Goal: Task Accomplishment & Management: Manage account settings

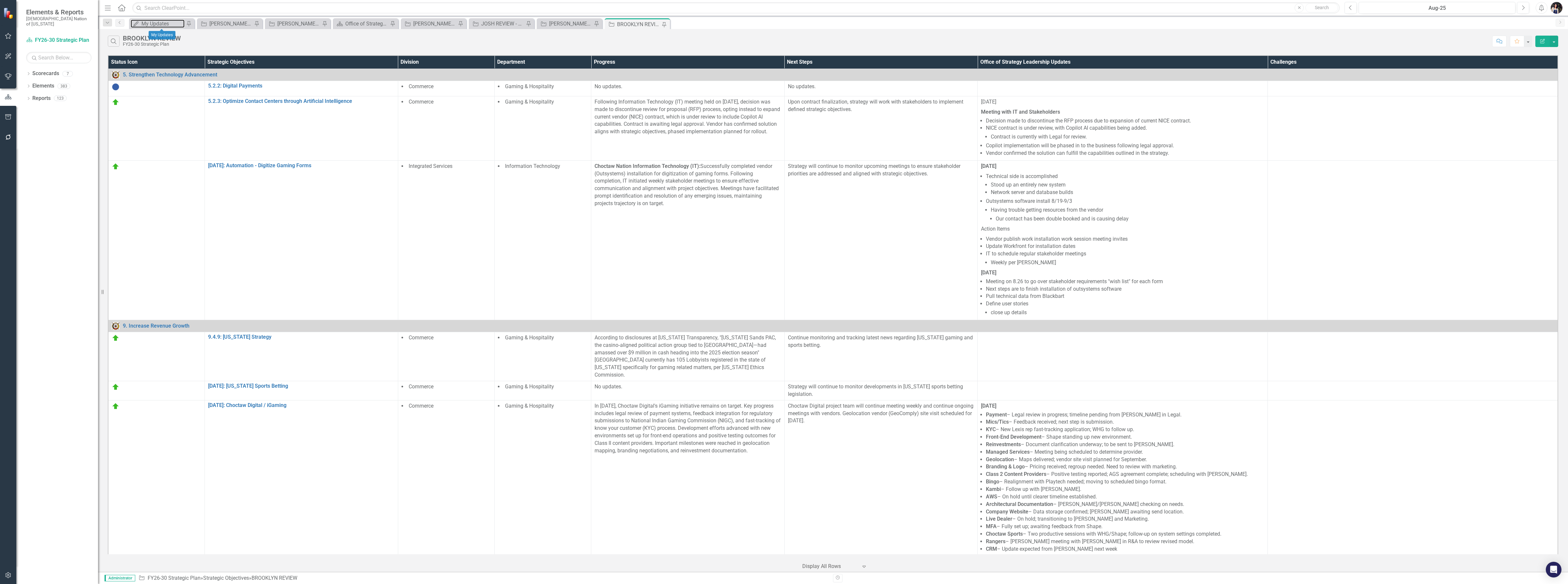
click at [165, 24] on div "My Updates" at bounding box center [163, 24] width 43 height 8
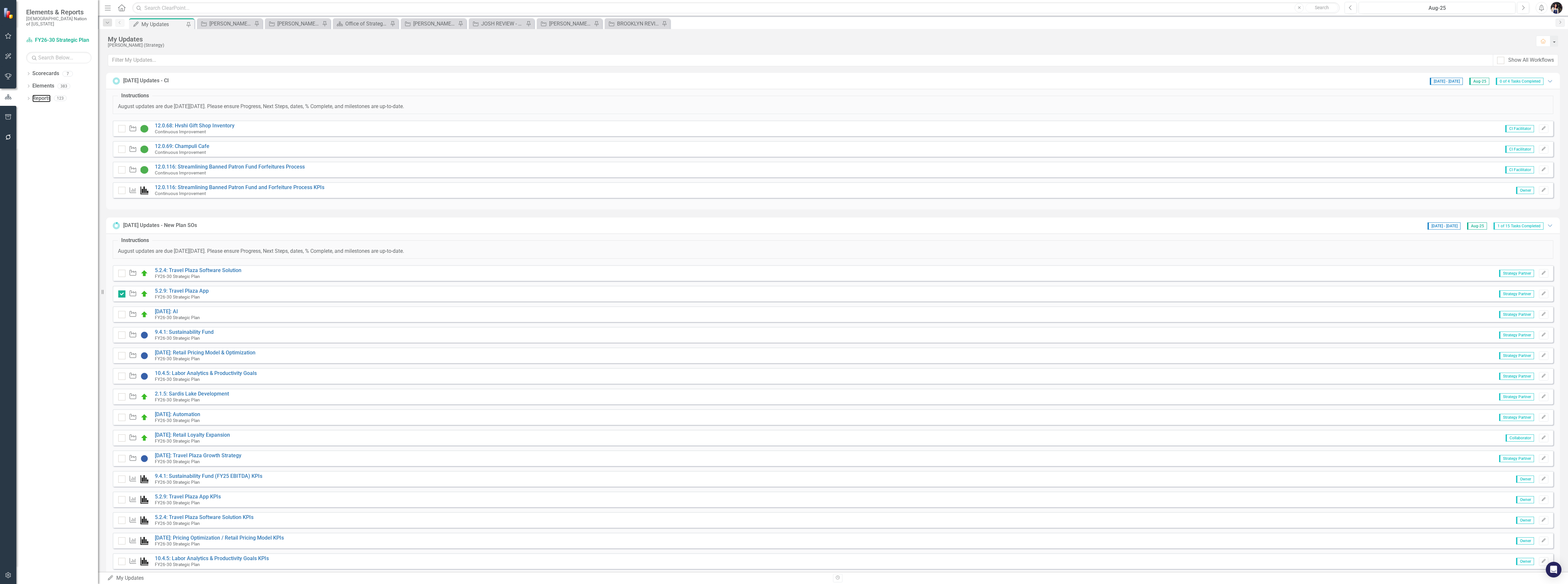
click at [37, 95] on link "Reports" at bounding box center [42, 98] width 18 height 7
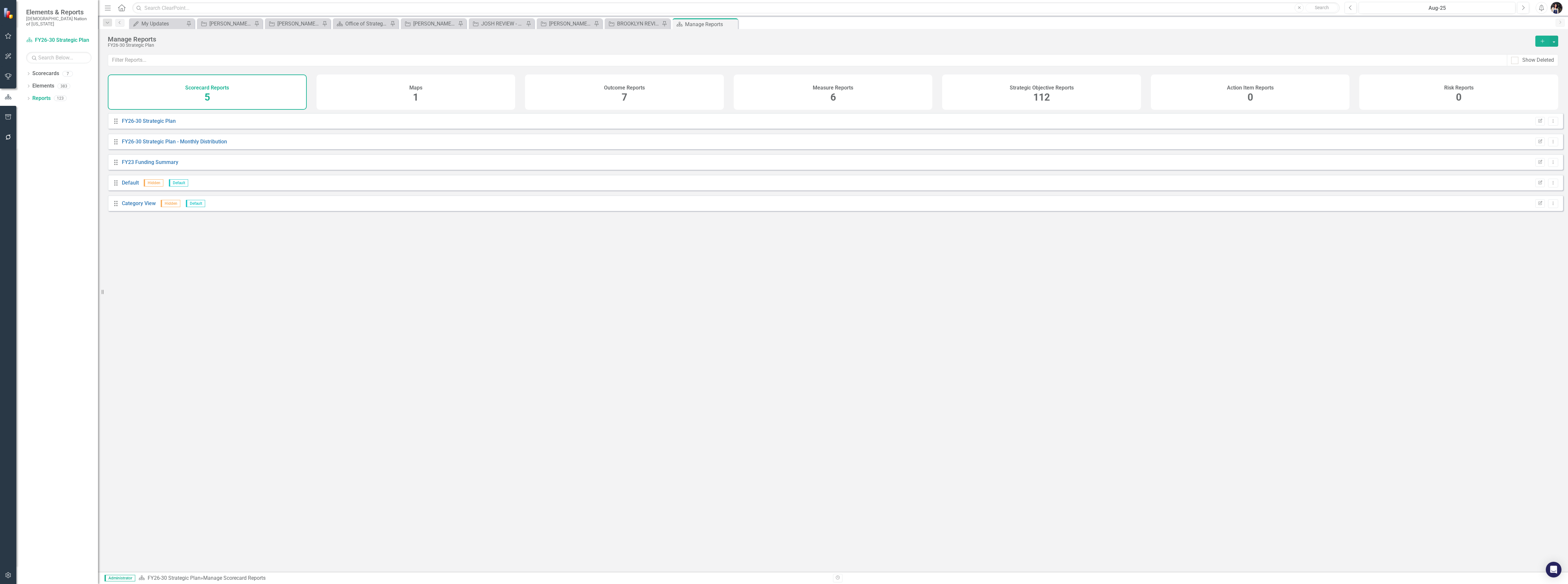
click at [845, 105] on div "Measure Reports 6" at bounding box center [833, 92] width 199 height 36
click at [1022, 95] on div "Strategic Objective Reports 112" at bounding box center [1042, 92] width 199 height 36
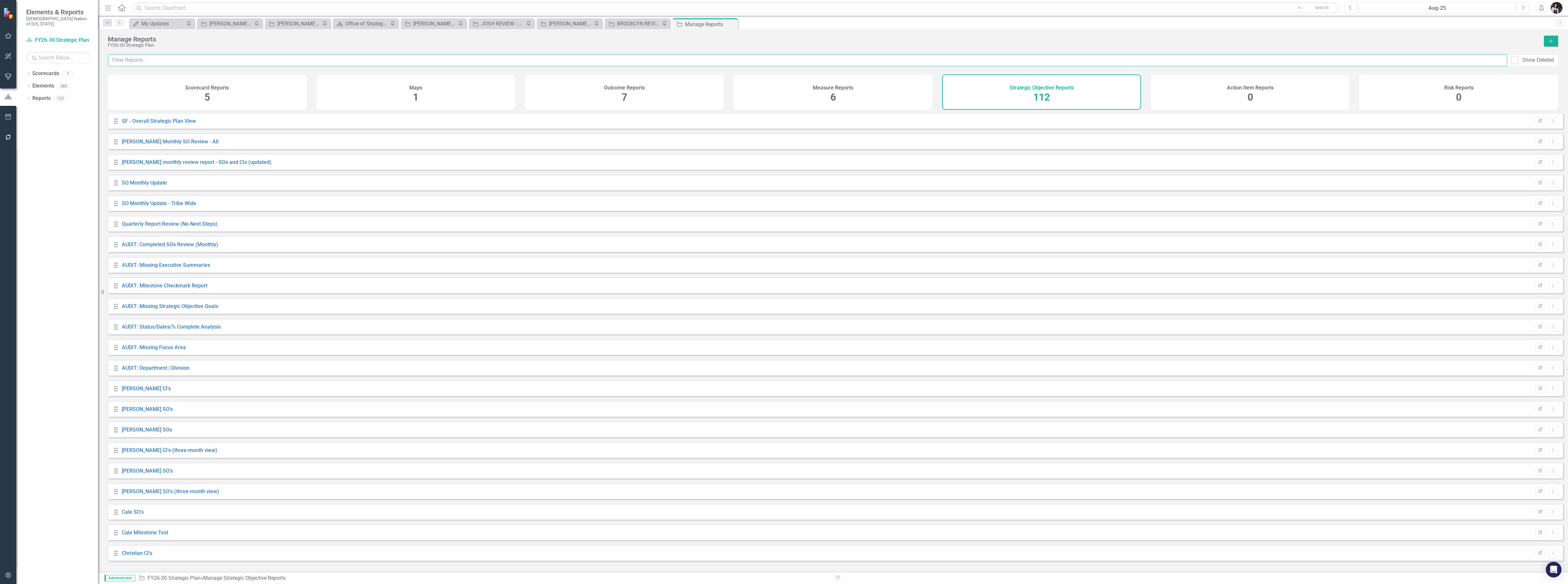
click at [976, 63] on input "text" at bounding box center [808, 60] width 1399 height 12
type input "layla"
click at [138, 206] on link "LAYLA REVIEW" at bounding box center [140, 203] width 36 height 6
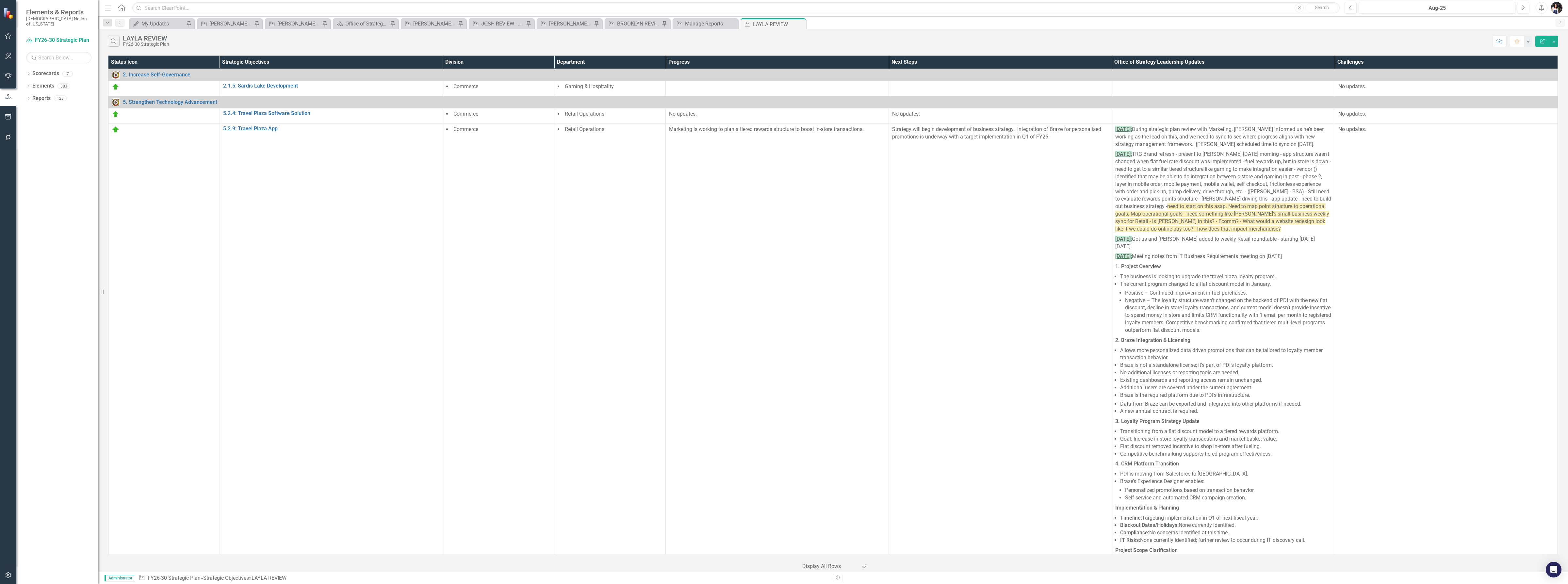
click at [0, 0] on icon at bounding box center [0, 0] width 0 height 0
click at [1374, 88] on p "No updates." at bounding box center [1447, 86] width 216 height 7
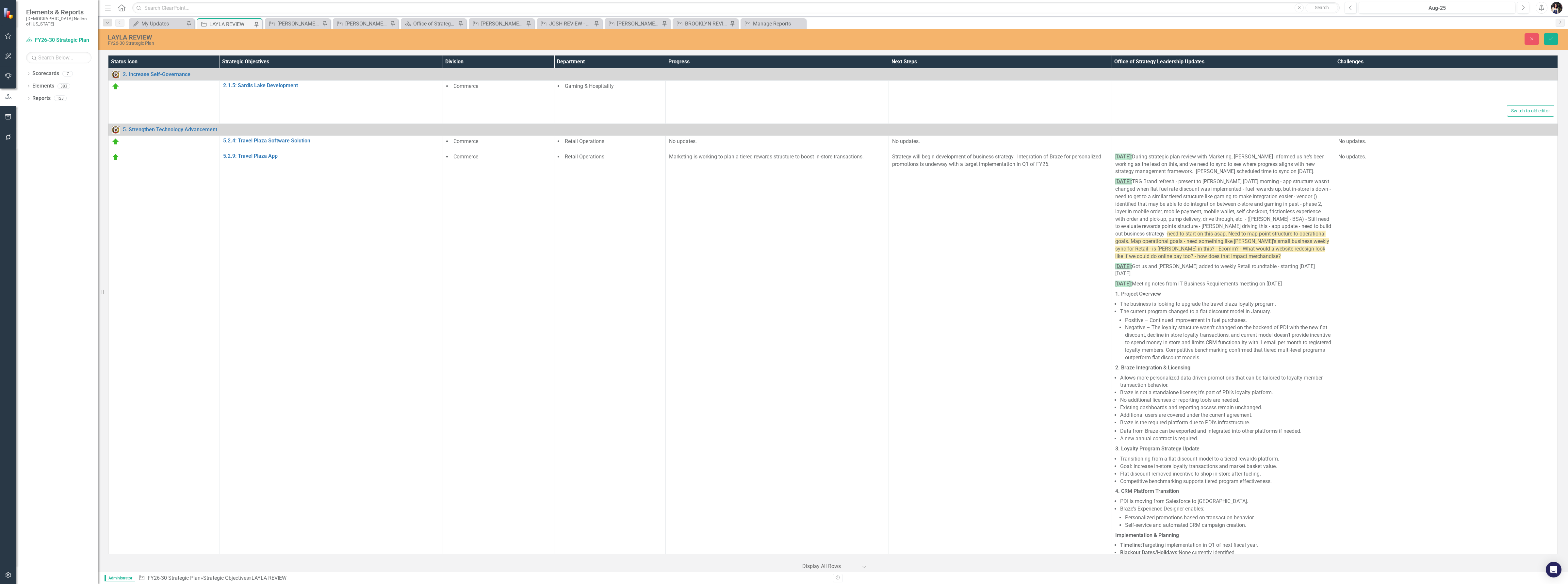
type textarea "<p>No updates.</p>"
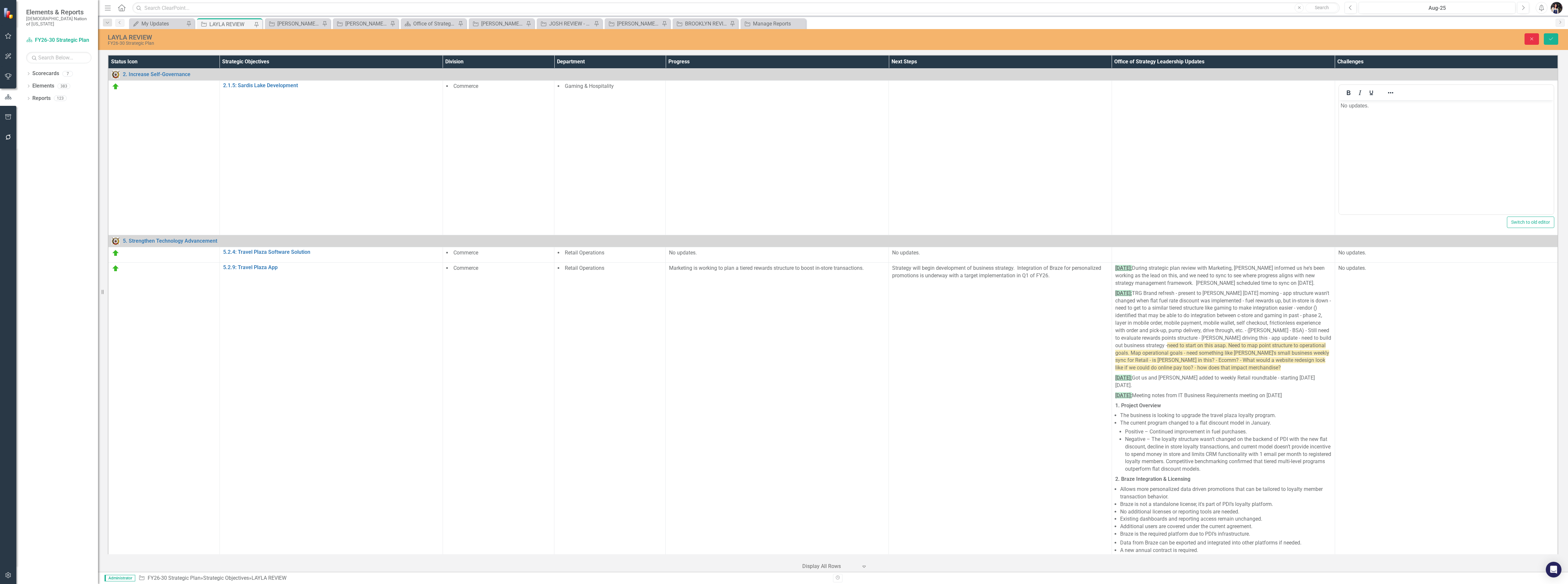
click at [1536, 44] on button "Close" at bounding box center [1532, 39] width 14 height 11
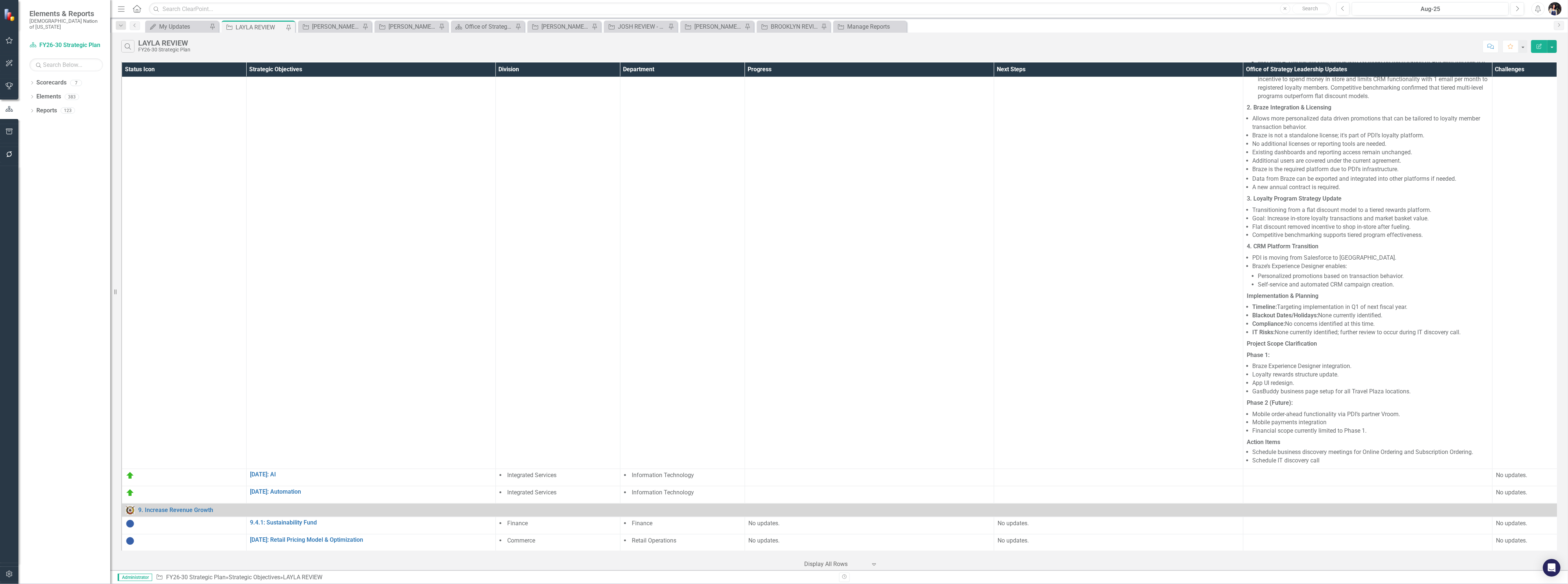
scroll to position [361, 0]
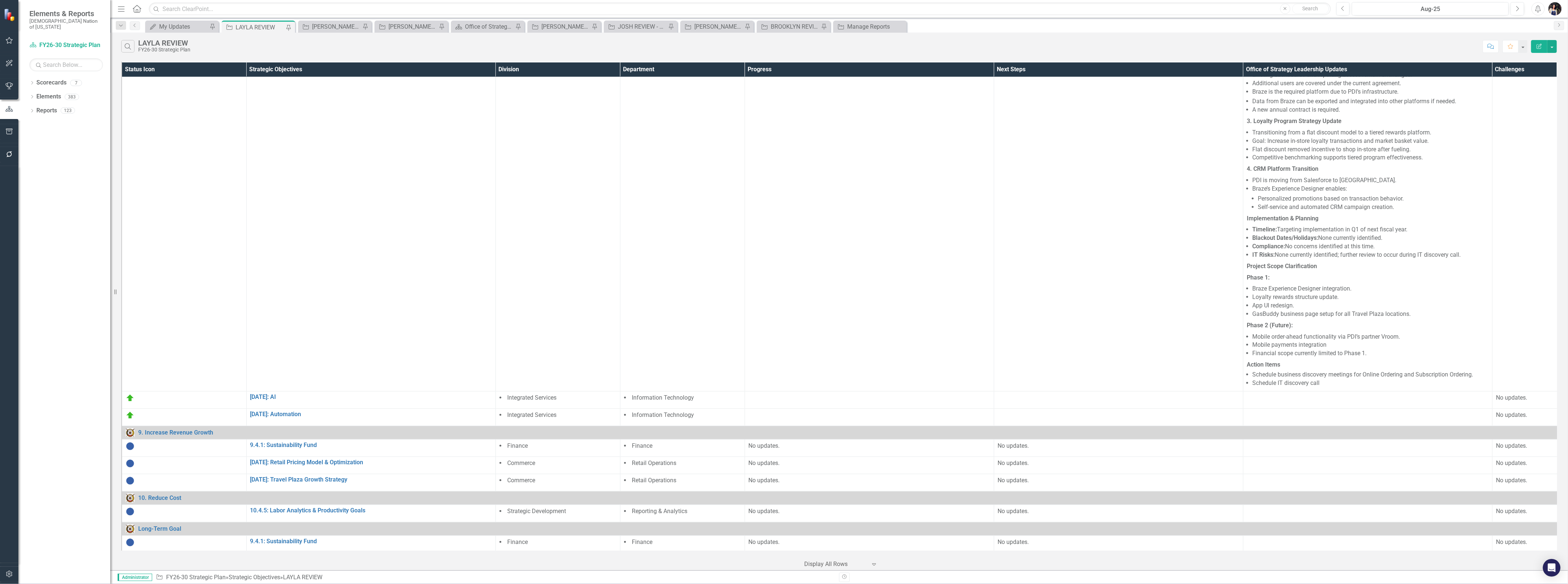
click at [1056, 274] on td "Strategy will begin development of business strategy. Integration of Braze for …" at bounding box center [1119, 84] width 249 height 614
click at [271, 394] on link "[DATE]: AI" at bounding box center [371, 397] width 242 height 7
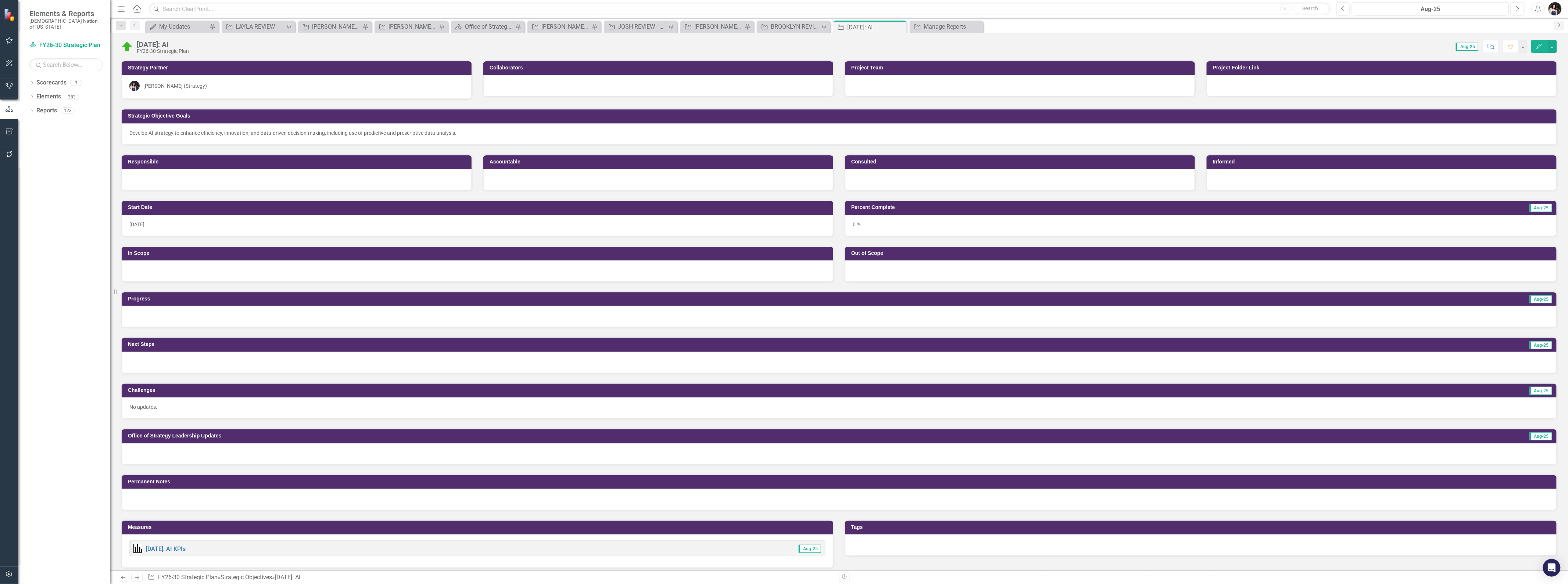
click at [401, 454] on div at bounding box center [839, 454] width 1435 height 21
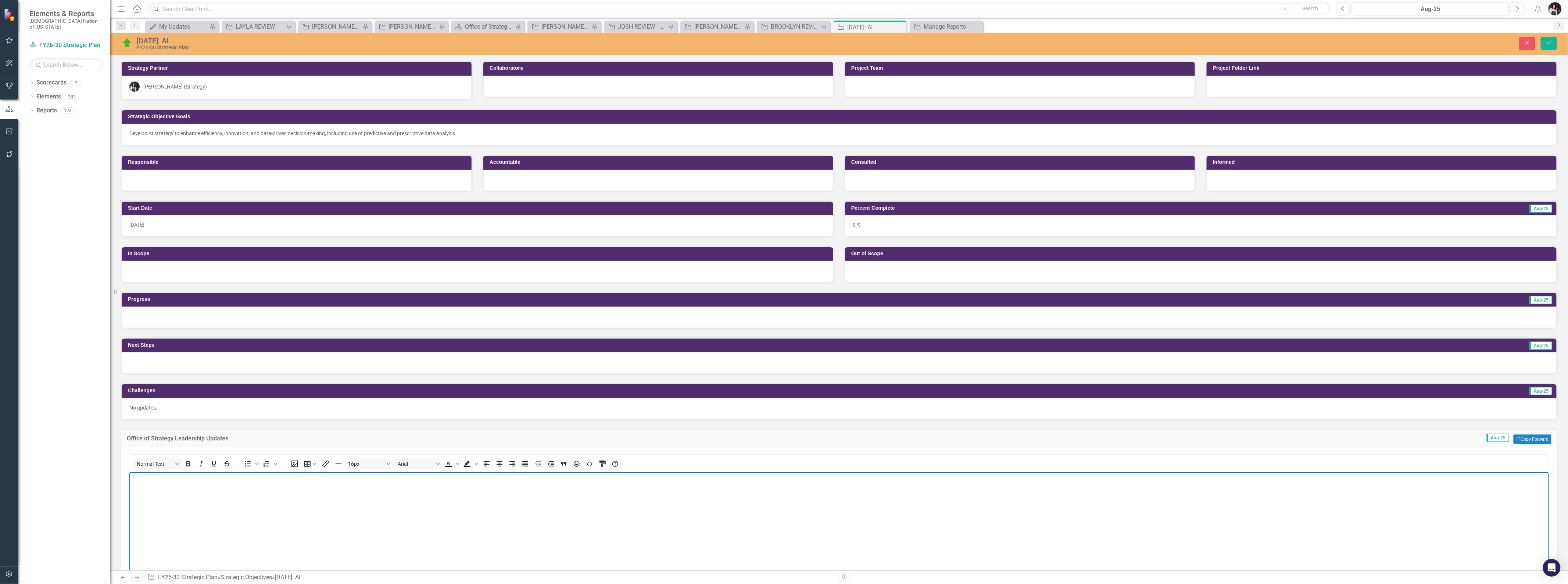
click at [407, 508] on body "Rich Text Area. Press ALT-0 for help." at bounding box center [838, 527] width 1420 height 110
click at [921, 477] on p "[DATE]:" at bounding box center [839, 479] width 1416 height 9
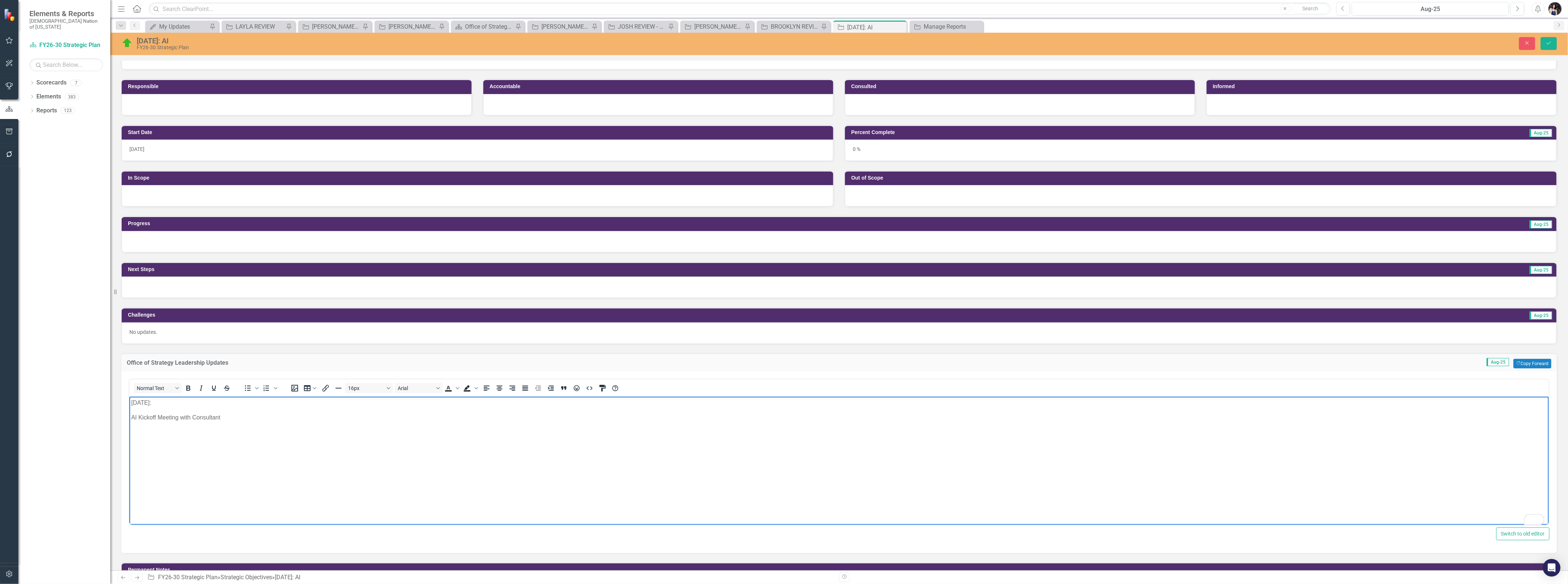
scroll to position [163, 0]
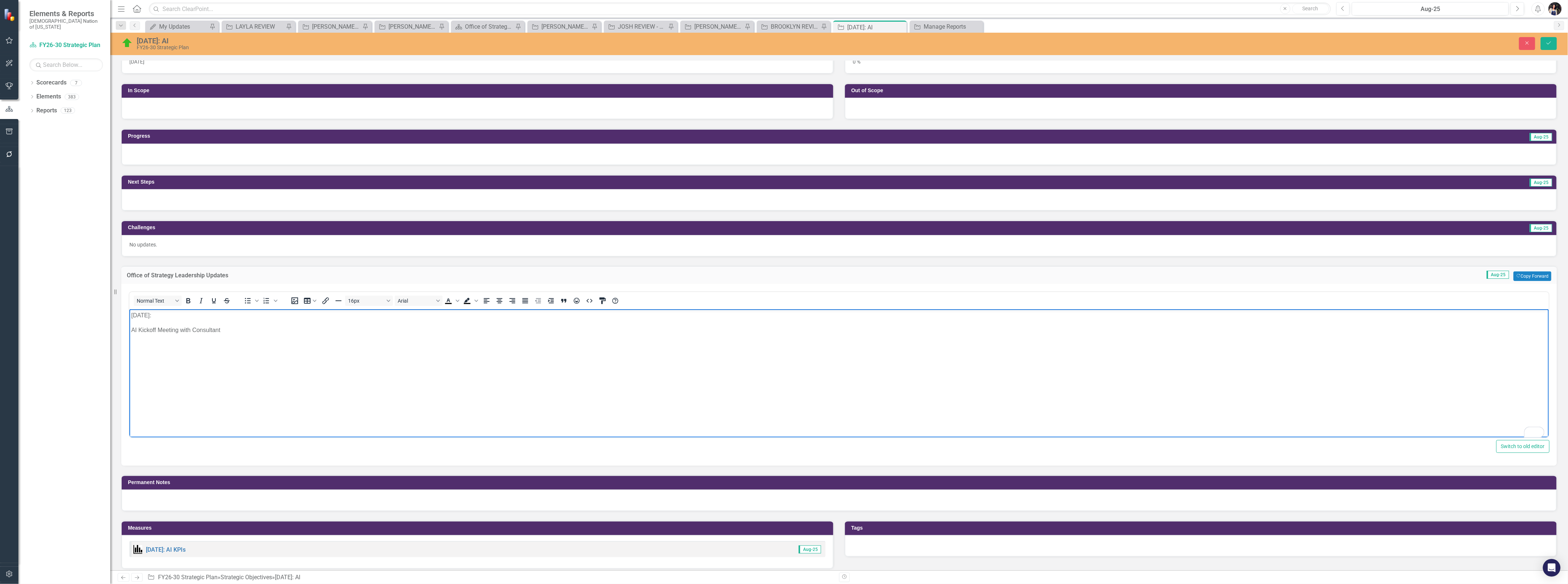
click at [311, 351] on body "[DATE]: AI Kickoff Meeting with Consultant" at bounding box center [838, 364] width 1420 height 110
drag, startPoint x: 197, startPoint y: 372, endPoint x: 130, endPoint y: 372, distance: 67.0
click at [131, 372] on p "[PERSON_NAME] doesn’t know" at bounding box center [839, 374] width 1416 height 9
drag, startPoint x: 210, startPoint y: 403, endPoint x: 130, endPoint y: 399, distance: 80.1
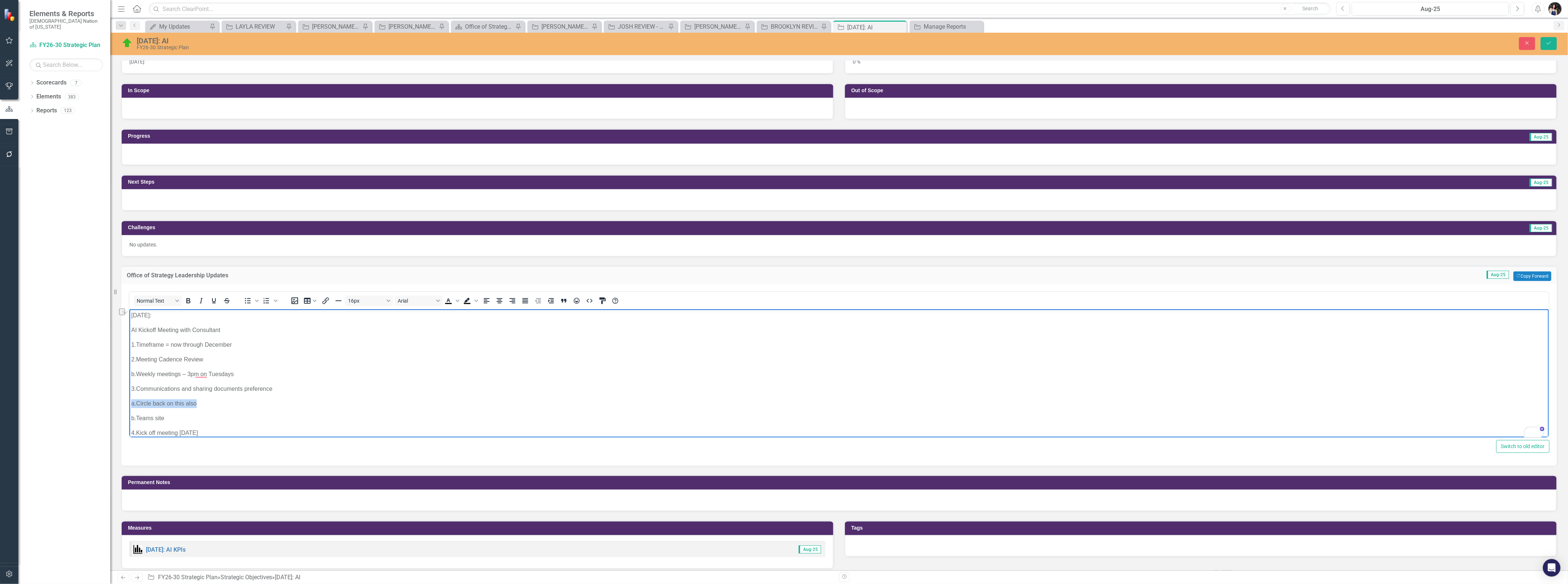
click at [130, 399] on body "[DATE]: AI Kickoff Meeting with Consultant 1. Timeframe = now through [DATE]. M…" at bounding box center [838, 568] width 1420 height 518
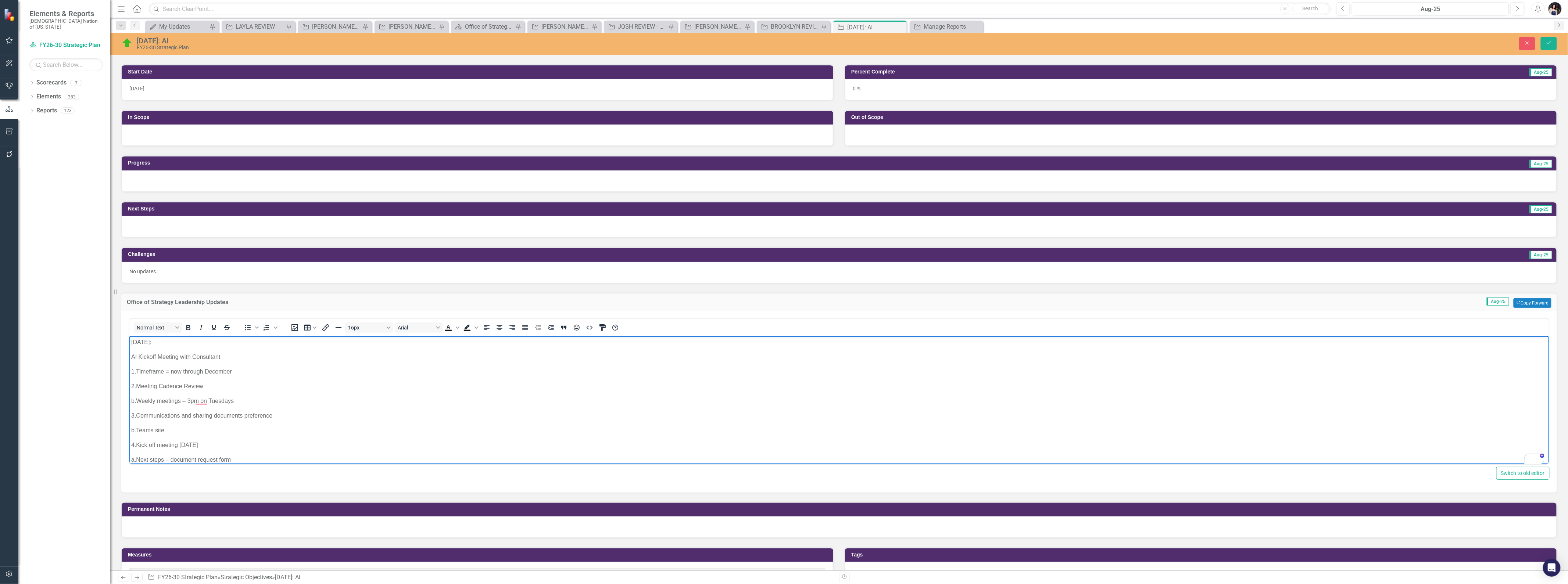
scroll to position [122, 0]
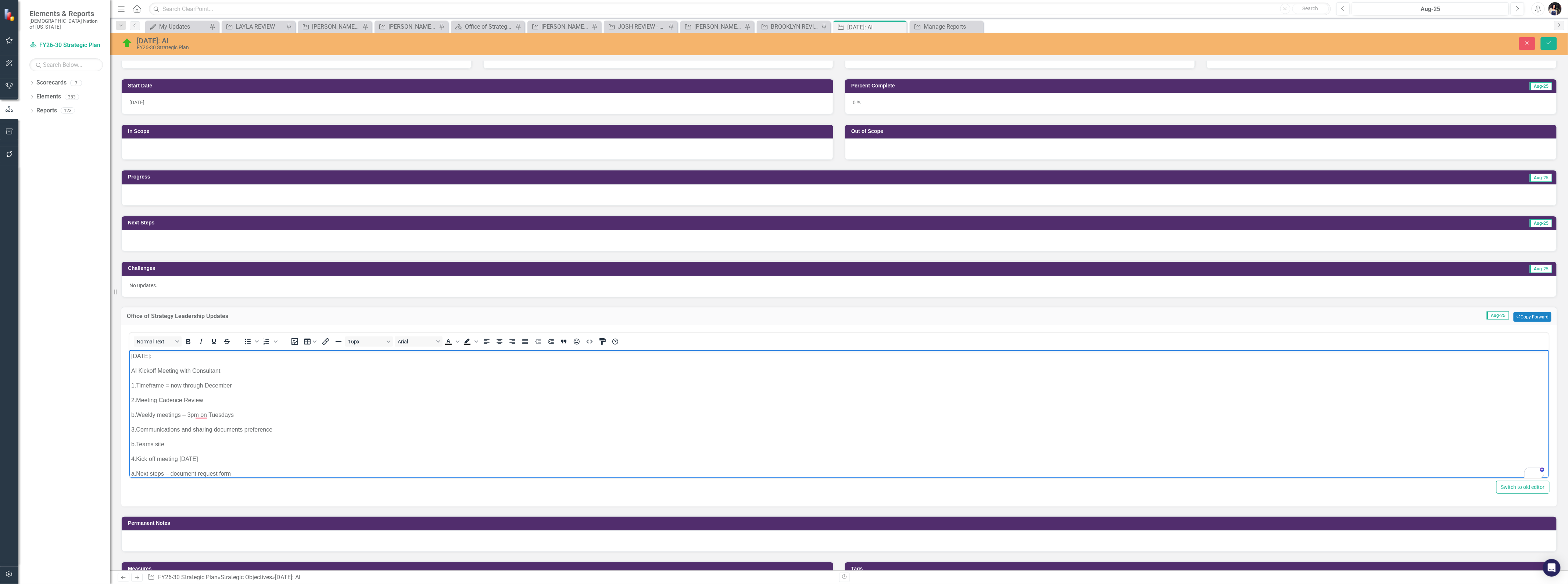
click at [232, 373] on p "AI Kickoff Meeting with Consultant" at bounding box center [839, 371] width 1416 height 9
click at [332, 358] on p "[DATE]: AI Kickoff Meeting with Consultant Future Point of View (FPOV)." at bounding box center [839, 356] width 1416 height 9
click at [150, 356] on p "[DATE]: AI Kickoff Meeting with Consultant Future Point of View (FPOV)." at bounding box center [839, 356] width 1416 height 9
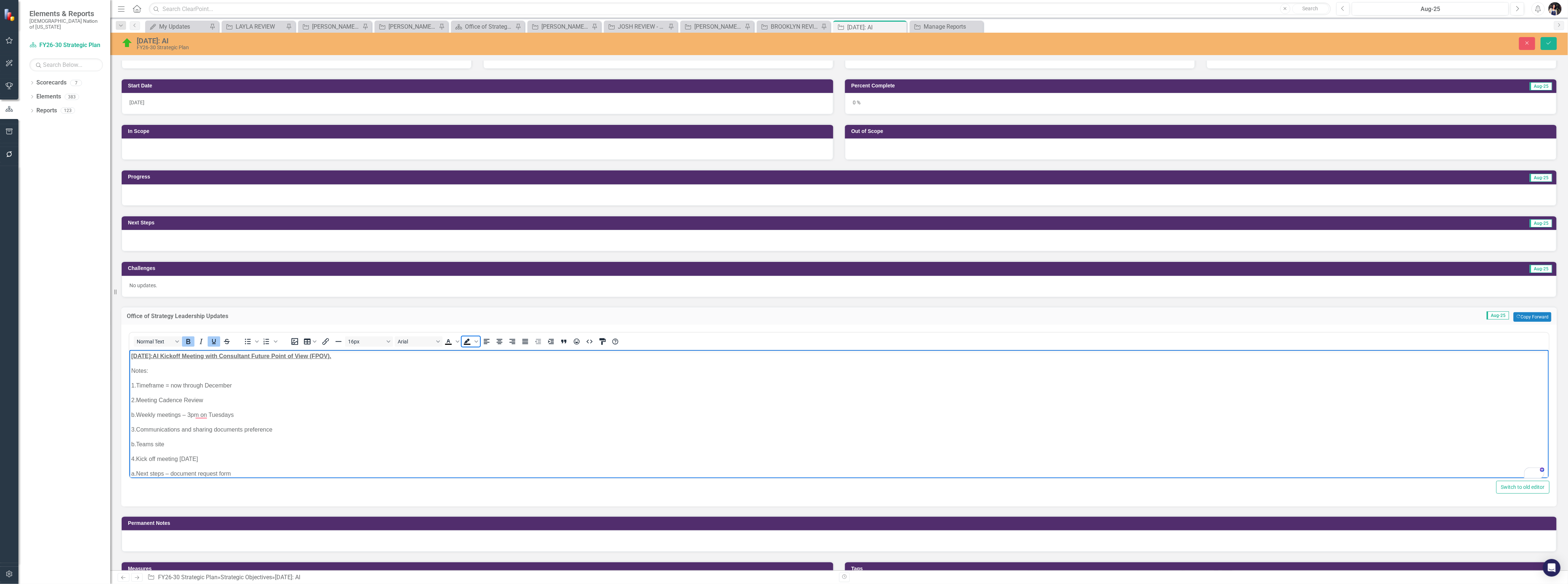
click at [475, 340] on icon "Background color Black" at bounding box center [476, 342] width 4 height 4
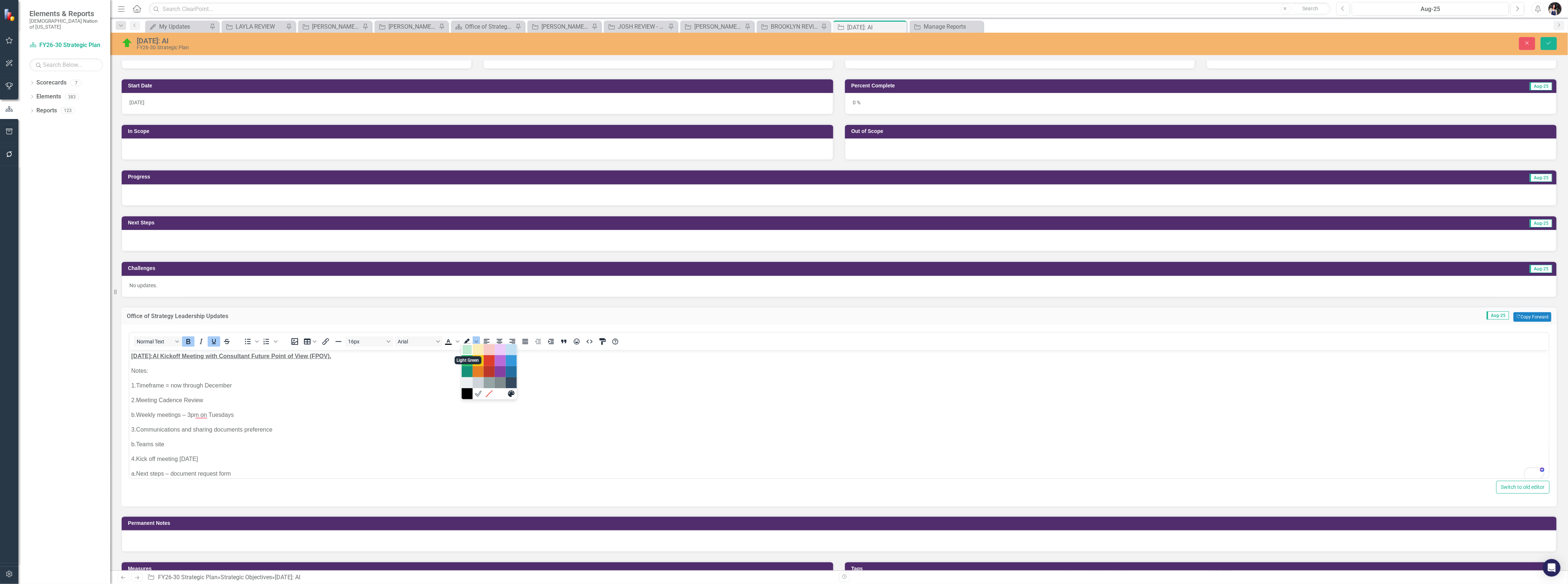
click at [467, 350] on div "Light Green" at bounding box center [467, 350] width 9 height 9
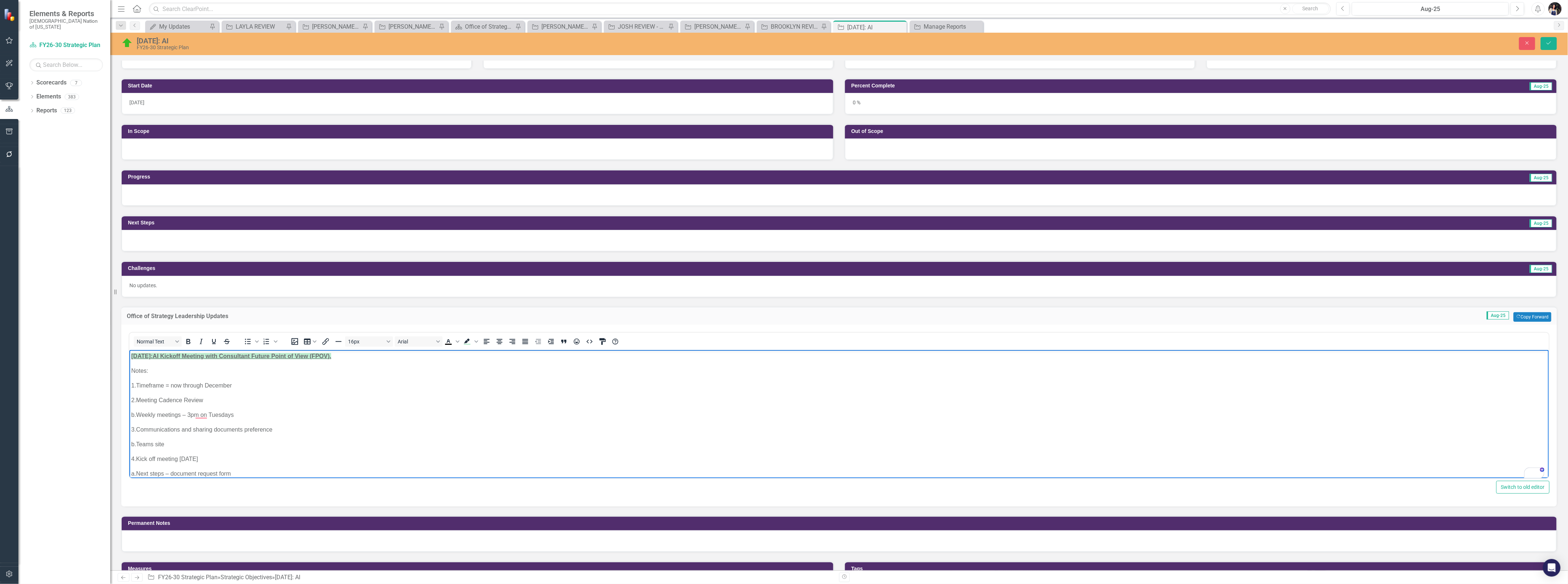
click at [1546, 41] on icon "Save" at bounding box center [1549, 43] width 7 height 5
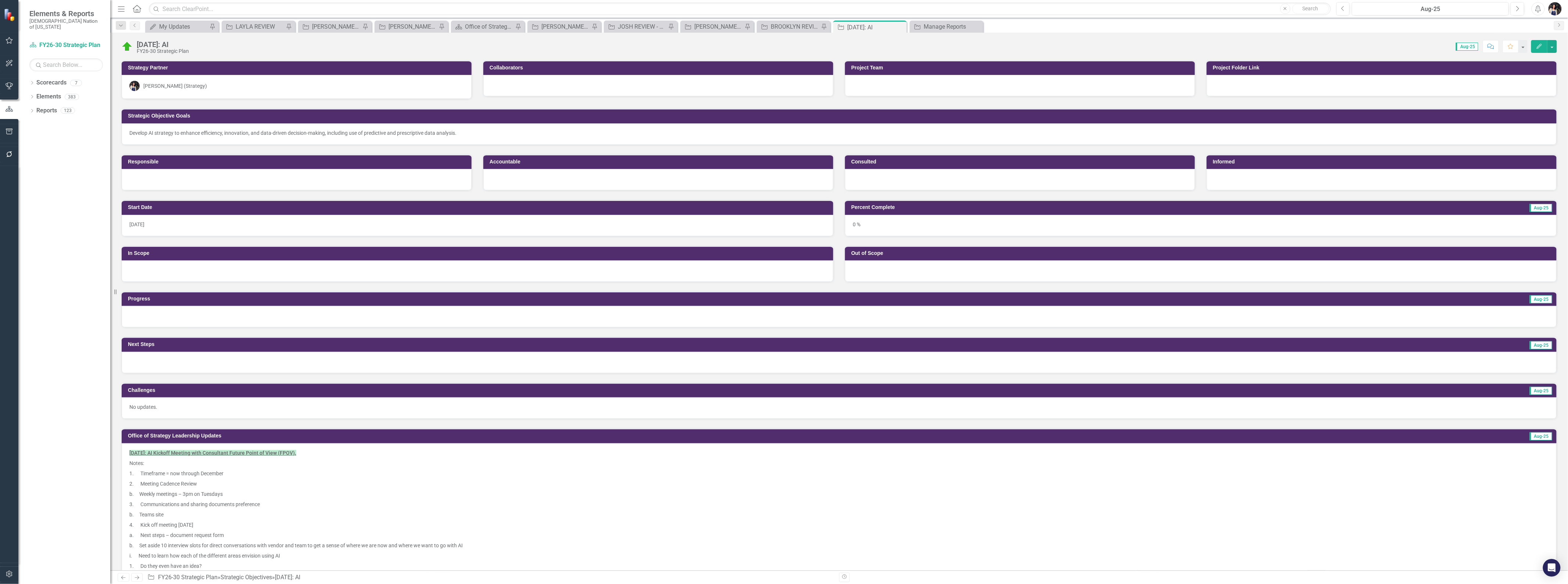
click at [229, 525] on p "4. Kick off meeting [DATE]" at bounding box center [839, 525] width 1420 height 10
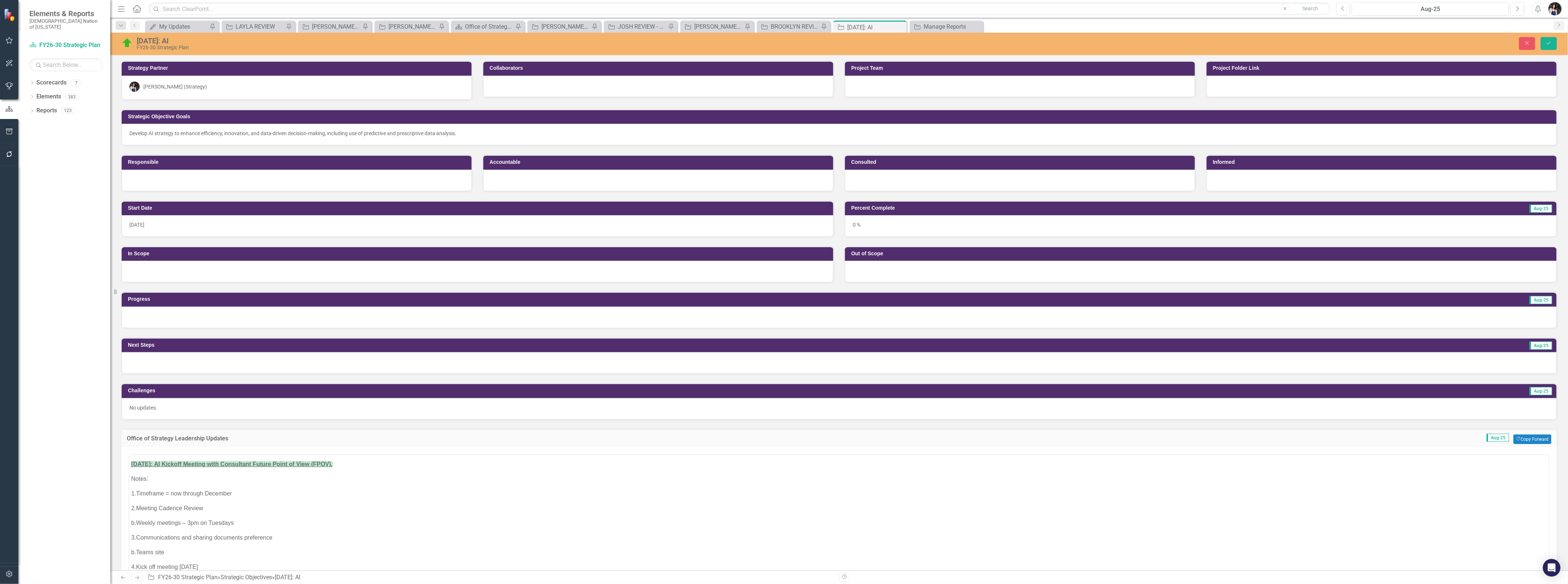
scroll to position [0, 0]
click at [251, 318] on div at bounding box center [839, 317] width 1435 height 21
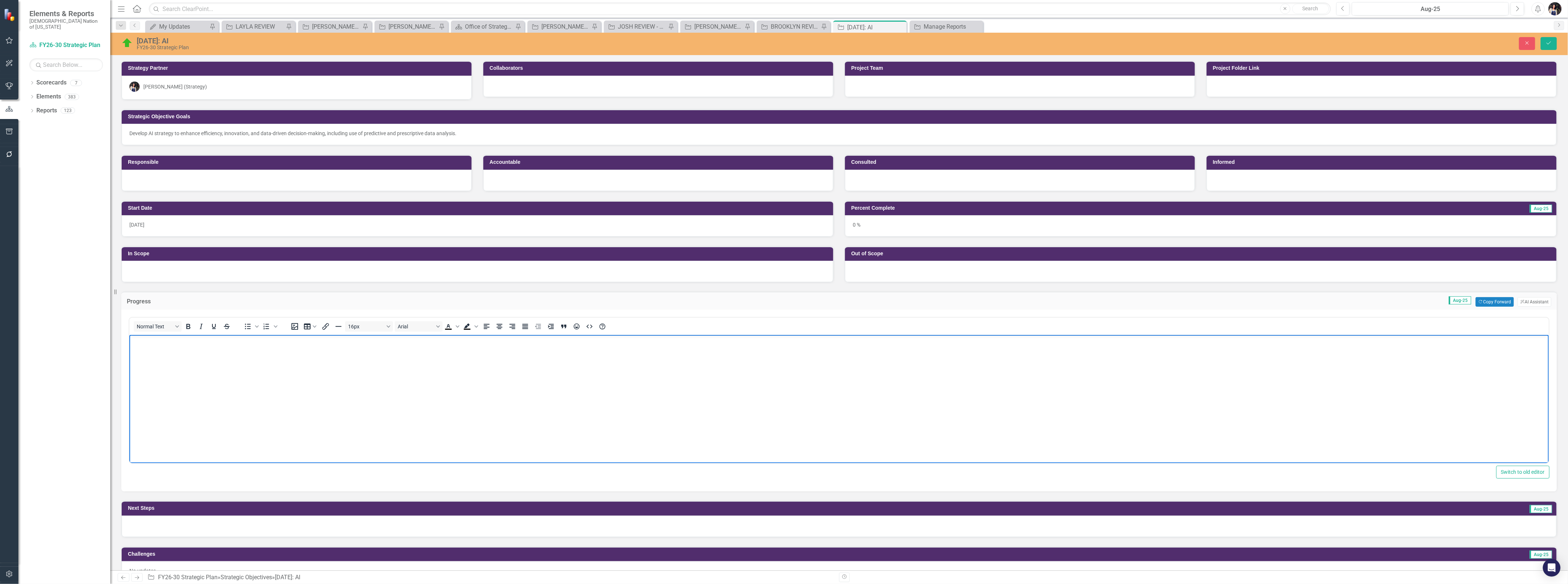
click at [265, 391] on body "Rich Text Area. Press ALT-0 for help." at bounding box center [838, 390] width 1420 height 110
click at [1532, 304] on button "ClearPoint AI AI Assistant" at bounding box center [1535, 302] width 34 height 10
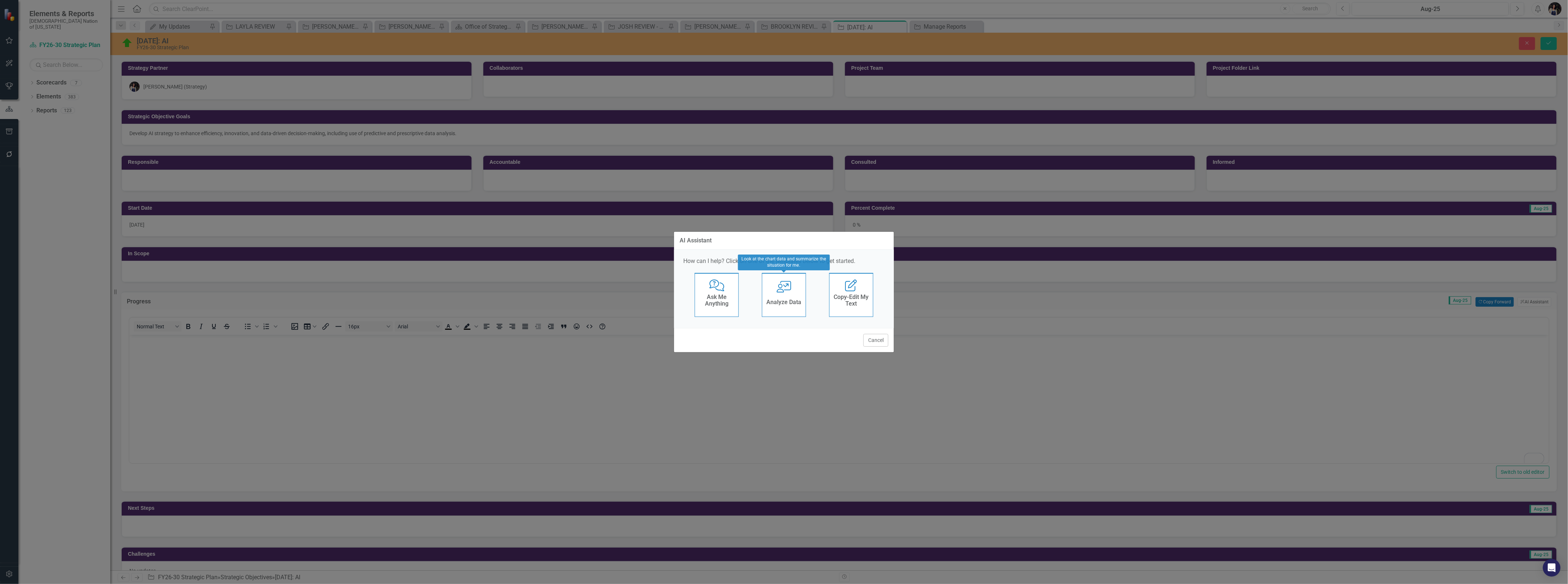
click at [792, 304] on h4 "Analyze Data" at bounding box center [784, 302] width 35 height 7
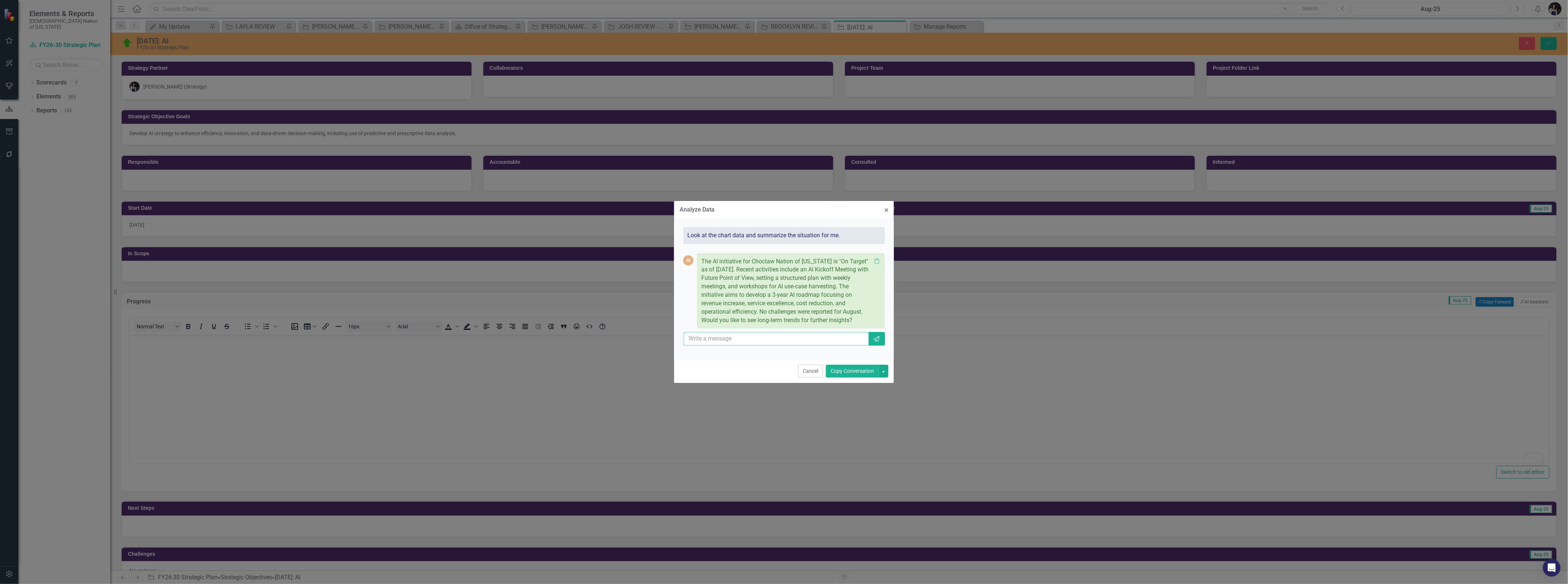
click at [723, 340] on input "text" at bounding box center [776, 339] width 185 height 13
type input "simplify this update"
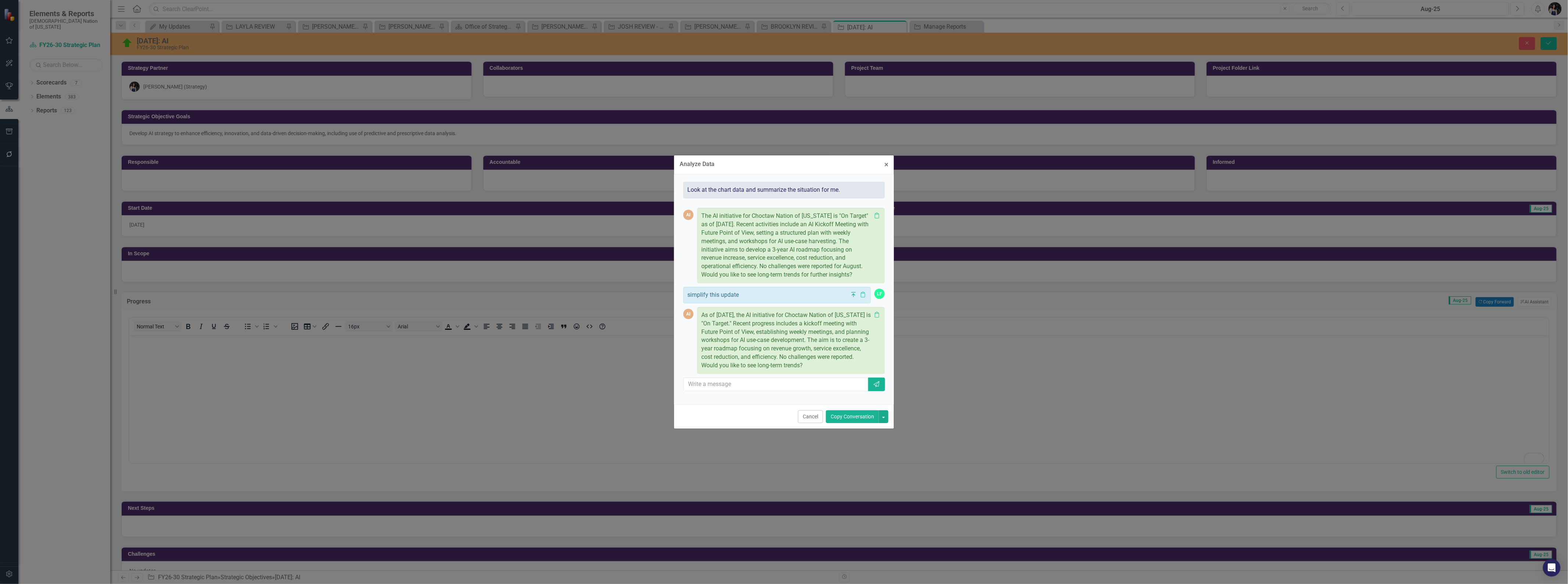
click at [839, 417] on button "Copy Conversation" at bounding box center [852, 417] width 53 height 13
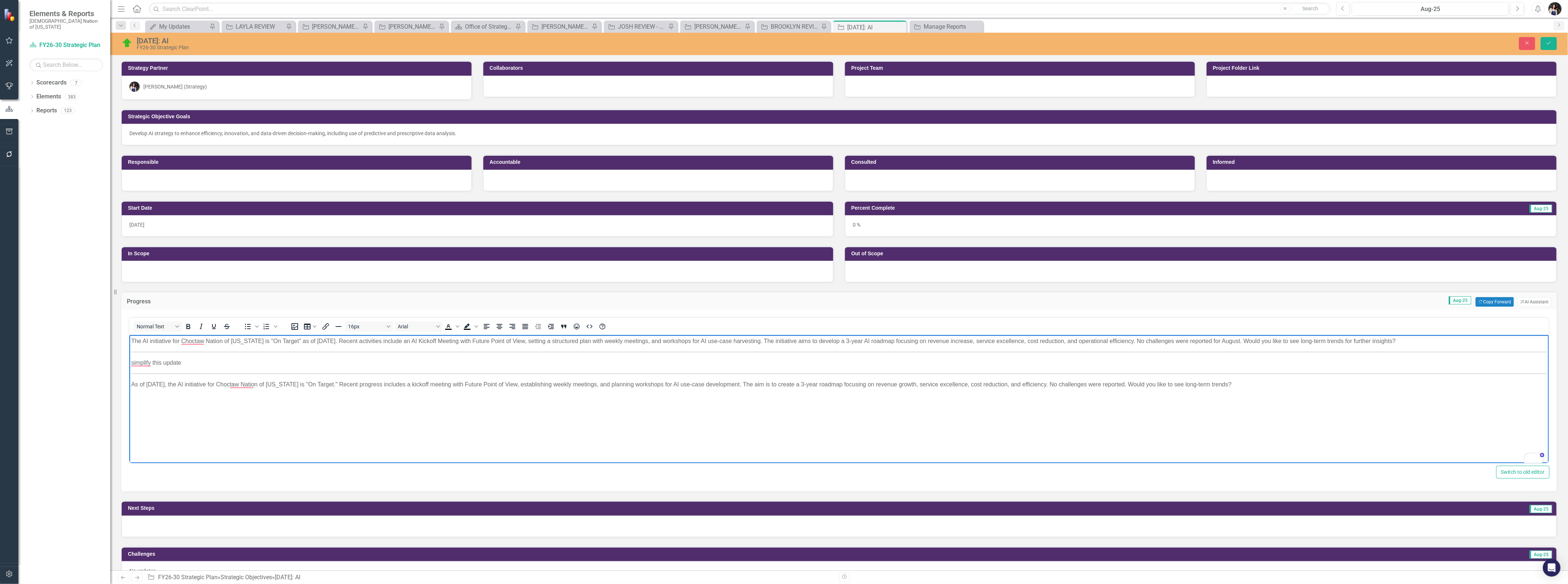
click at [419, 385] on p "As of [DATE], the AI initiative for Choctaw Nation of [US_STATE] is "On Target.…" at bounding box center [839, 385] width 1416 height 9
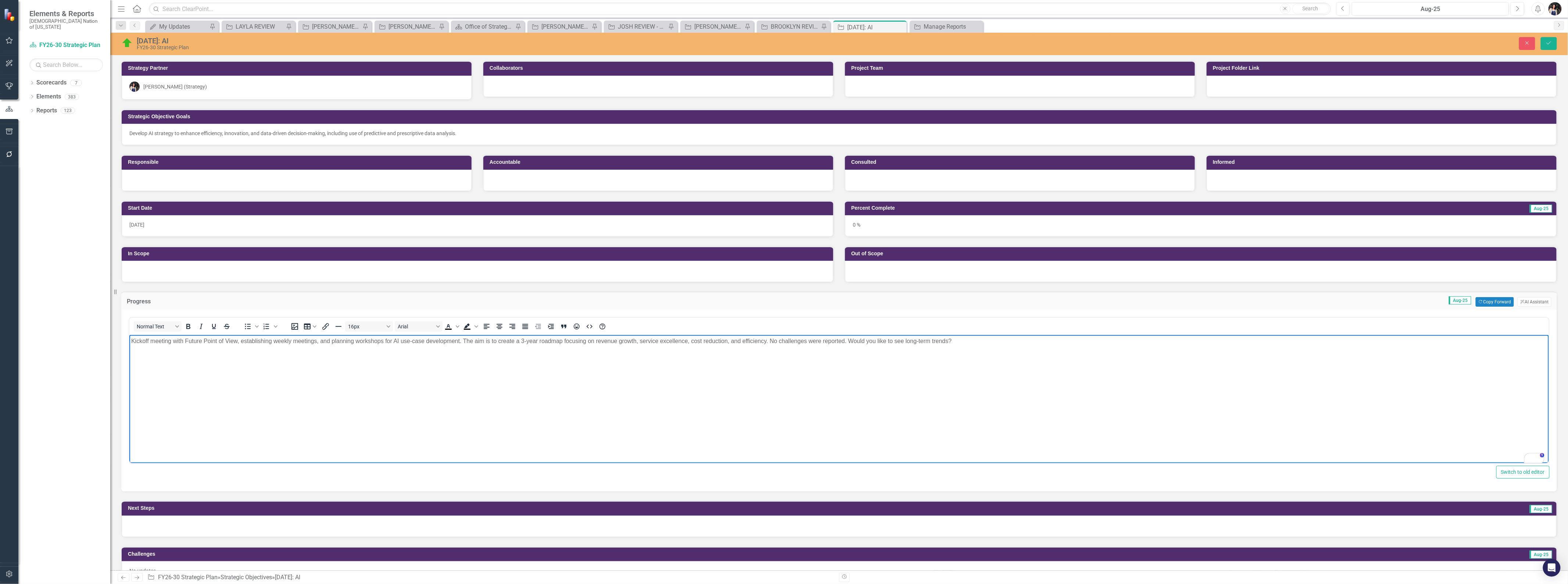
click at [236, 343] on p "Kickoff meeting with Future Point of View, establishing weekly meetings, and pl…" at bounding box center [839, 342] width 1416 height 9
click at [491, 343] on p "Kickoff meeting with Future Point of View (FPOV), establishing weekly meetings,…" at bounding box center [839, 342] width 1416 height 9
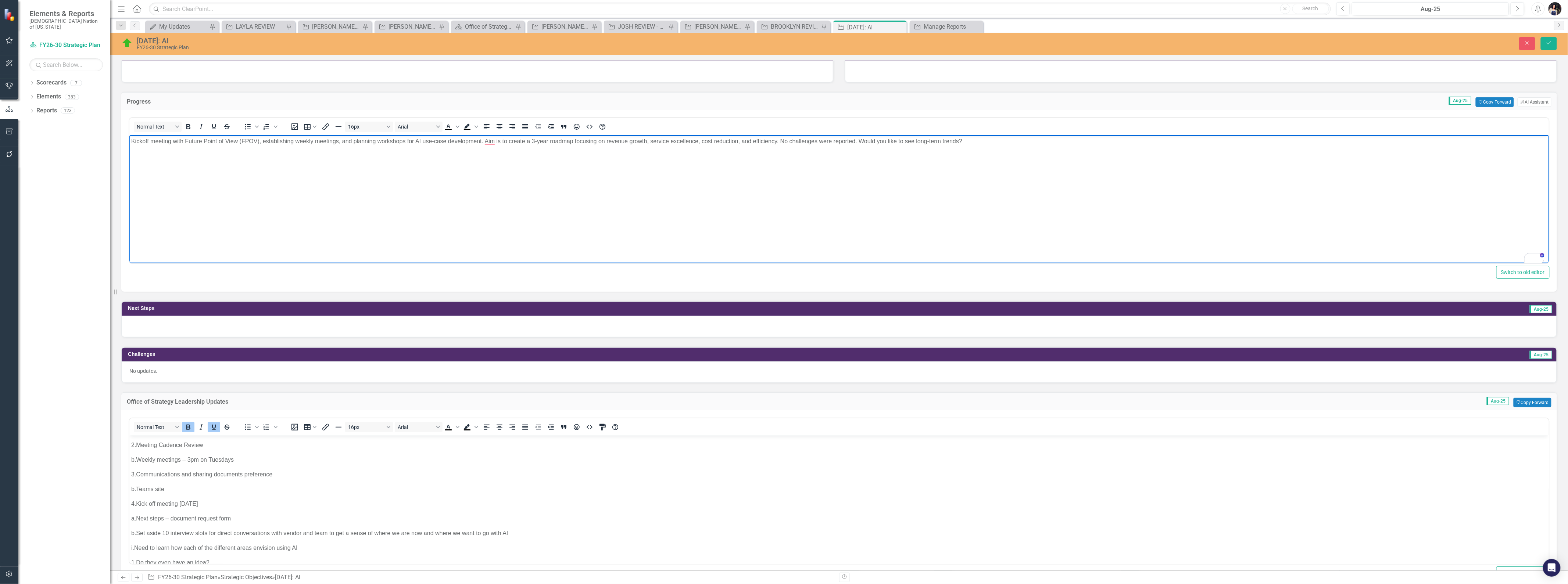
scroll to position [163, 0]
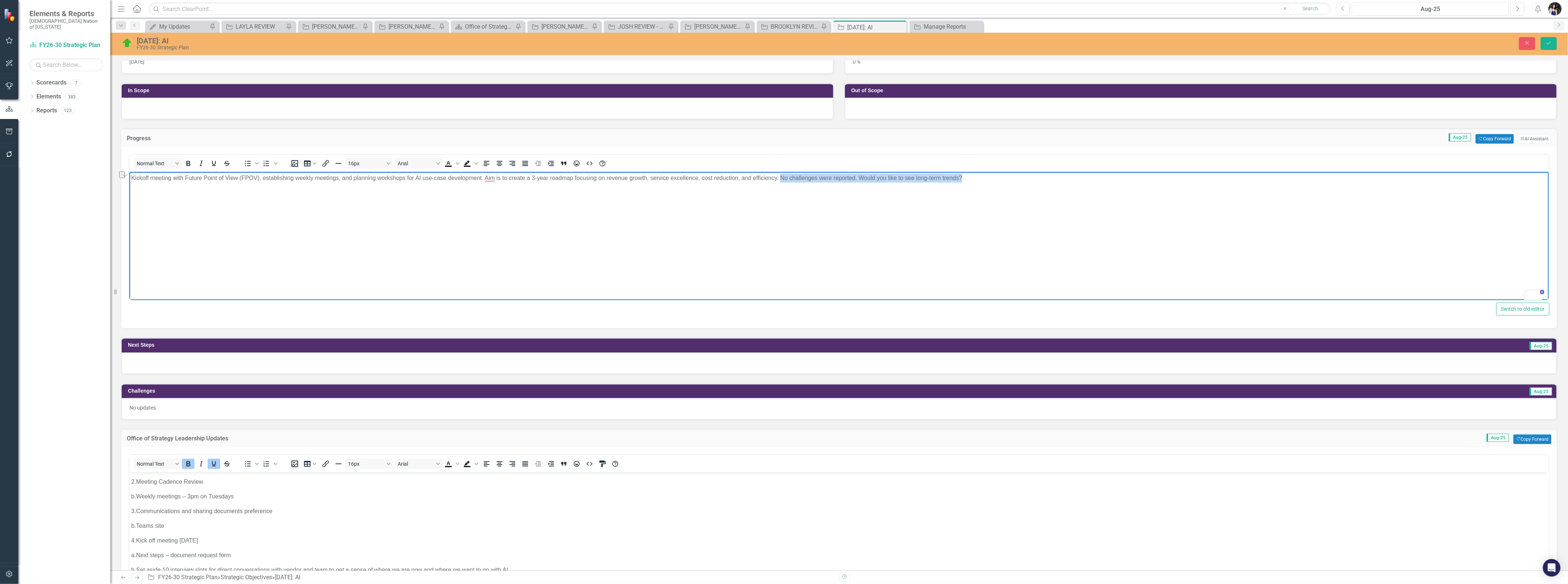
drag, startPoint x: 971, startPoint y: 179, endPoint x: 780, endPoint y: 185, distance: 191.1
click at [780, 185] on body "Kickoff meeting with Future Point of View (FPOV), establishing weekly meetings,…" at bounding box center [838, 227] width 1420 height 110
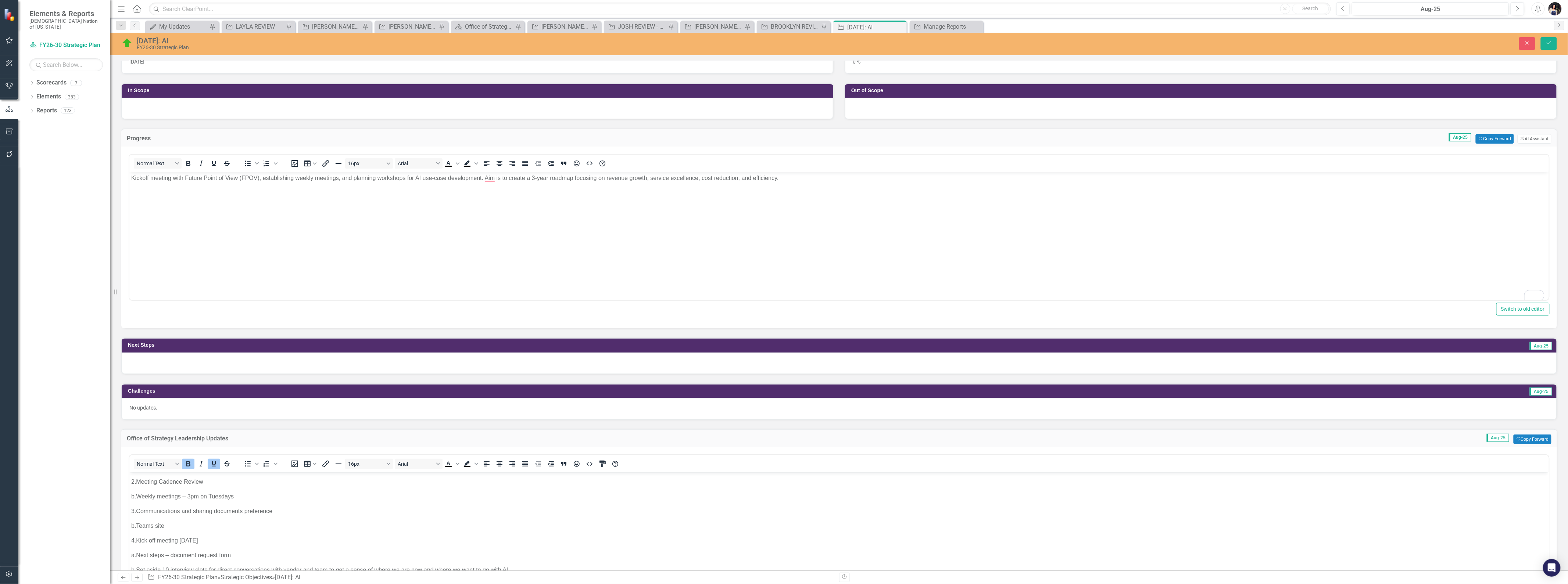
click at [325, 364] on div at bounding box center [839, 363] width 1435 height 21
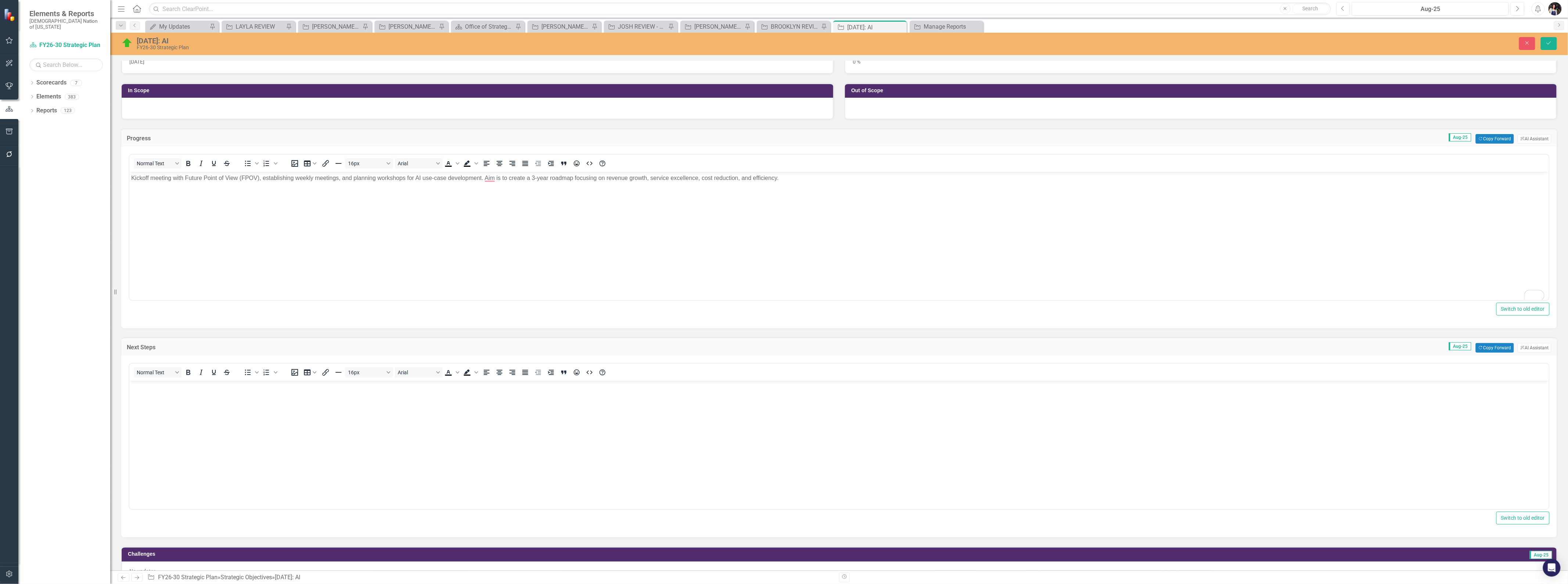
scroll to position [0, 0]
click at [318, 439] on body "Rich Text Area. Press ALT-0 for help." at bounding box center [838, 436] width 1420 height 110
click at [1549, 42] on icon "Save" at bounding box center [1549, 43] width 7 height 5
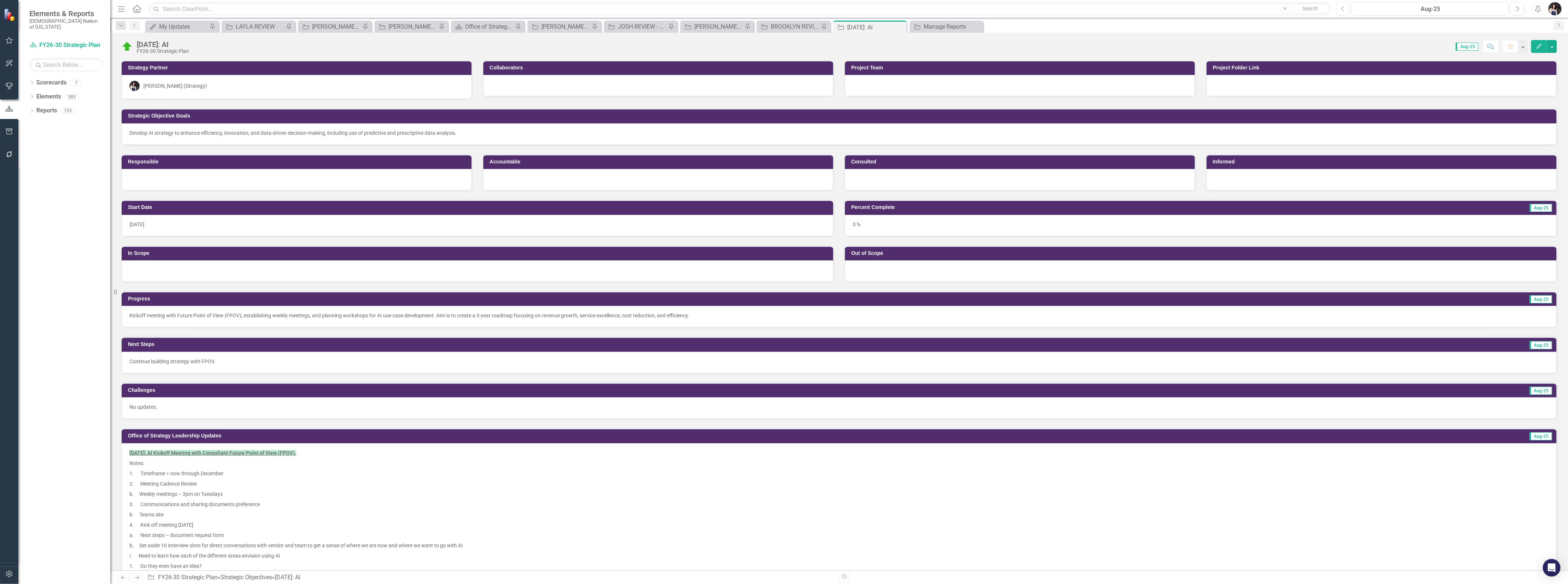
click at [0, 0] on icon at bounding box center [0, 0] width 0 height 0
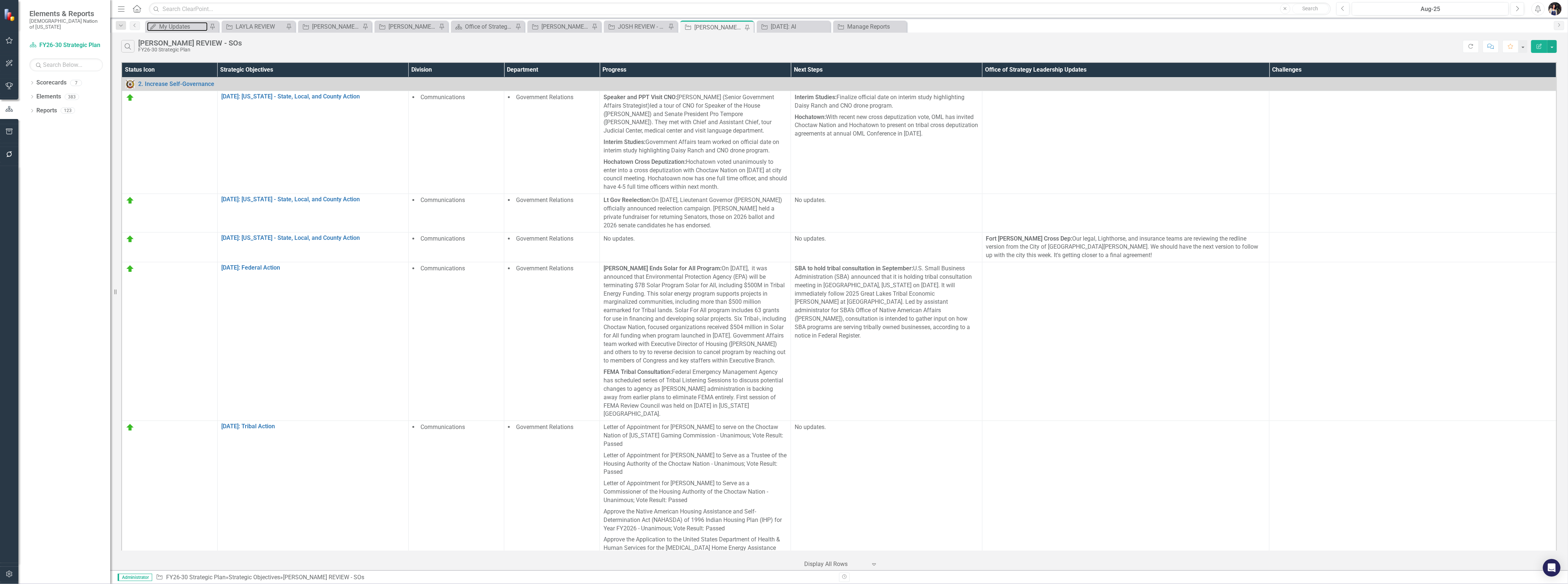
click at [172, 30] on div "My Updates" at bounding box center [183, 27] width 48 height 9
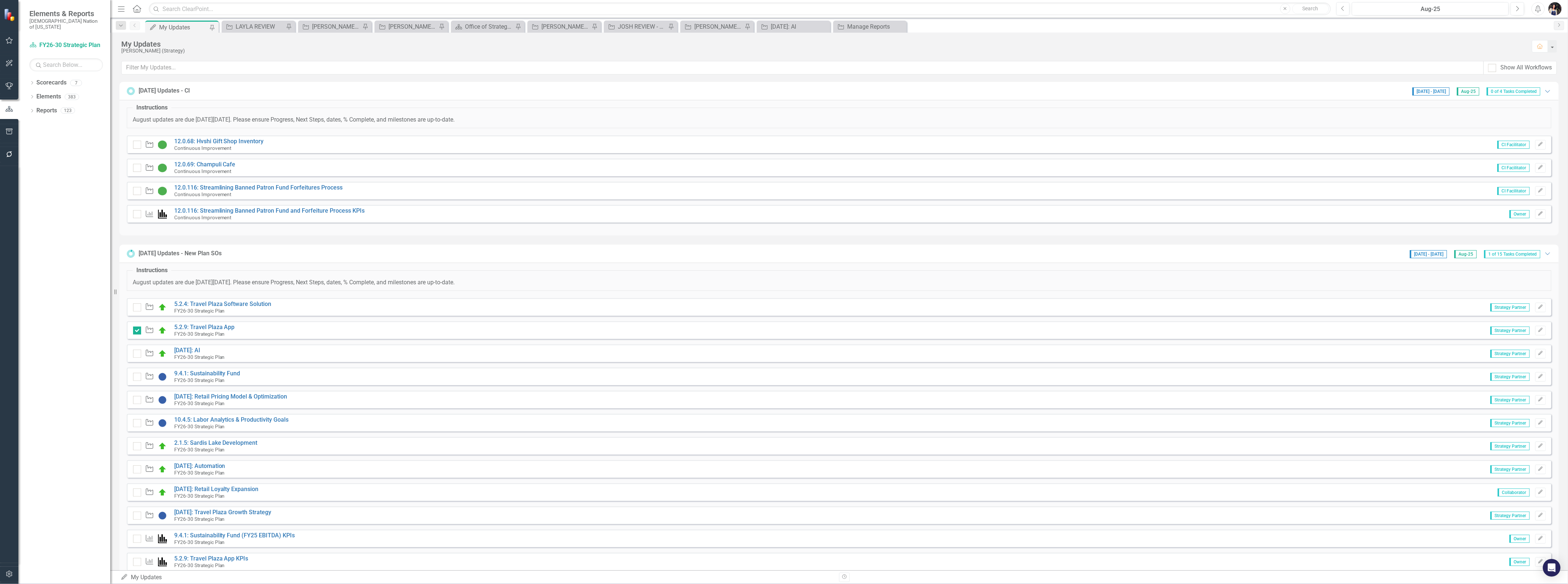
click at [135, 356] on div at bounding box center [137, 354] width 8 height 8
click at [135, 355] on input "checkbox" at bounding box center [136, 352] width 4 height 4
checkbox input "true"
click at [262, 27] on div "LAYLA REVIEW" at bounding box center [259, 27] width 48 height 9
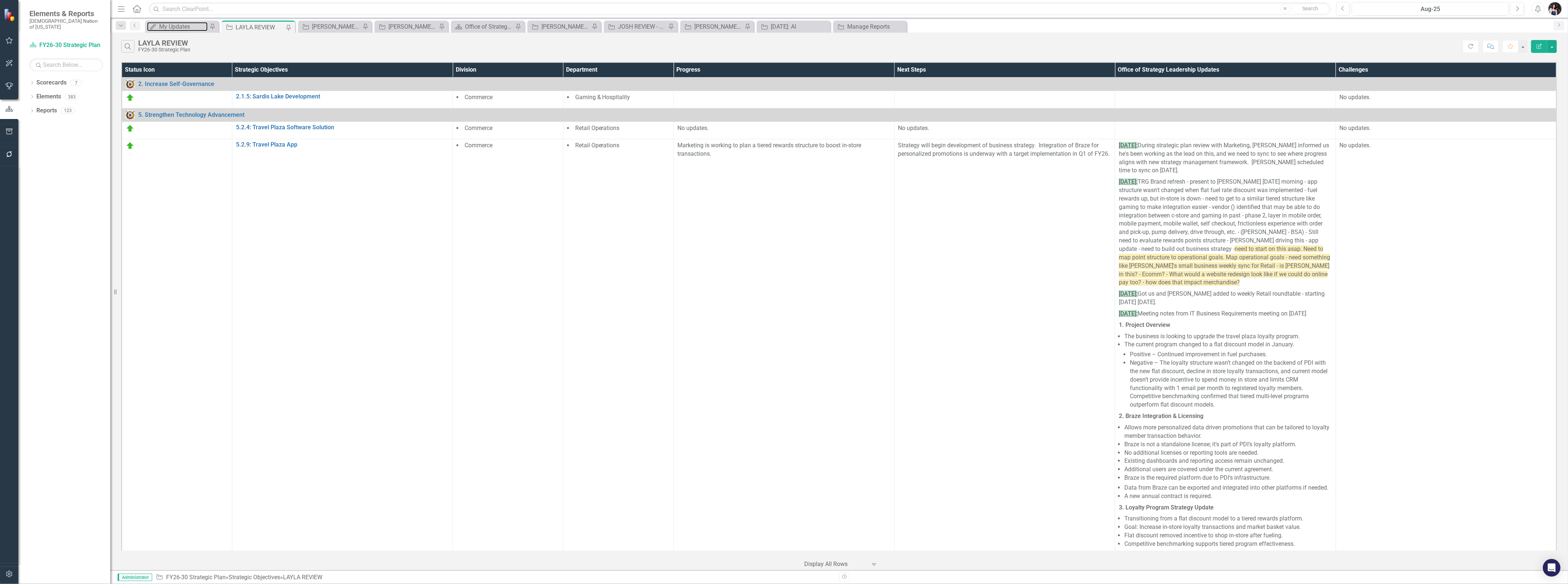
click at [191, 25] on div "My Updates" at bounding box center [183, 27] width 48 height 9
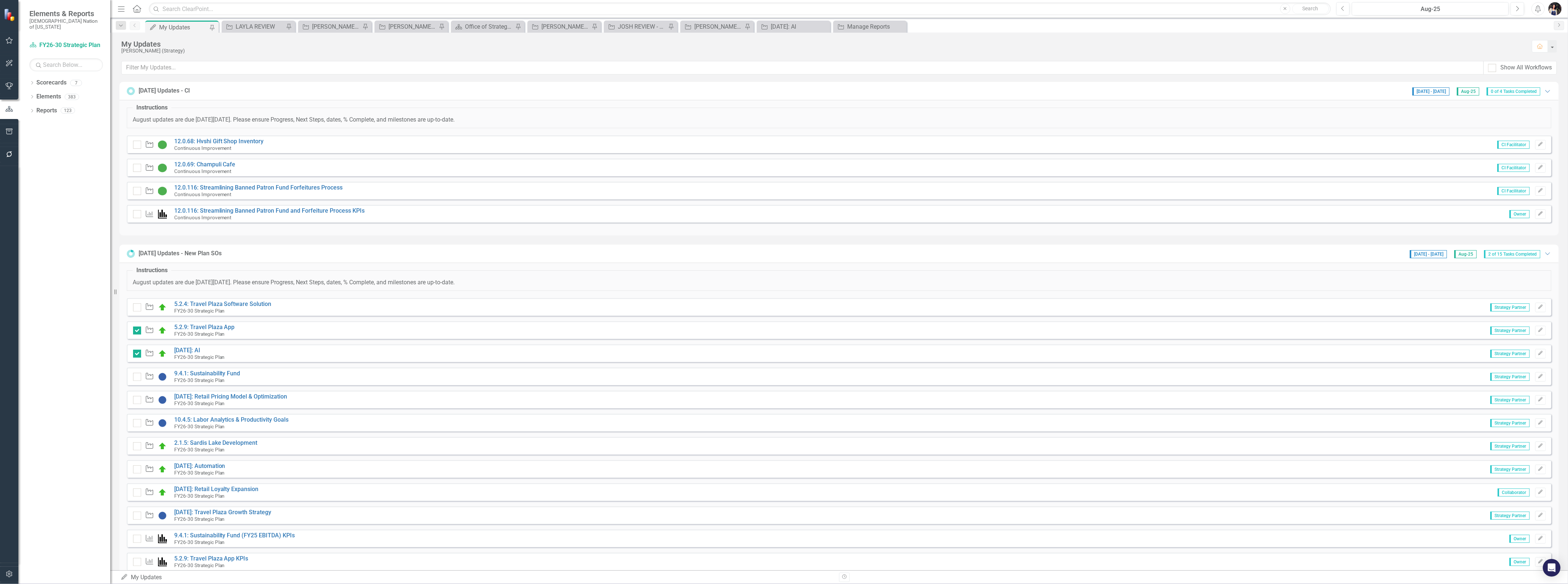
click at [135, 310] on div at bounding box center [137, 308] width 8 height 8
click at [135, 308] on input "checkbox" at bounding box center [136, 306] width 4 height 4
checkbox input "true"
click at [259, 26] on div "LAYLA REVIEW" at bounding box center [259, 27] width 48 height 9
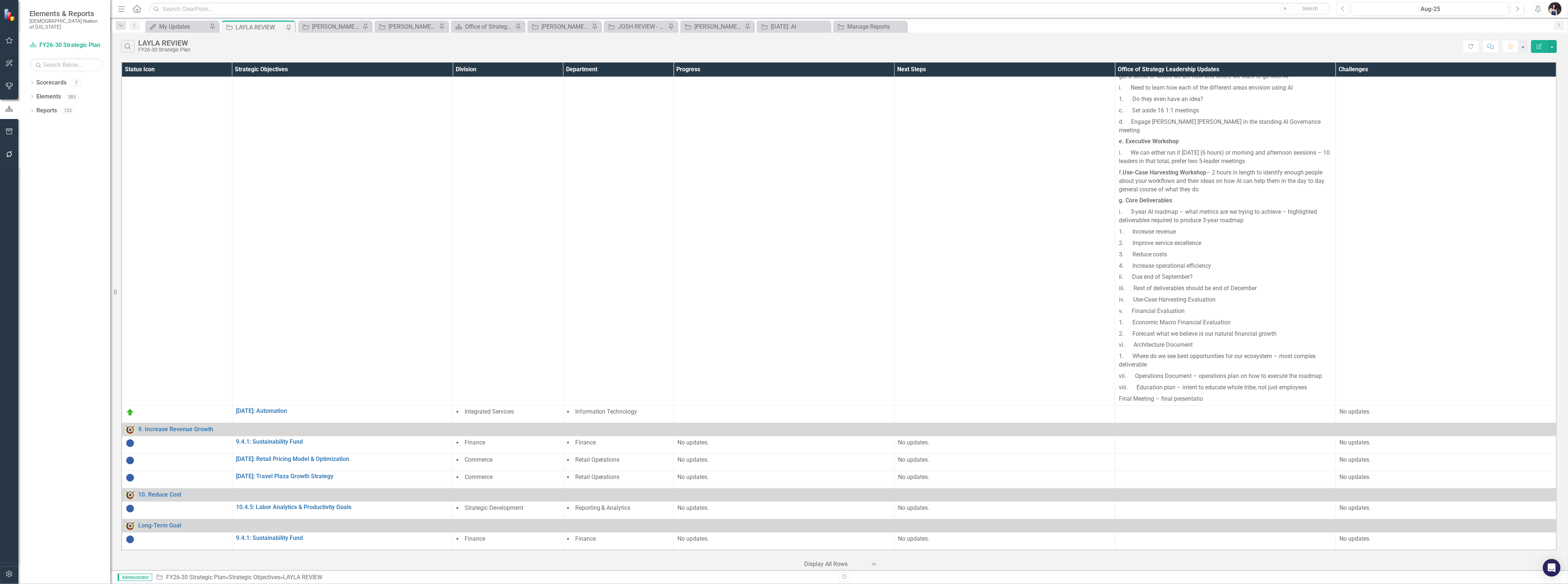
scroll to position [877, 0]
click at [272, 410] on link "[DATE]: Automation" at bounding box center [343, 411] width 214 height 7
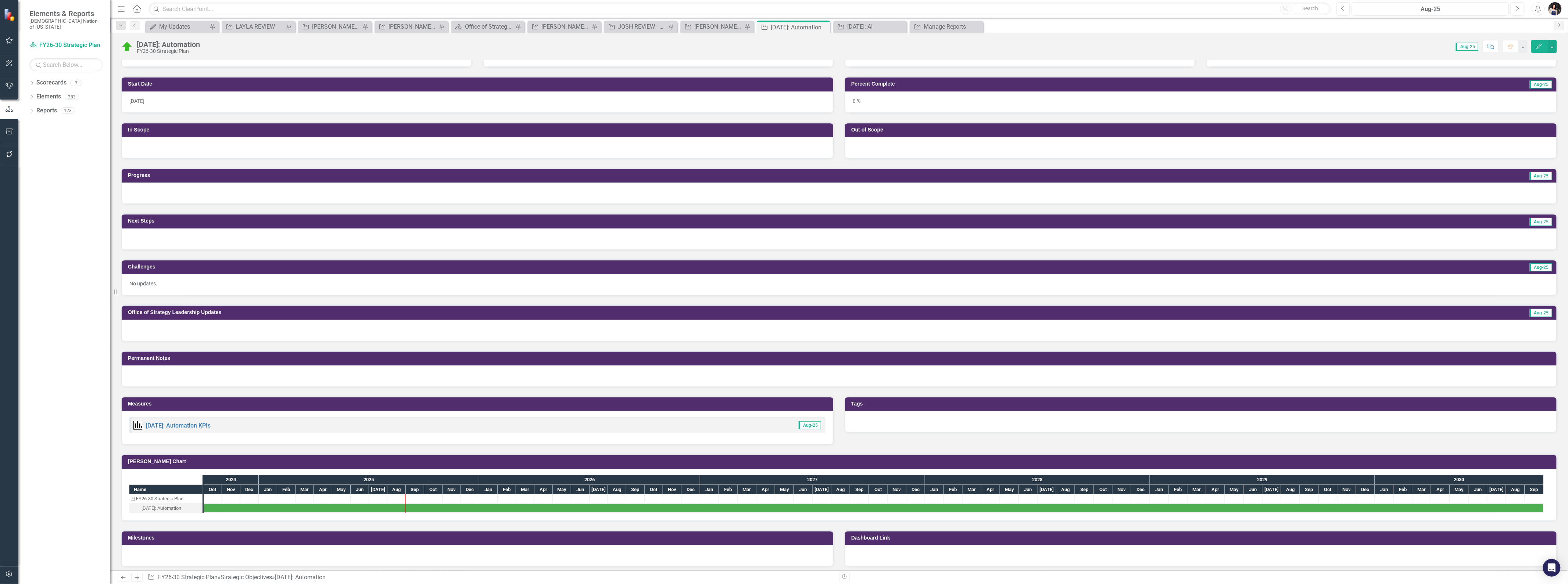
scroll to position [122, 0]
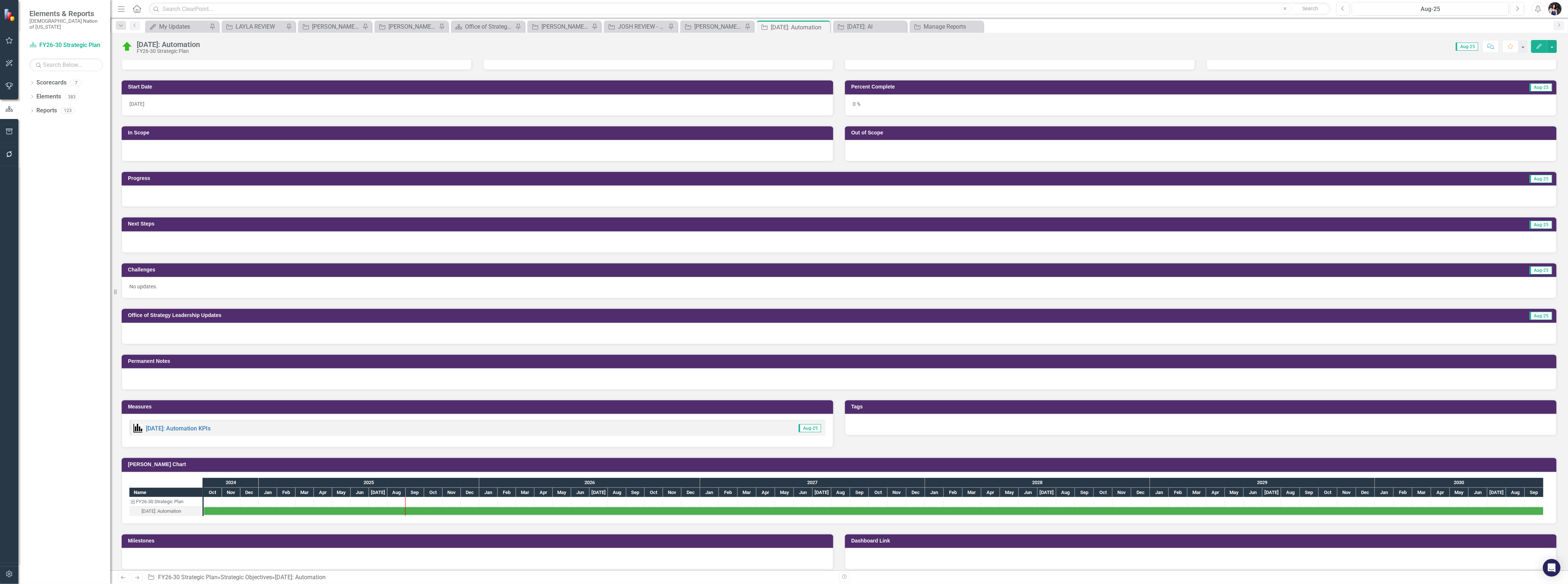
click at [174, 107] on div "[DATE]" at bounding box center [477, 104] width 712 height 21
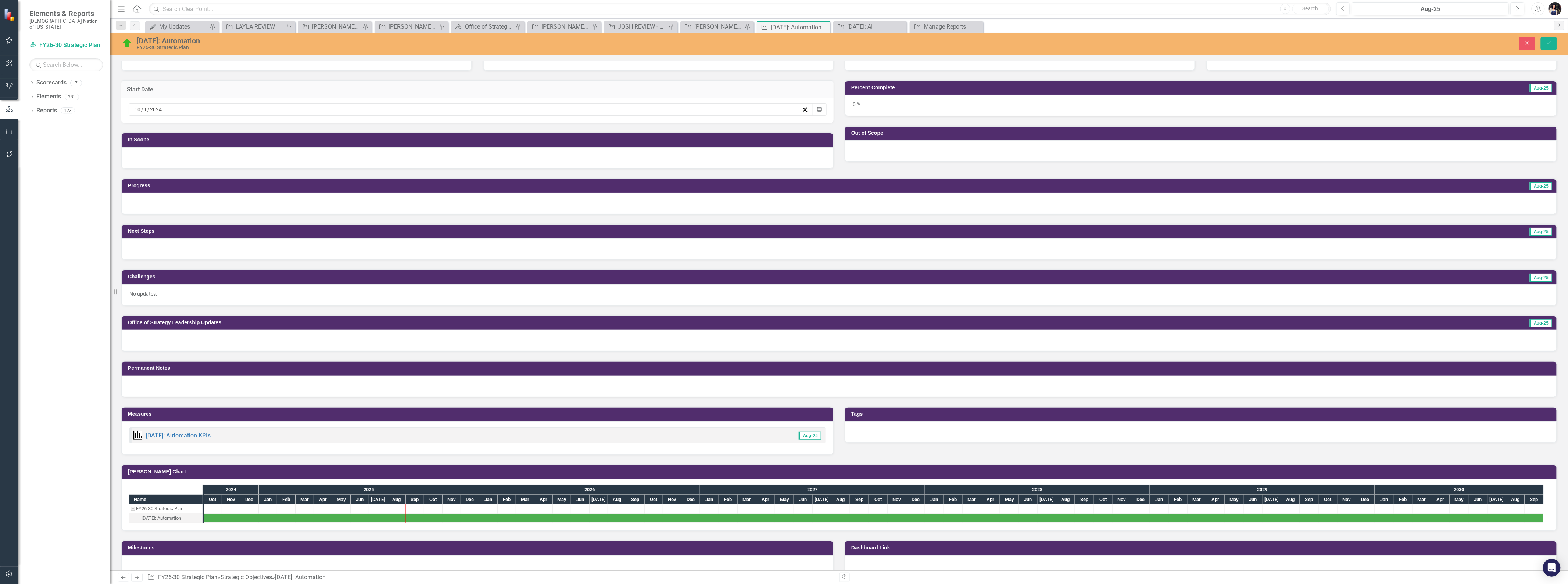
click at [176, 109] on div "[DATE]" at bounding box center [467, 110] width 668 height 7
click at [527, 126] on button "»" at bounding box center [526, 127] width 16 height 16
click at [469, 155] on button "1" at bounding box center [469, 151] width 19 height 13
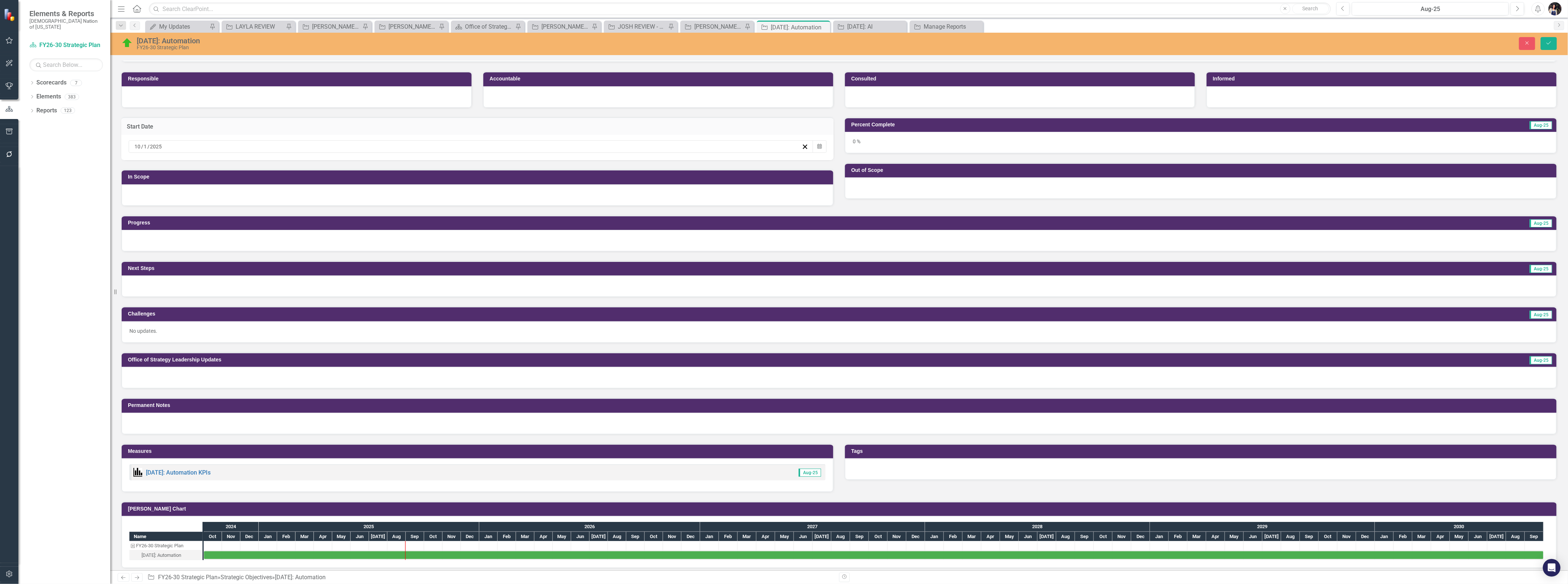
scroll to position [0, 0]
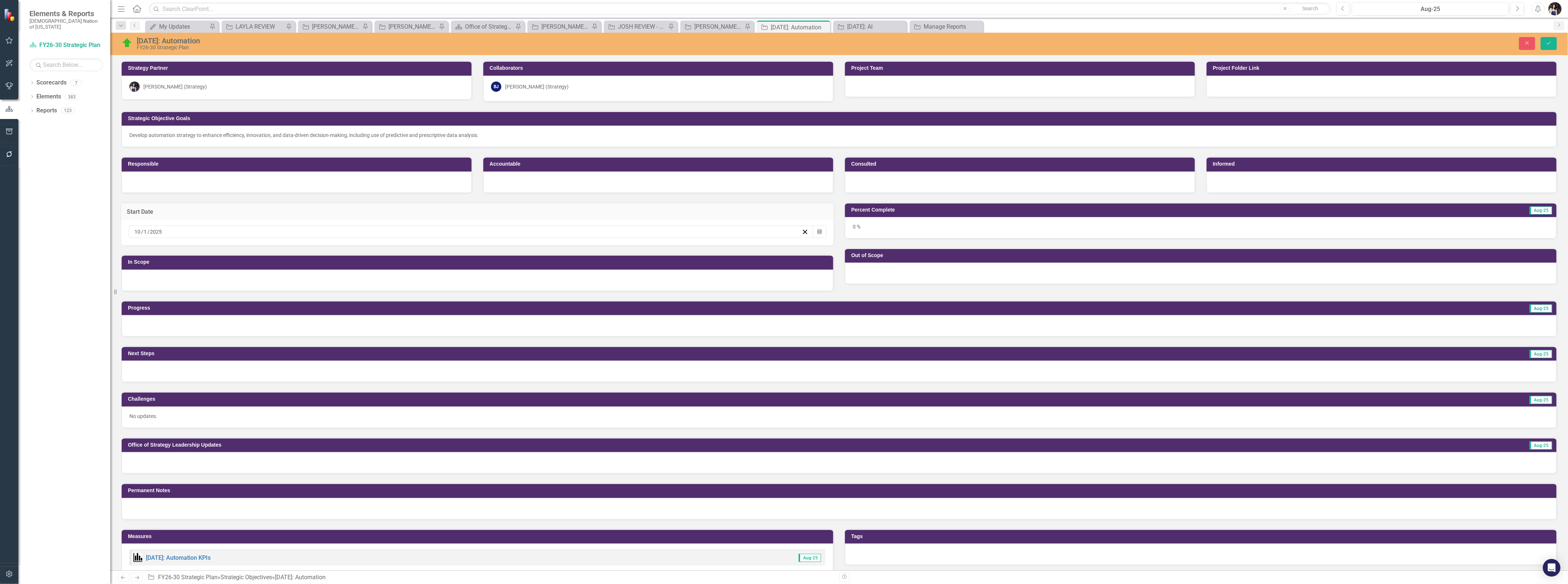
click at [569, 87] on div "[PERSON_NAME] [PERSON_NAME] (Strategy)" at bounding box center [658, 87] width 334 height 10
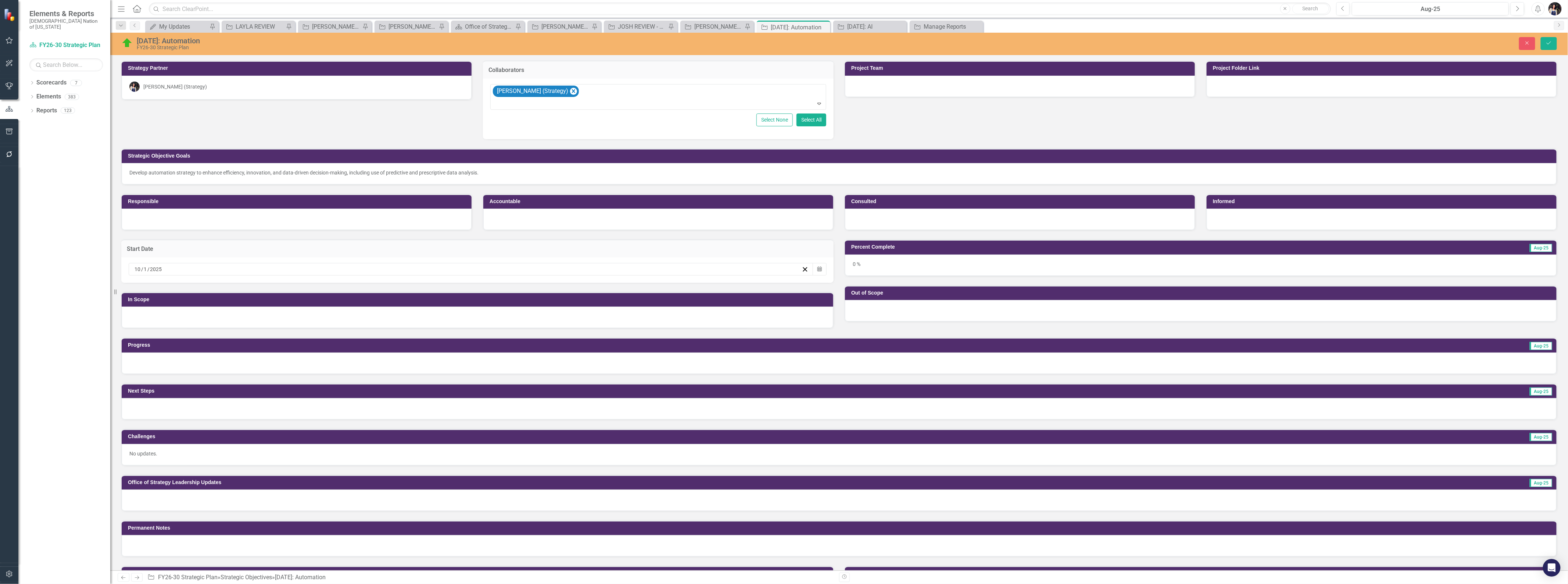
click at [570, 89] on icon "Remove Brooke Johnson (Strategy)" at bounding box center [573, 91] width 7 height 9
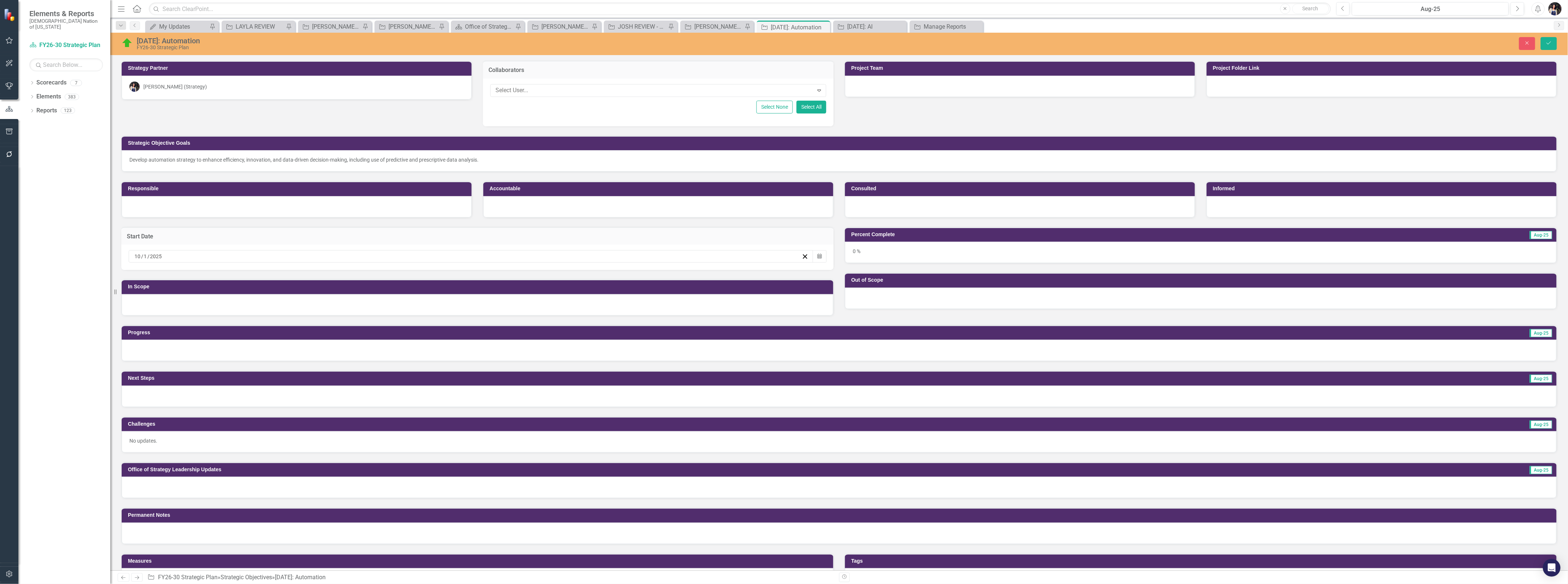
click at [127, 39] on img at bounding box center [128, 43] width 12 height 12
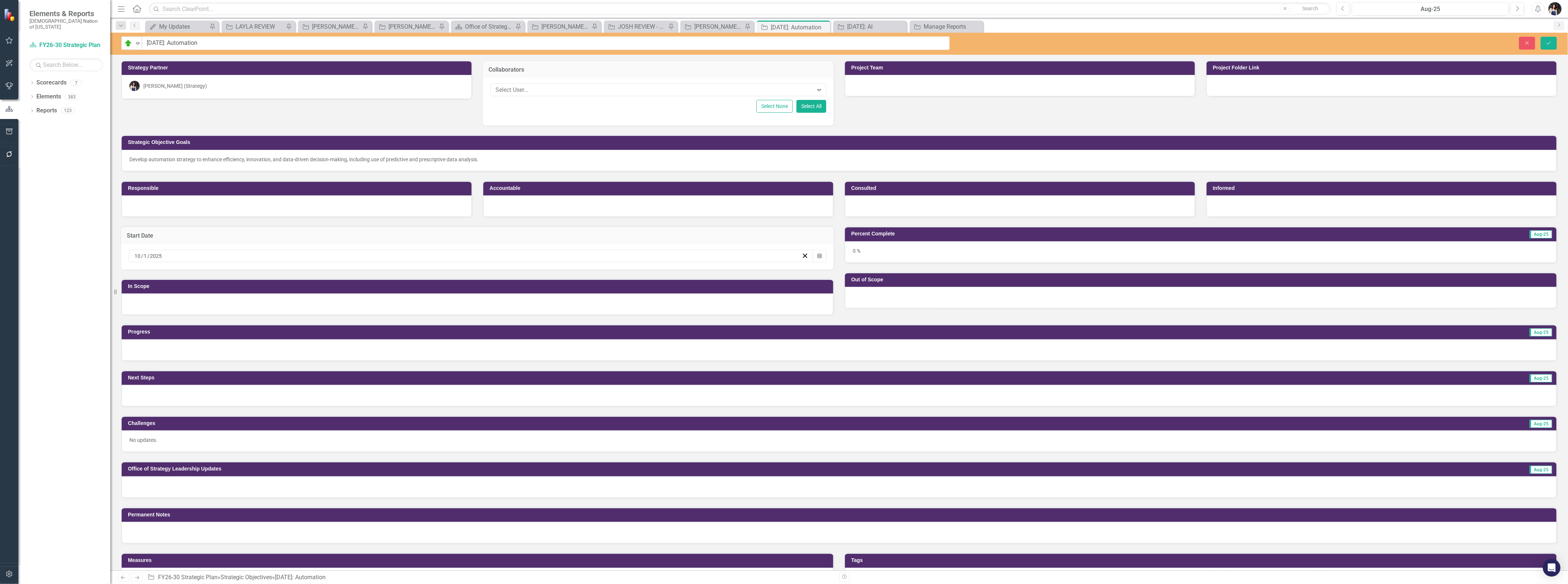
click at [130, 46] on img at bounding box center [128, 44] width 9 height 9
click at [159, 68] on div "Not Started" at bounding box center [156, 68] width 30 height 8
click at [1553, 42] on button "Save" at bounding box center [1549, 43] width 16 height 13
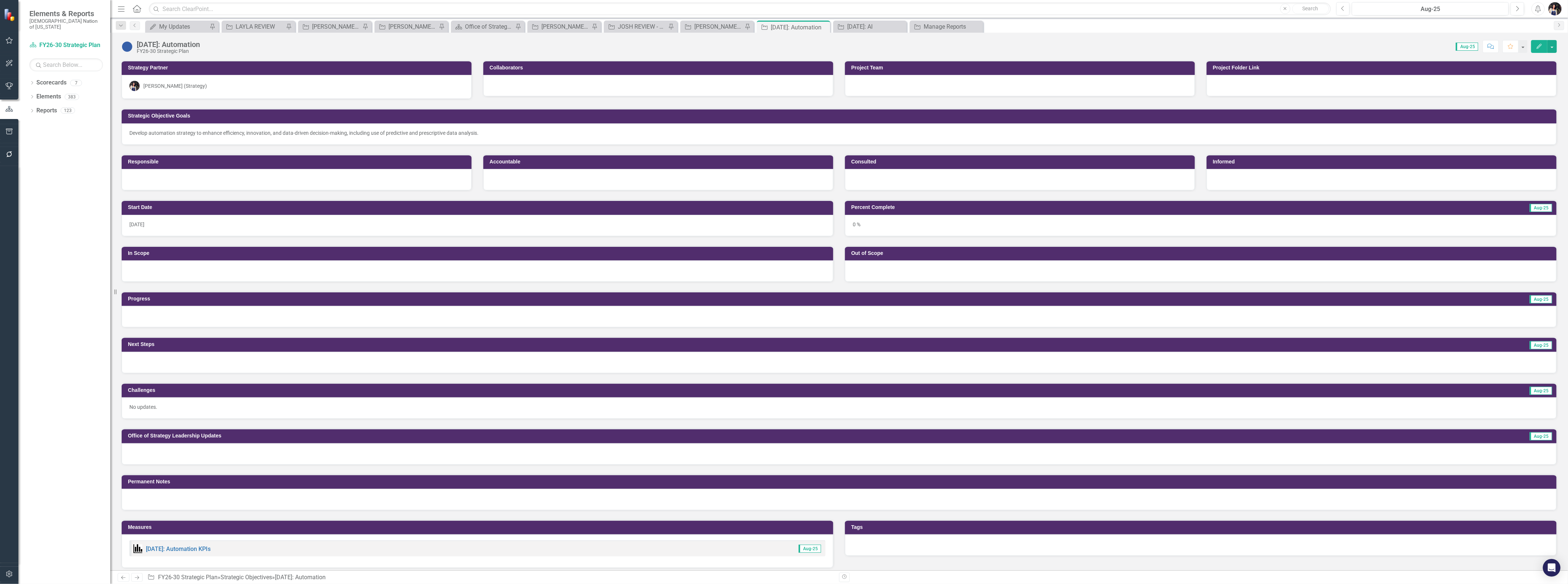
click at [278, 313] on div at bounding box center [839, 316] width 1435 height 21
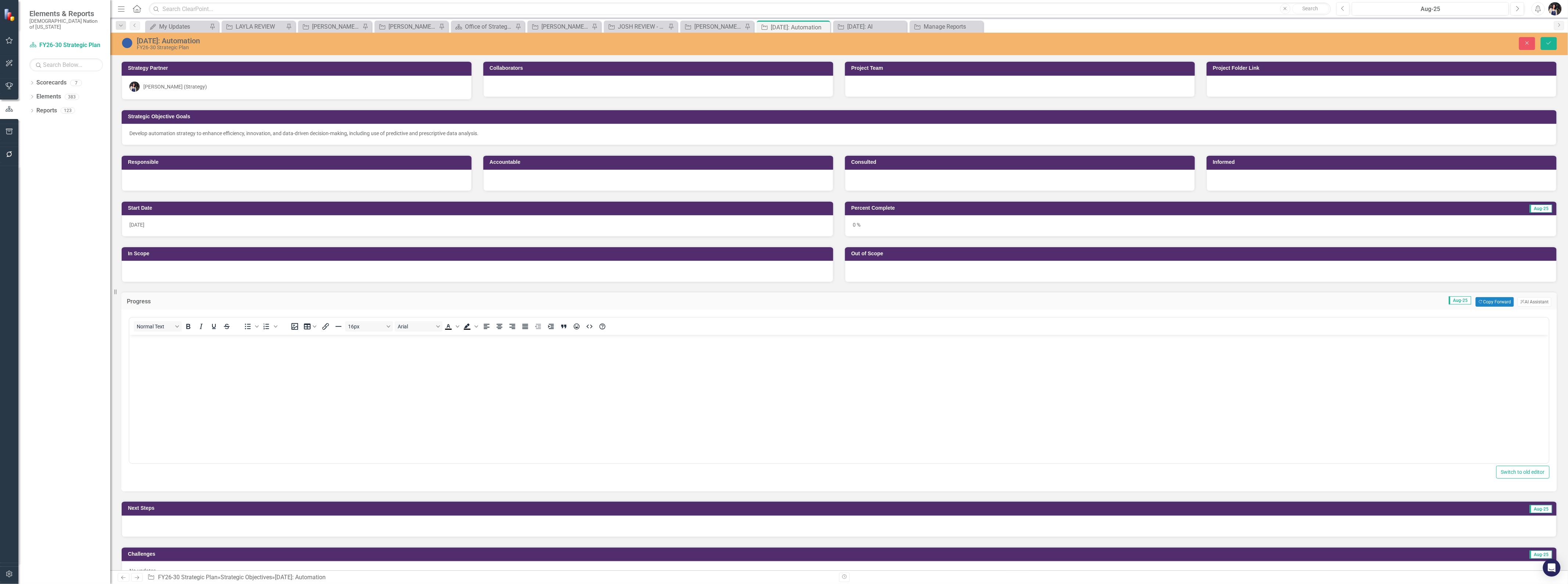
click at [222, 376] on body "Rich Text Area. Press ALT-0 for help." at bounding box center [838, 390] width 1420 height 110
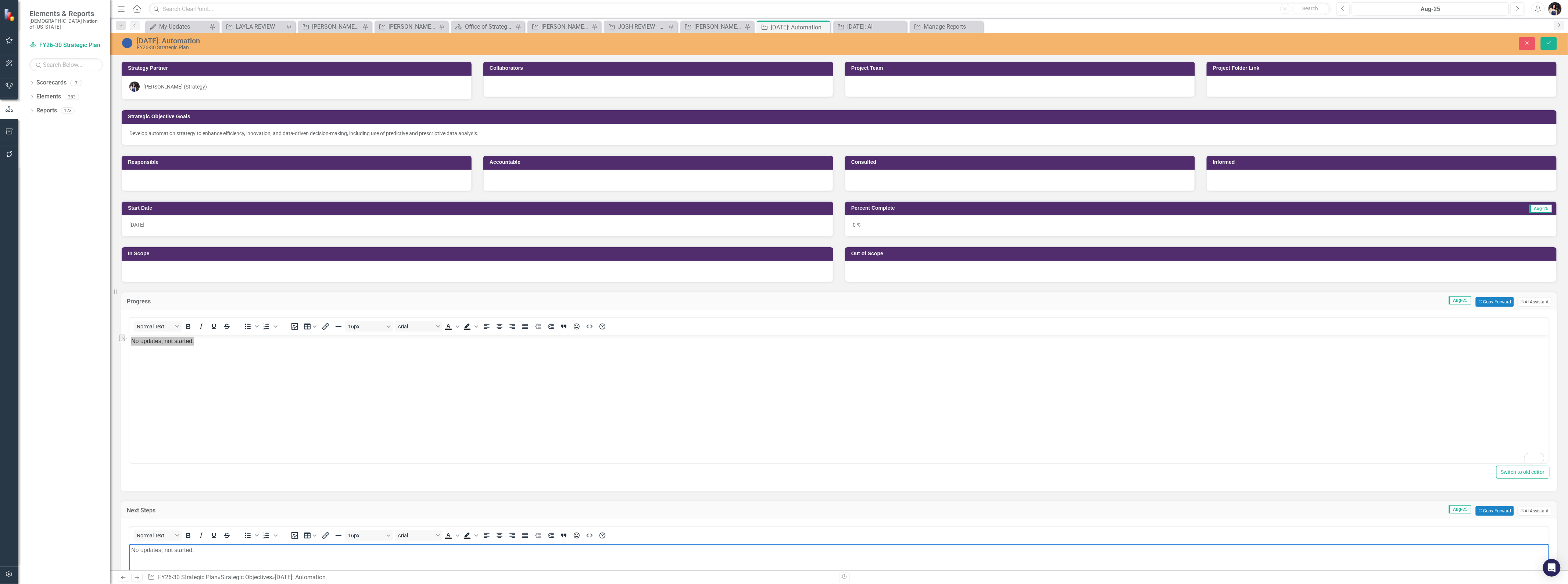
scroll to position [204, 0]
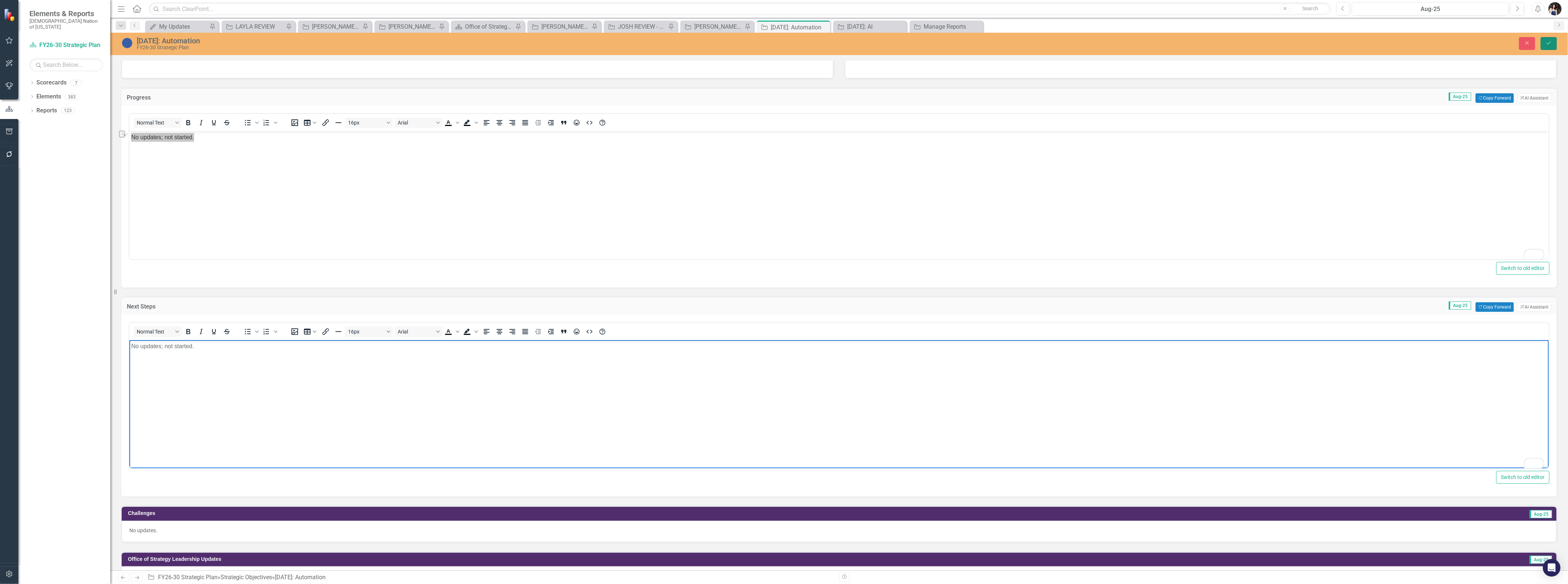
click at [1554, 44] on button "Save" at bounding box center [1549, 43] width 16 height 13
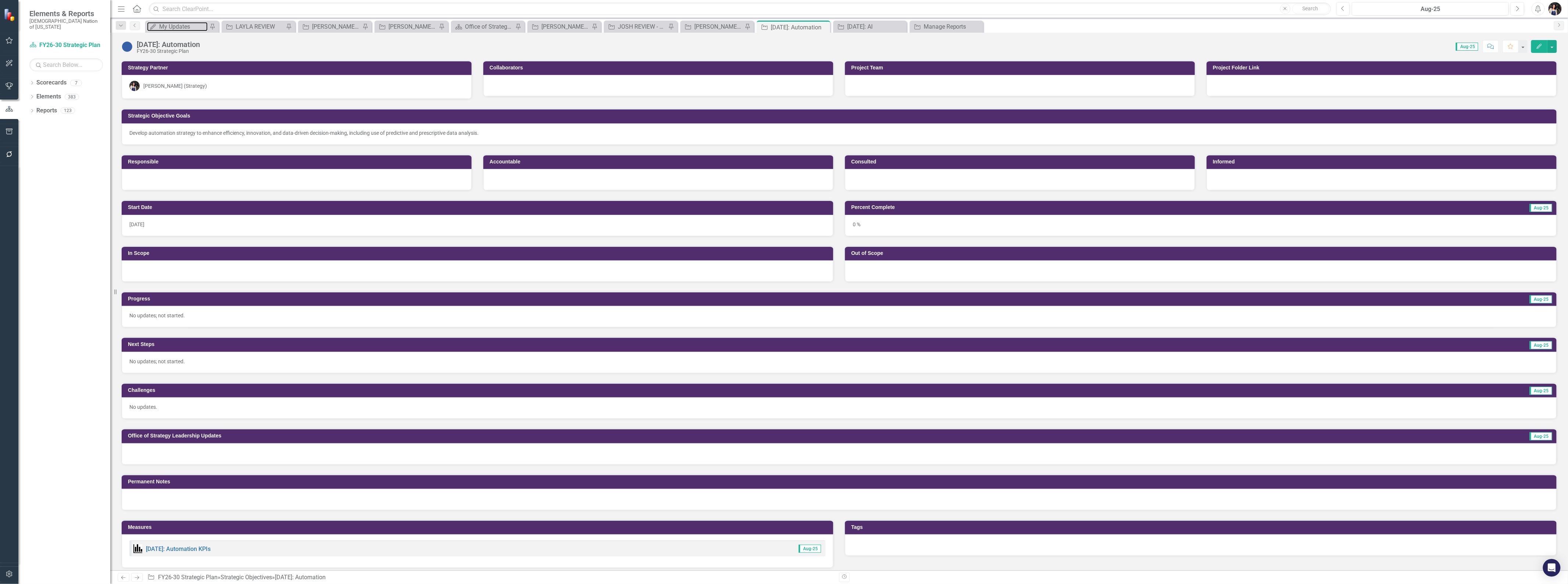
click at [182, 26] on div "My Updates" at bounding box center [183, 27] width 48 height 9
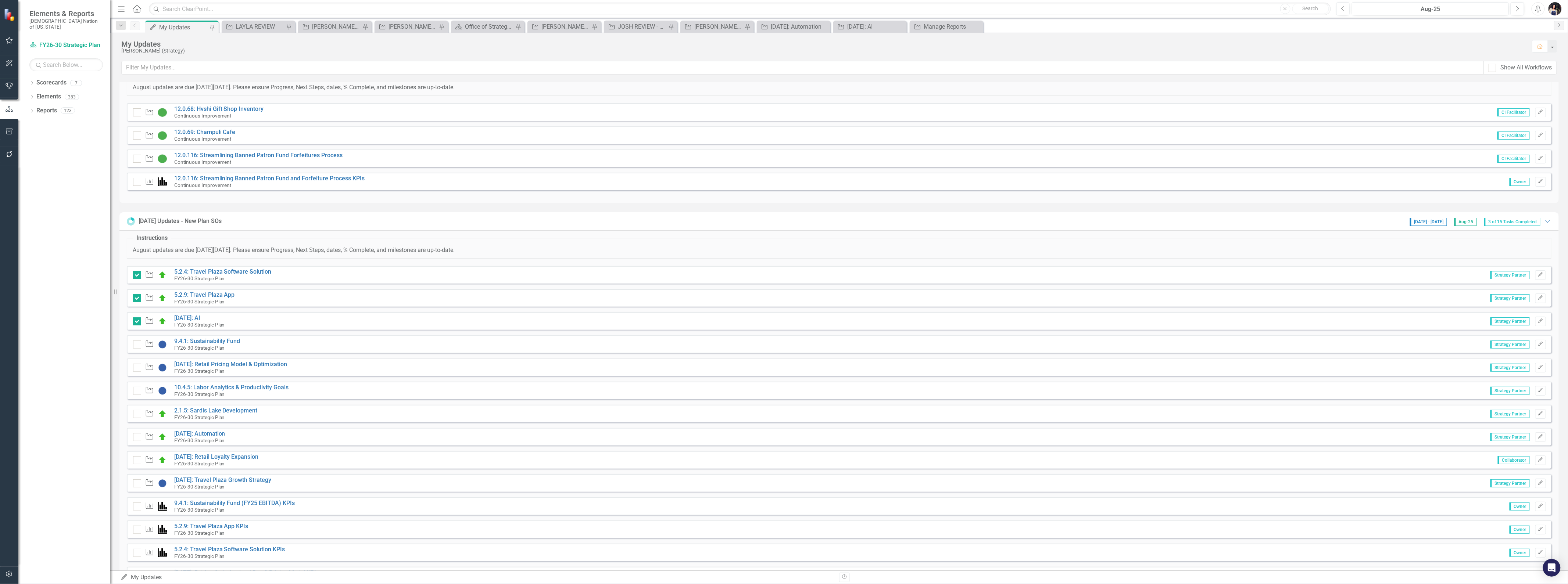
scroll to position [41, 0]
click at [138, 431] on div at bounding box center [137, 428] width 8 height 8
click at [138, 430] on input "checkbox" at bounding box center [136, 427] width 4 height 4
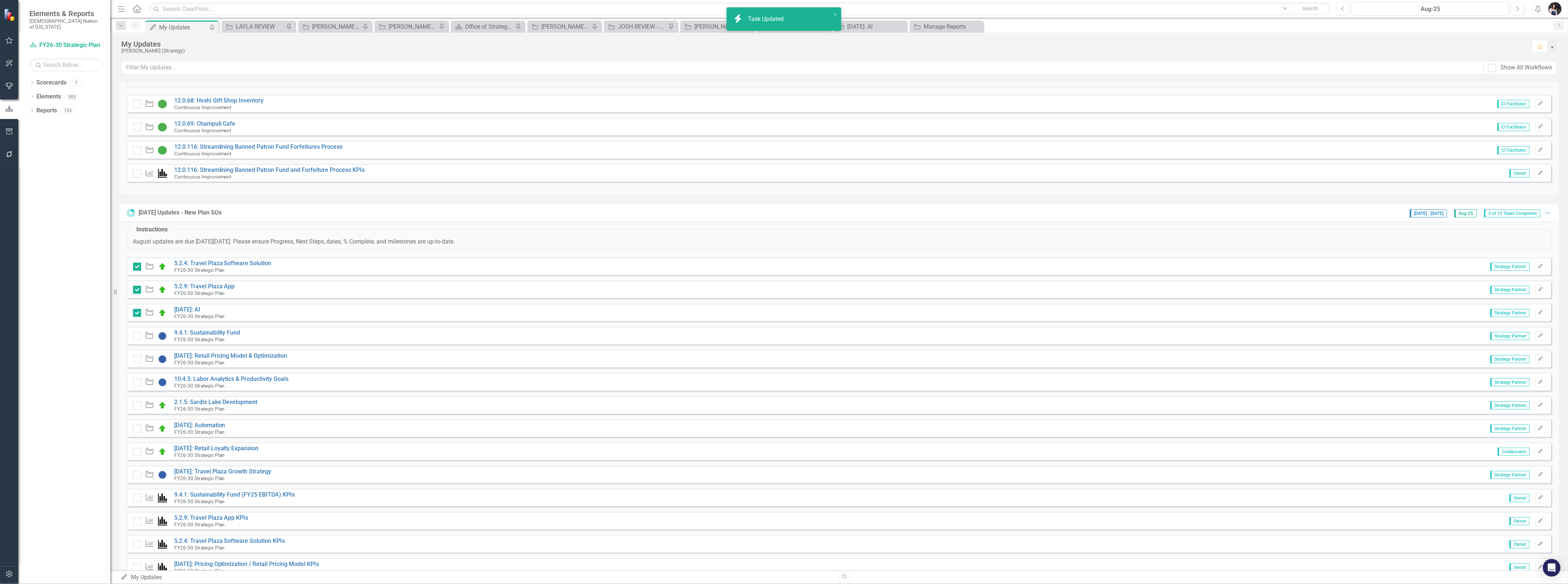
checkbox input "true"
click at [196, 473] on link "[DATE]: Travel Plaza Growth Strategy" at bounding box center [222, 471] width 97 height 7
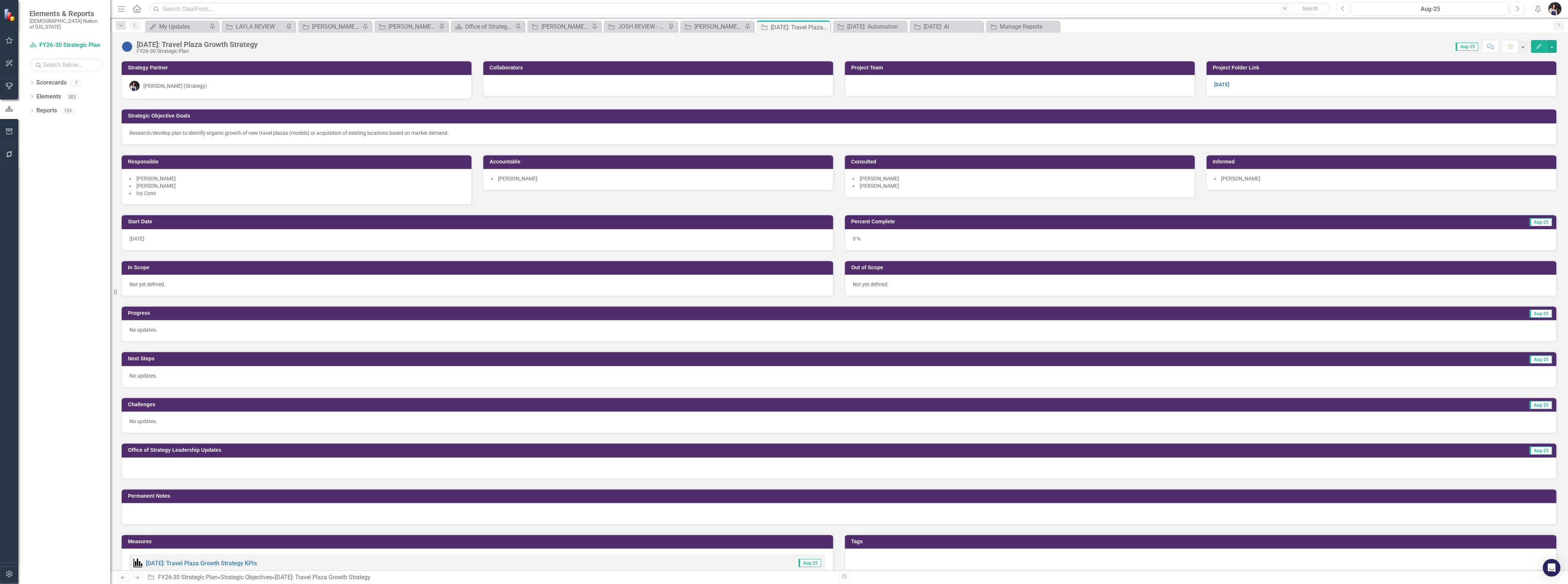
click at [125, 46] on img at bounding box center [128, 47] width 12 height 12
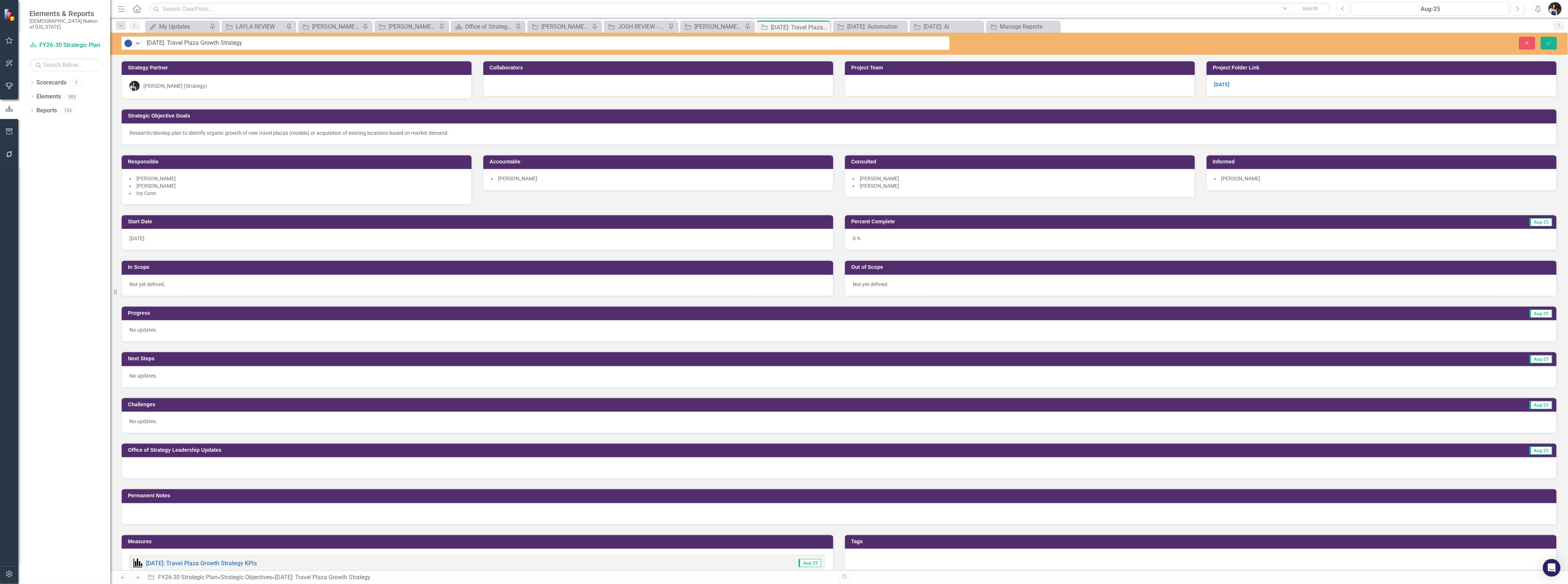
click at [128, 45] on img at bounding box center [128, 44] width 9 height 9
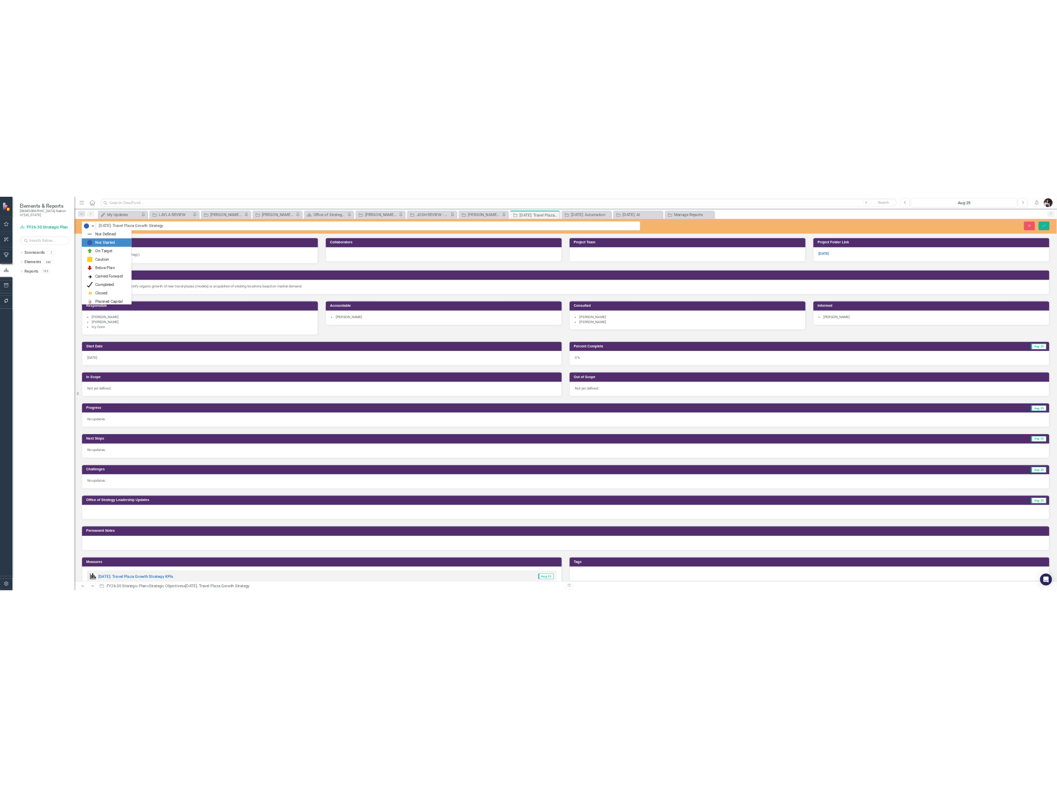
scroll to position [17, 0]
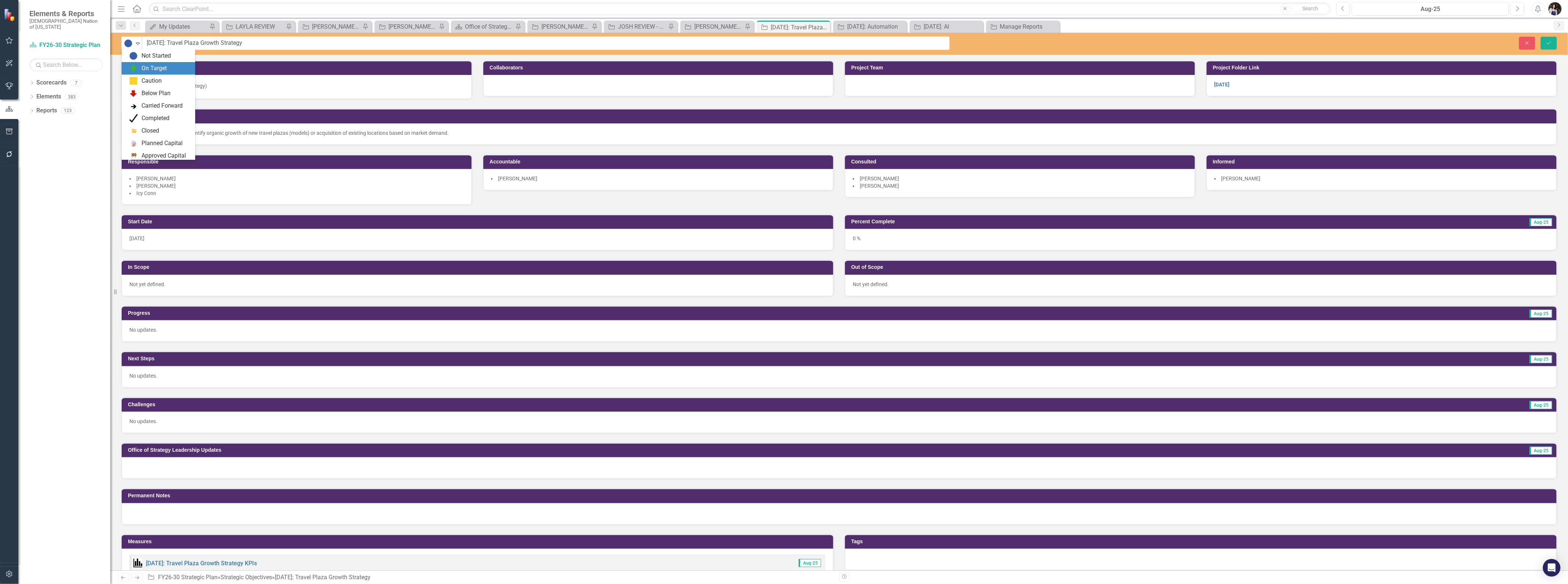
click at [139, 66] on div "On Target" at bounding box center [159, 68] width 62 height 9
click at [947, 186] on li "Jayce Massengale" at bounding box center [1019, 186] width 334 height 7
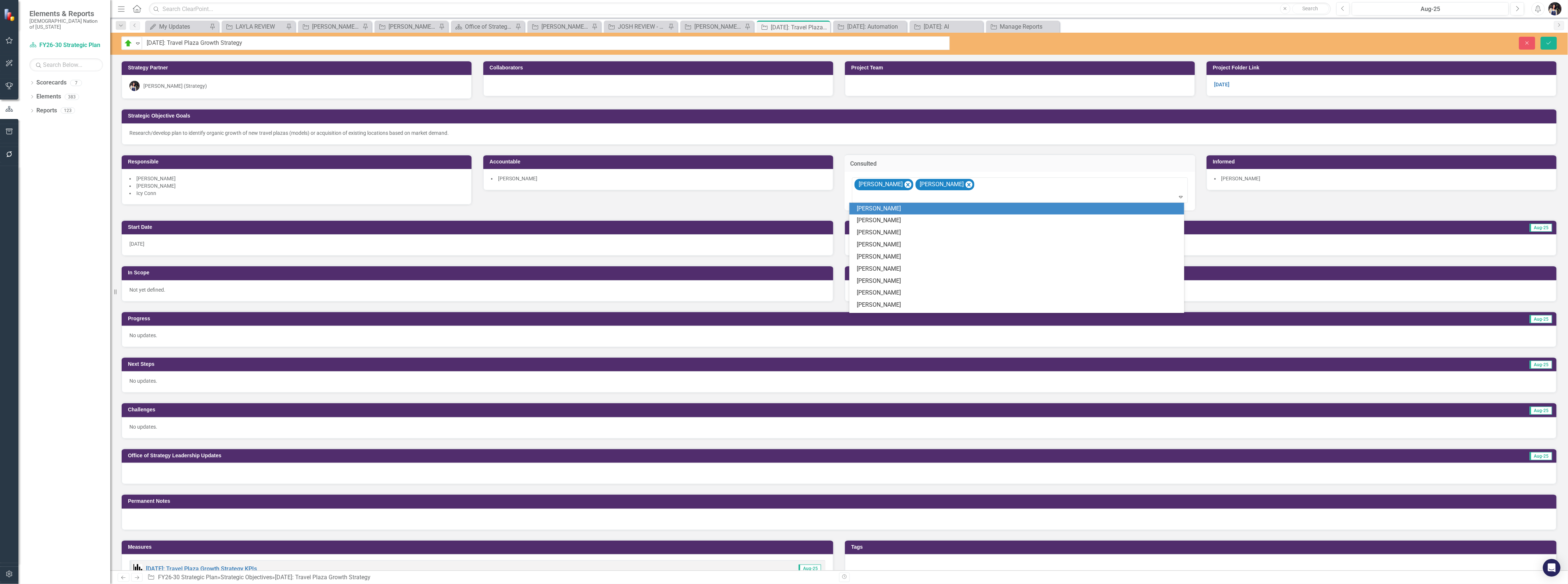
click at [998, 192] on div at bounding box center [1020, 196] width 333 height 10
type input "david k"
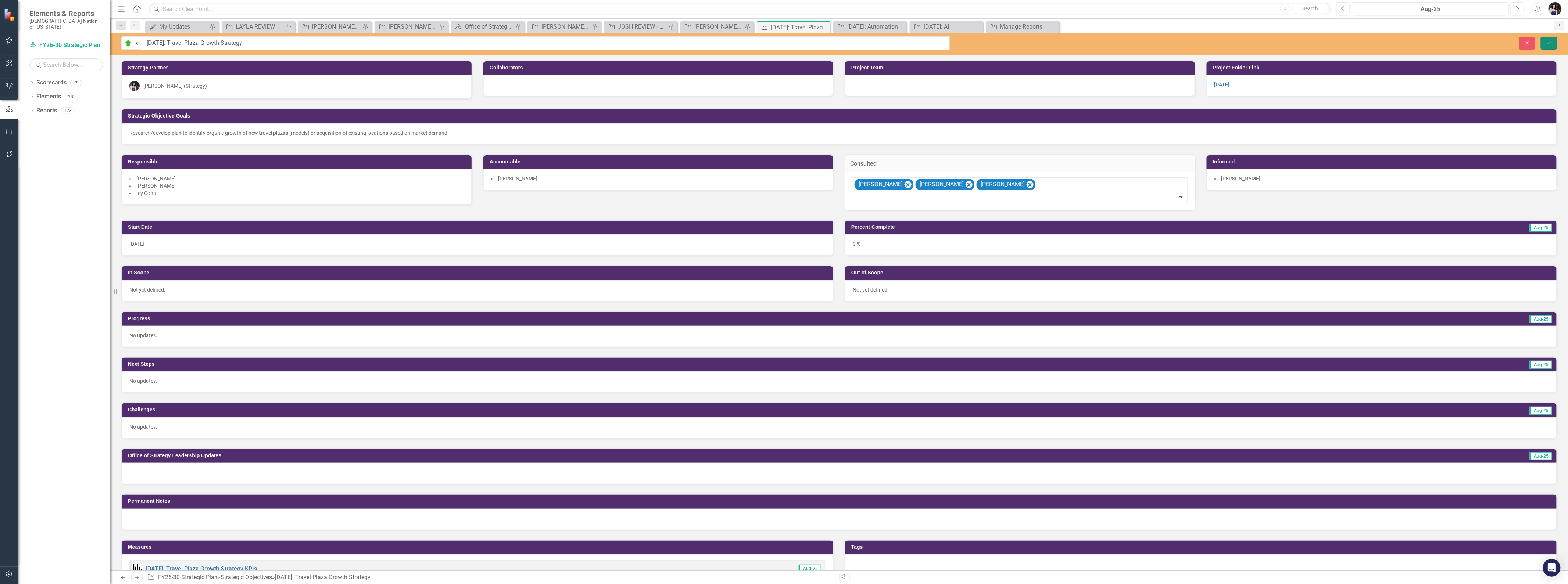
click at [1552, 42] on icon "Save" at bounding box center [1549, 43] width 7 height 5
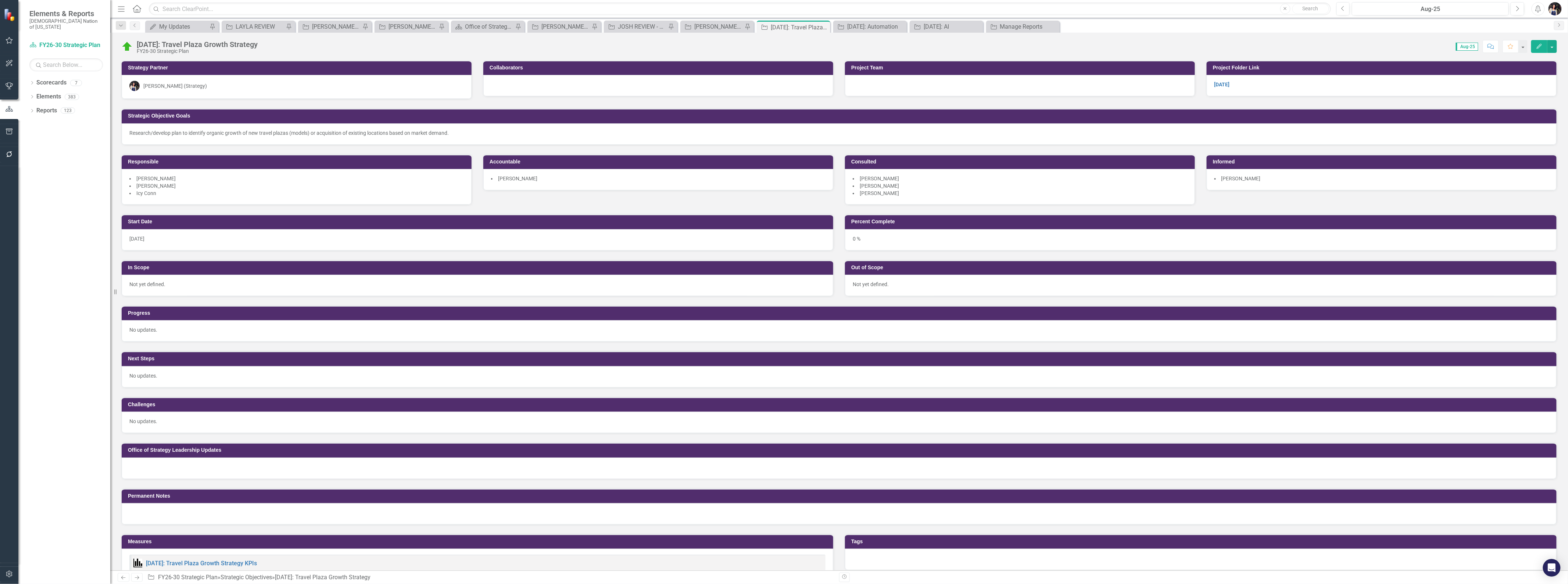
click at [876, 242] on div "0 %" at bounding box center [1201, 239] width 712 height 21
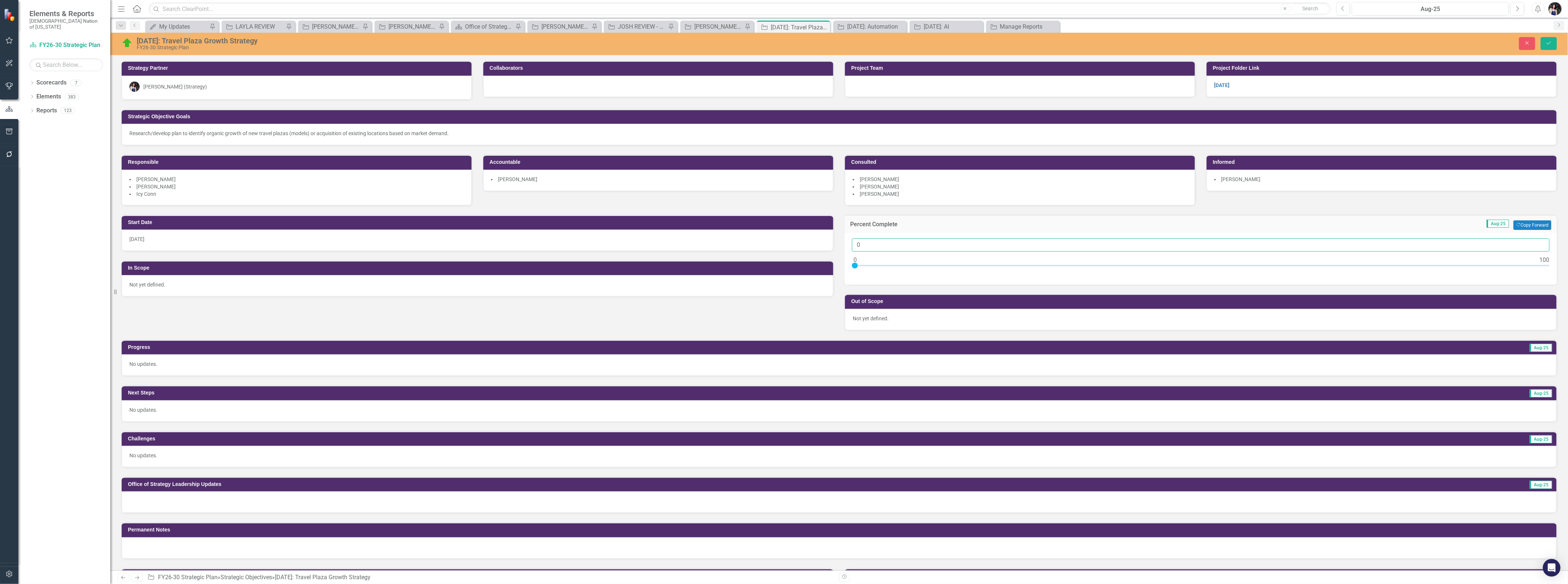
click at [880, 248] on input "0" at bounding box center [1200, 245] width 698 height 13
type input "05"
click at [178, 240] on div "[DATE]" at bounding box center [477, 240] width 712 height 21
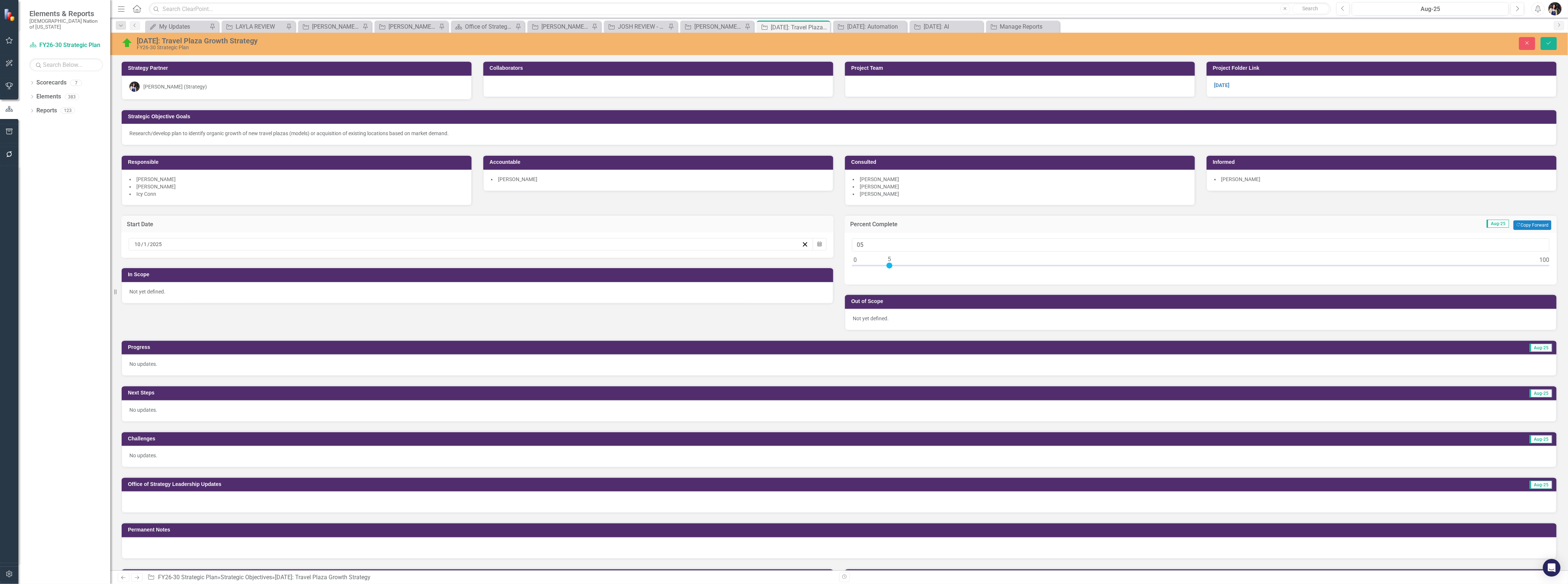
click at [818, 245] on icon "button" at bounding box center [820, 244] width 4 height 5
click at [426, 267] on button "‹" at bounding box center [430, 262] width 16 height 16
click at [428, 266] on button "‹" at bounding box center [430, 262] width 16 height 16
click at [431, 259] on button "‹" at bounding box center [430, 262] width 16 height 16
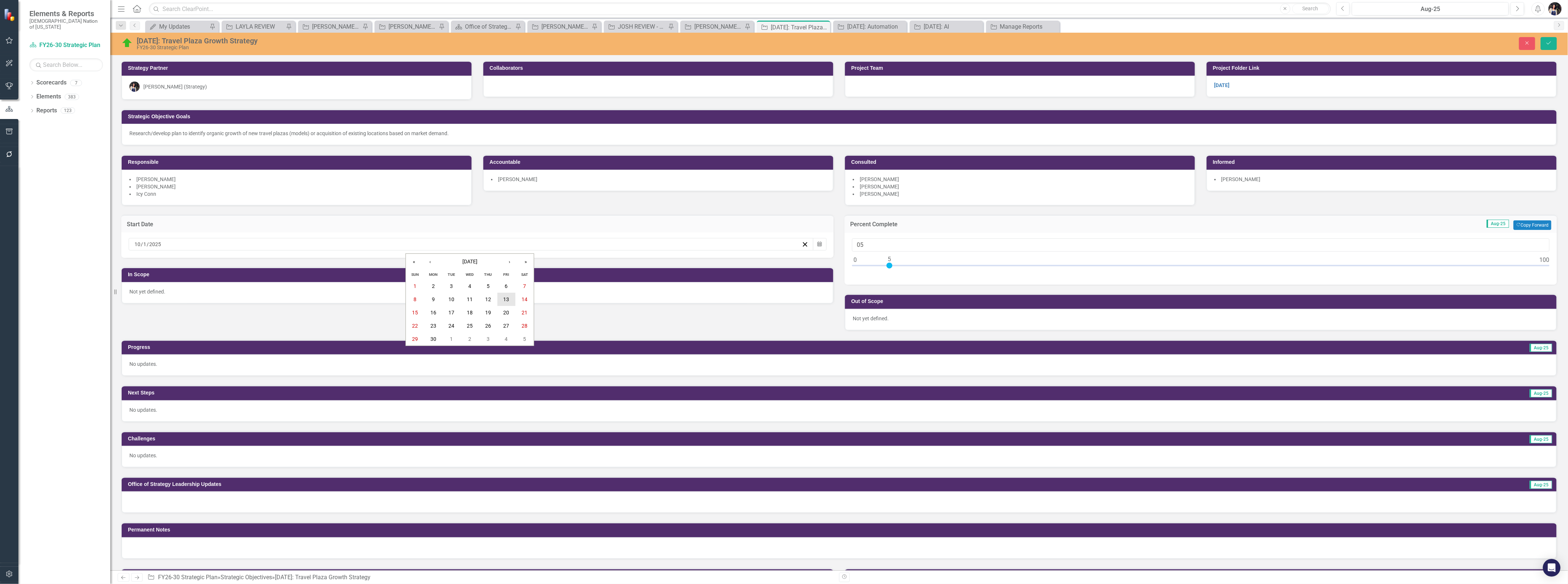
click at [506, 300] on abbr "13" at bounding box center [506, 299] width 6 height 6
click at [818, 246] on icon "Calendar" at bounding box center [820, 244] width 4 height 5
click at [486, 298] on abbr "12" at bounding box center [489, 299] width 6 height 6
click at [1554, 44] on button "Save" at bounding box center [1549, 43] width 16 height 13
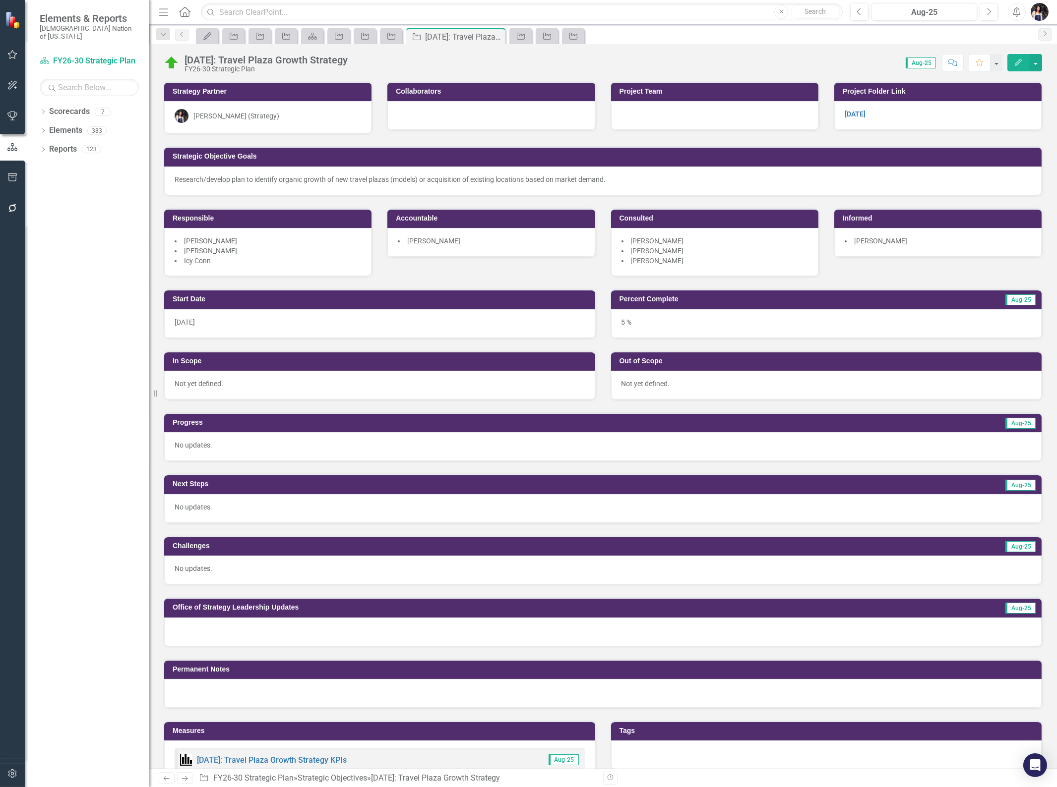
click at [248, 447] on p "No updates." at bounding box center [603, 445] width 856 height 10
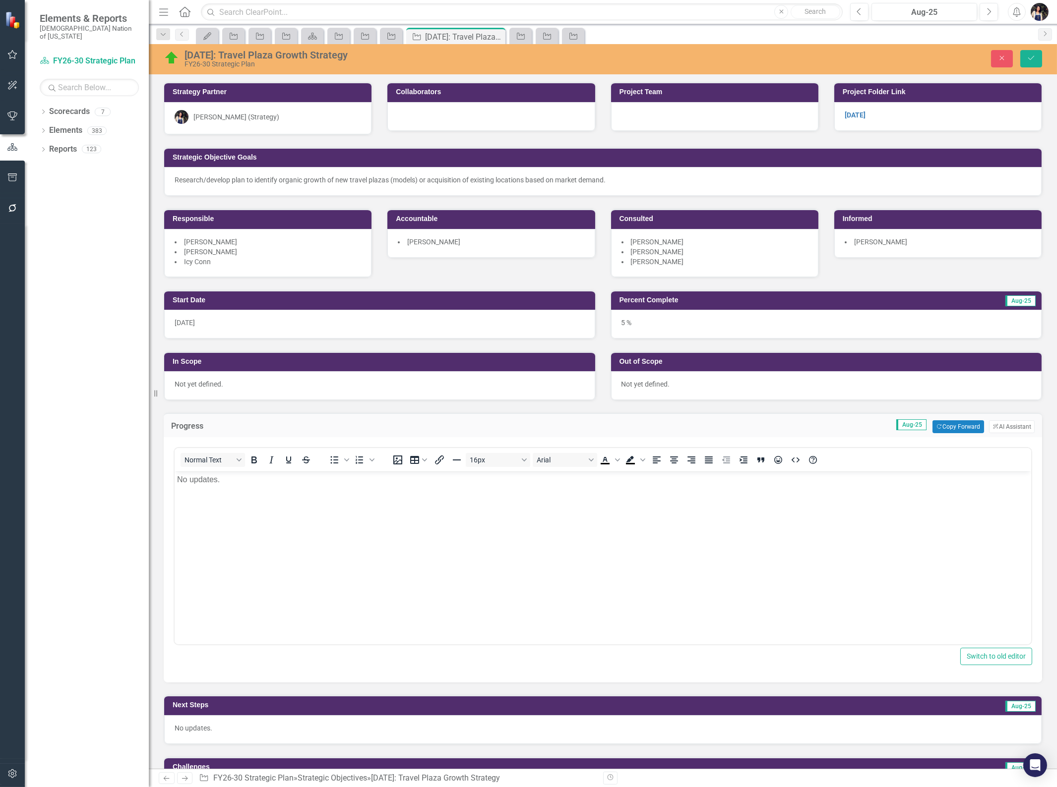
scroll to position [0, 0]
click at [265, 514] on body "No updates." at bounding box center [602, 546] width 856 height 149
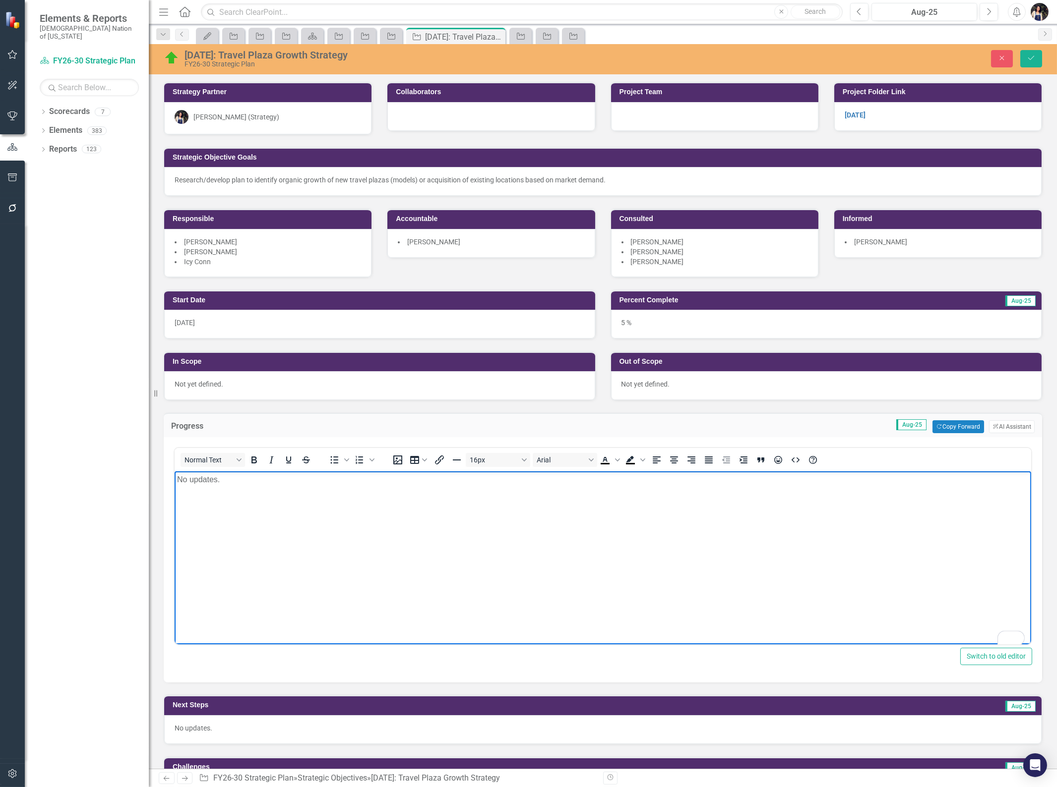
click at [203, 482] on p "No updates." at bounding box center [602, 480] width 851 height 12
click at [333, 486] on body "Retail Leadership received report from IMST (market research vendor)" at bounding box center [602, 546] width 856 height 149
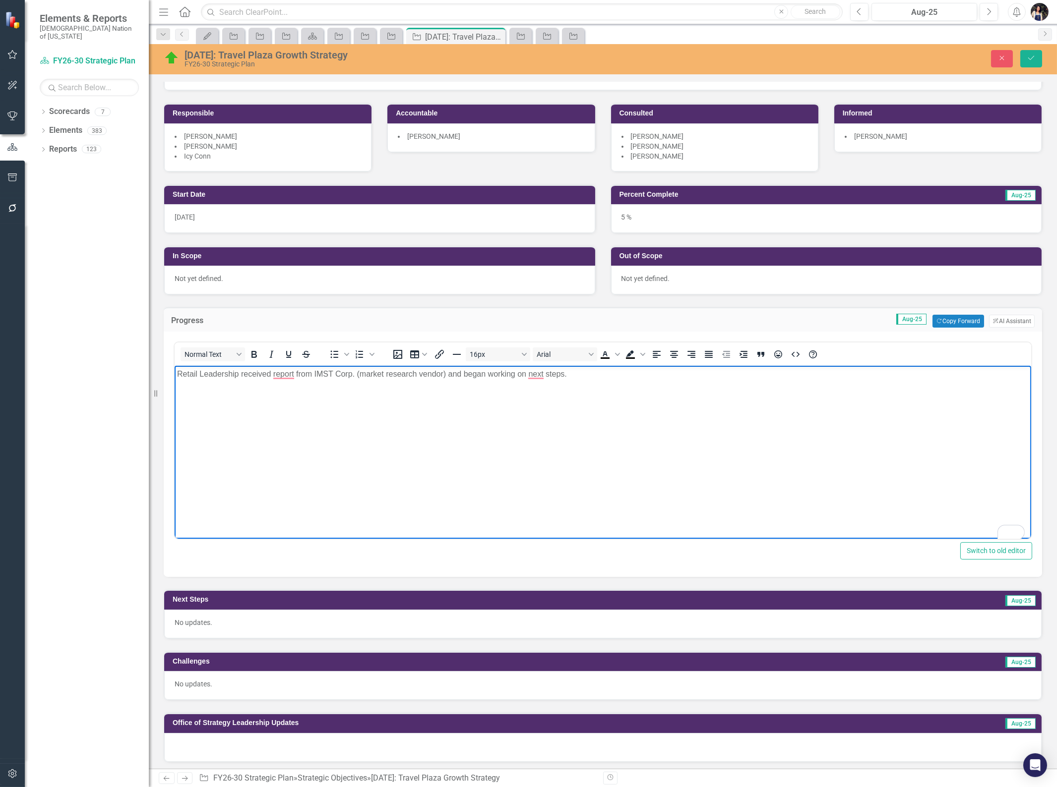
scroll to position [110, 0]
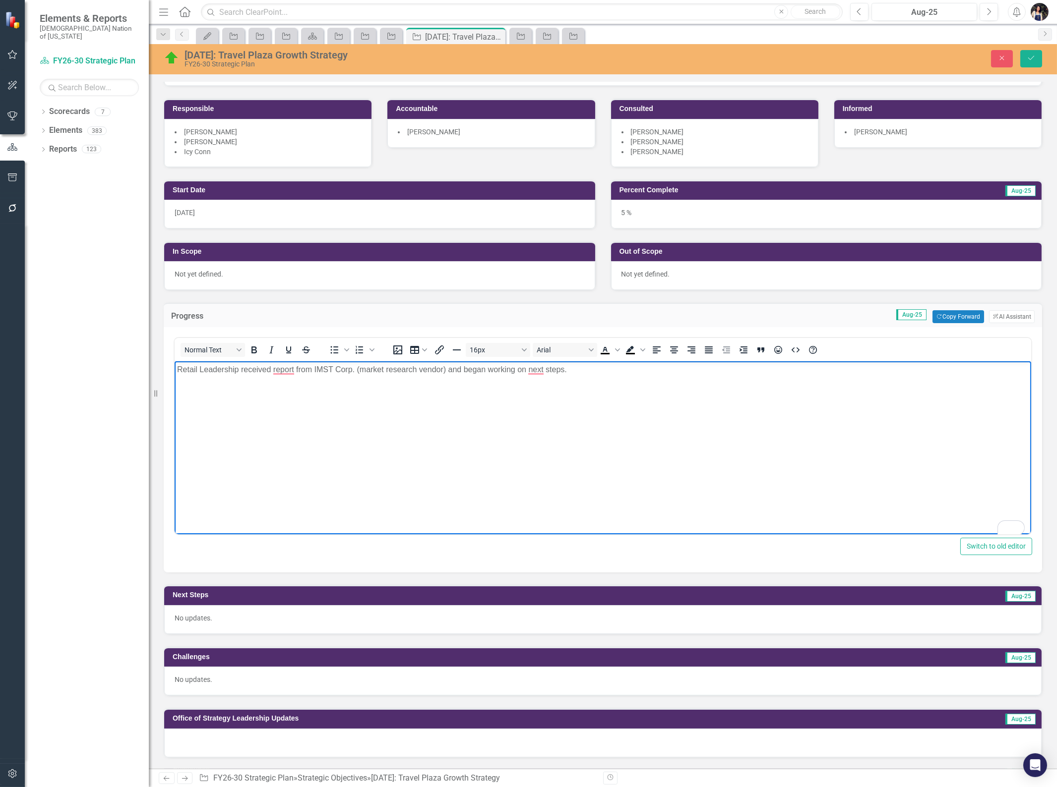
click at [336, 624] on div "No updates." at bounding box center [602, 619] width 877 height 29
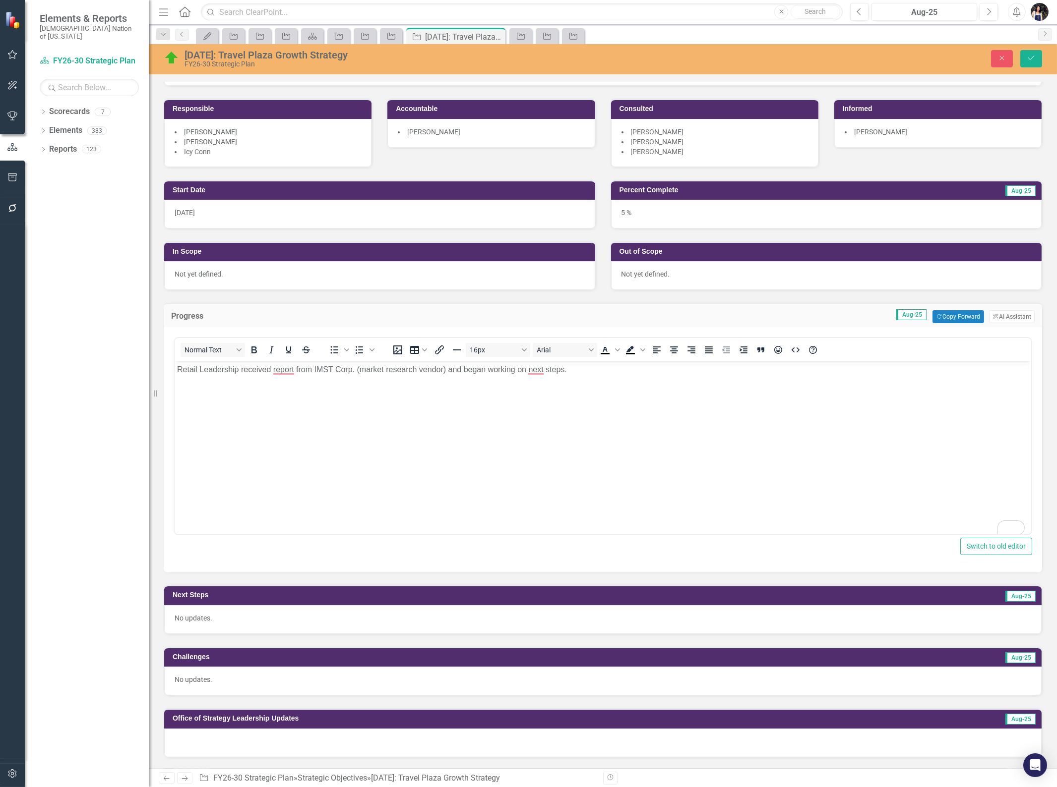
click at [336, 624] on div "No updates." at bounding box center [602, 619] width 877 height 29
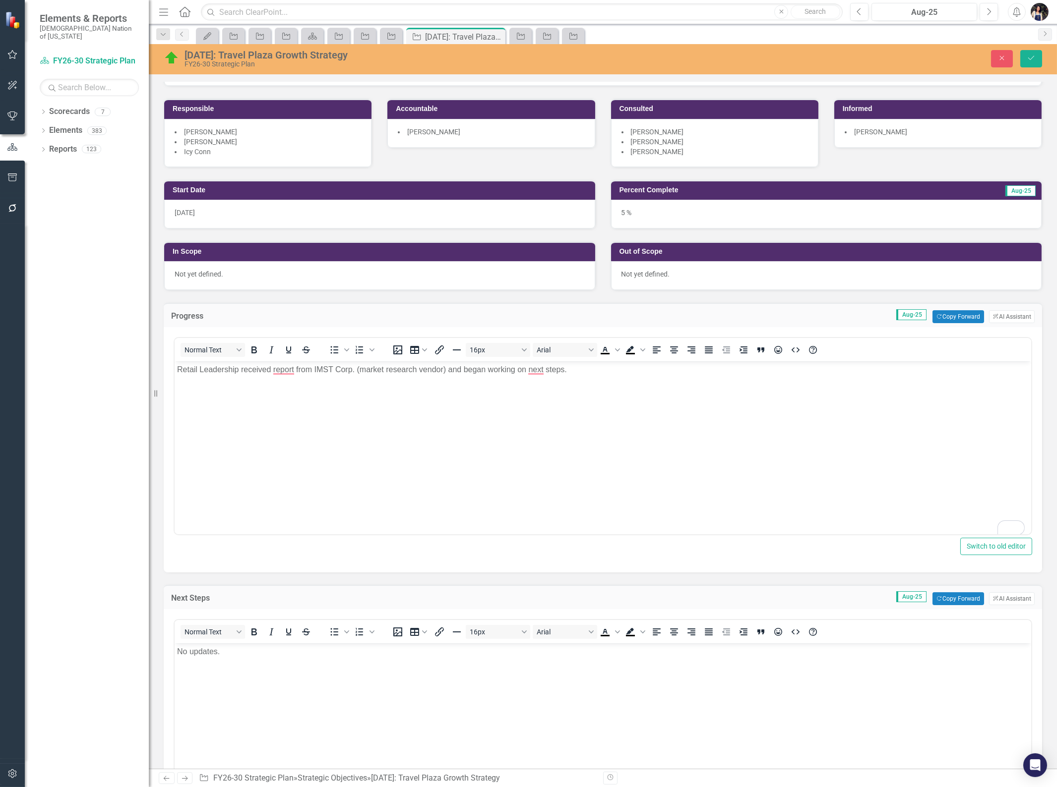
scroll to position [0, 0]
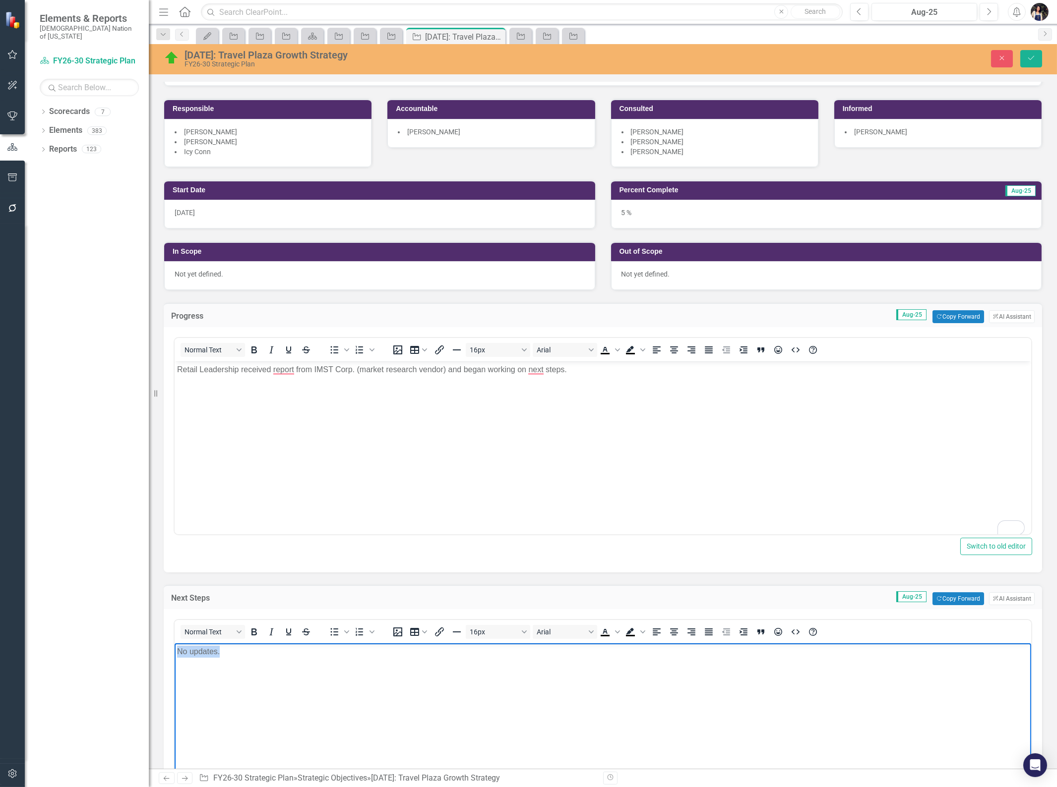
drag, startPoint x: 224, startPoint y: 655, endPoint x: 162, endPoint y: 648, distance: 62.3
click at [174, 648] on html "No updates." at bounding box center [602, 718] width 856 height 149
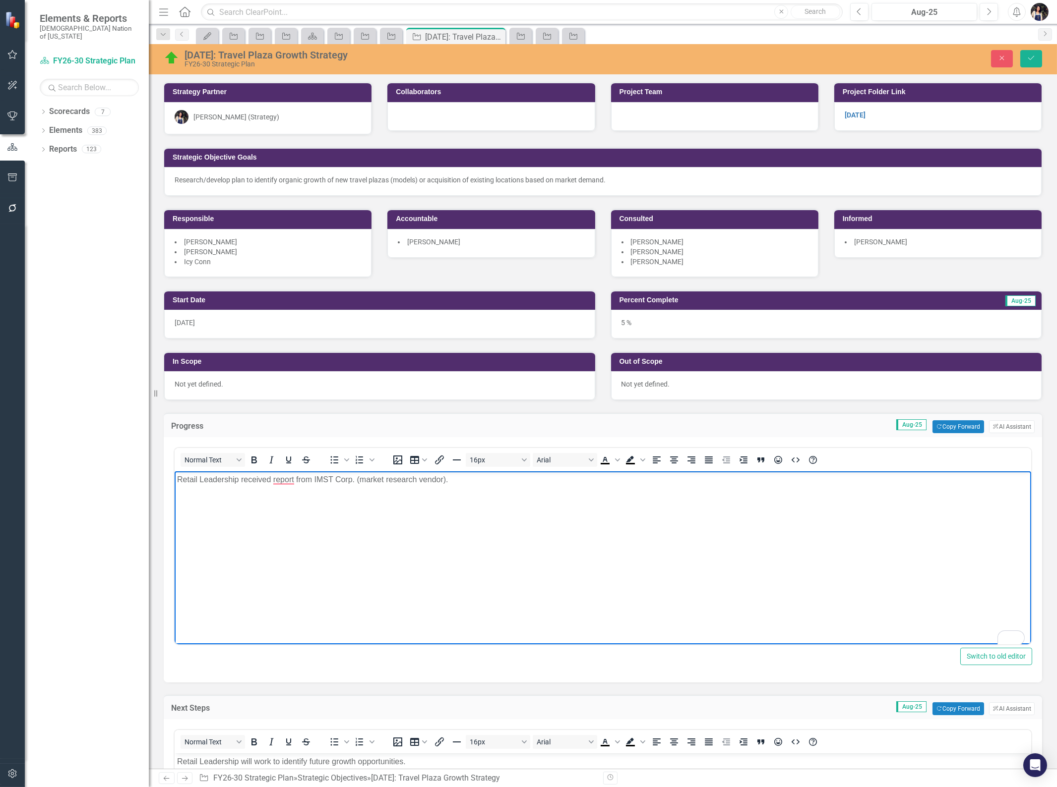
scroll to position [110, 0]
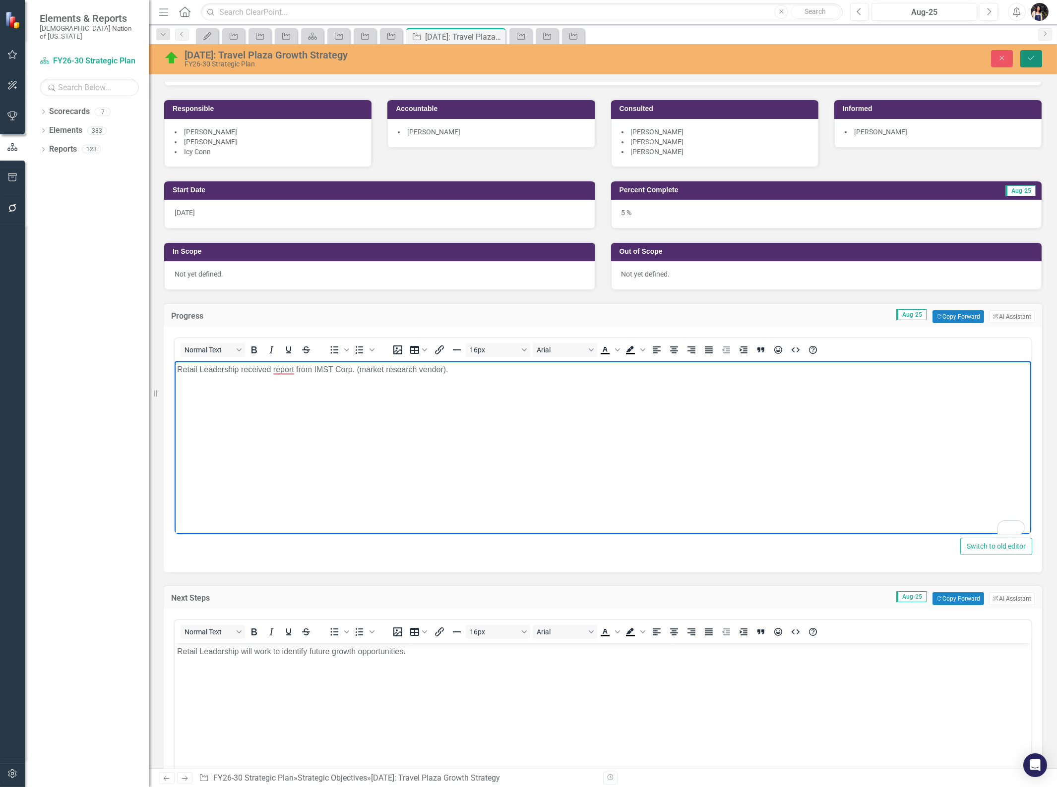
click at [1033, 60] on icon "Save" at bounding box center [1030, 58] width 9 height 7
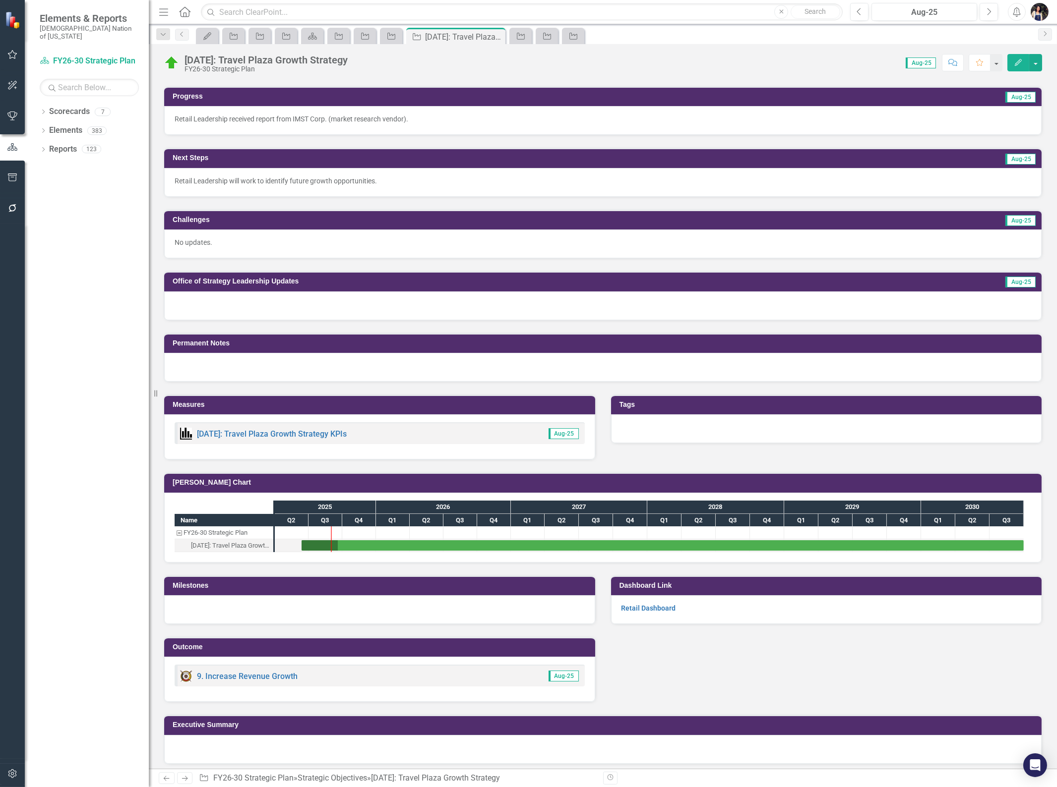
scroll to position [0, 0]
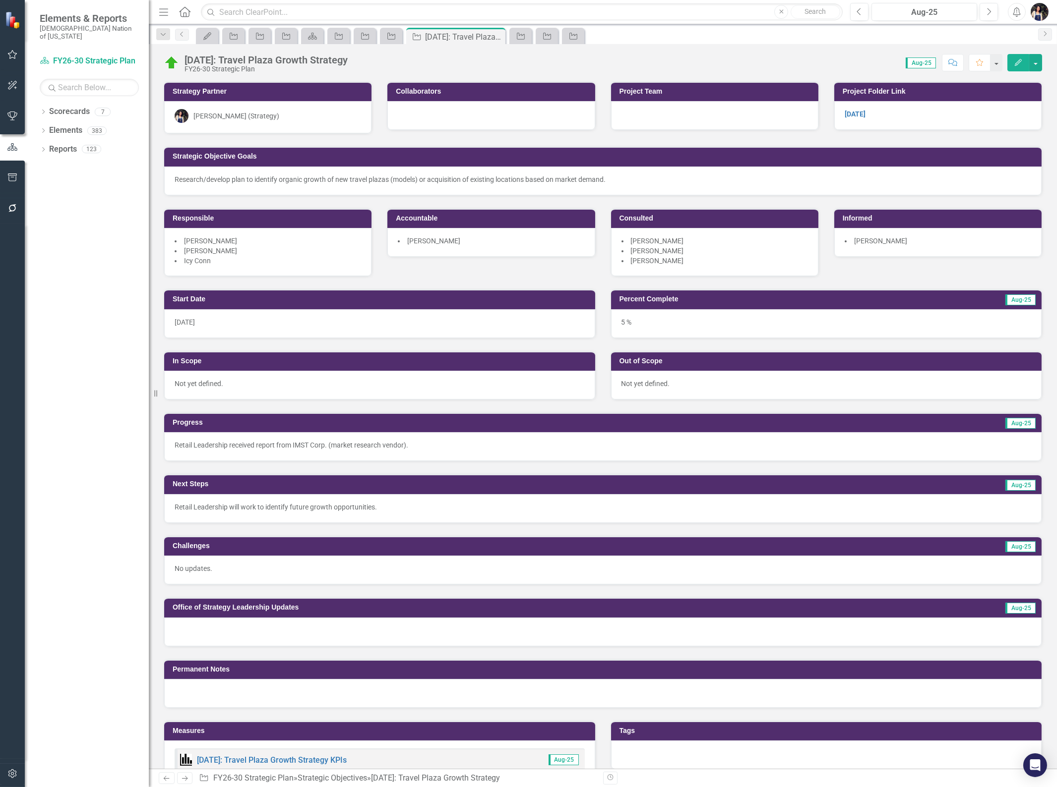
click at [235, 381] on p "Not yet defined." at bounding box center [380, 384] width 410 height 10
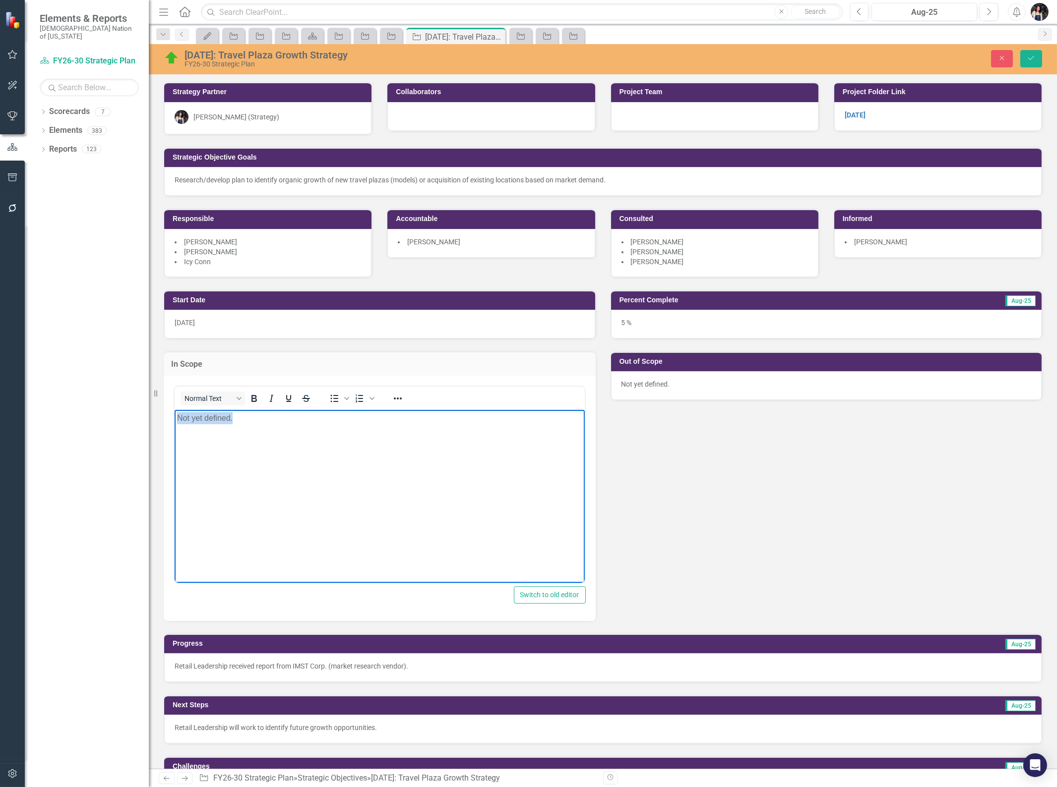
drag, startPoint x: 247, startPoint y: 417, endPoint x: 147, endPoint y: 424, distance: 100.4
click at [174, 424] on html "Not yet defined." at bounding box center [379, 484] width 410 height 149
click at [676, 387] on p "Not yet defined." at bounding box center [826, 384] width 410 height 10
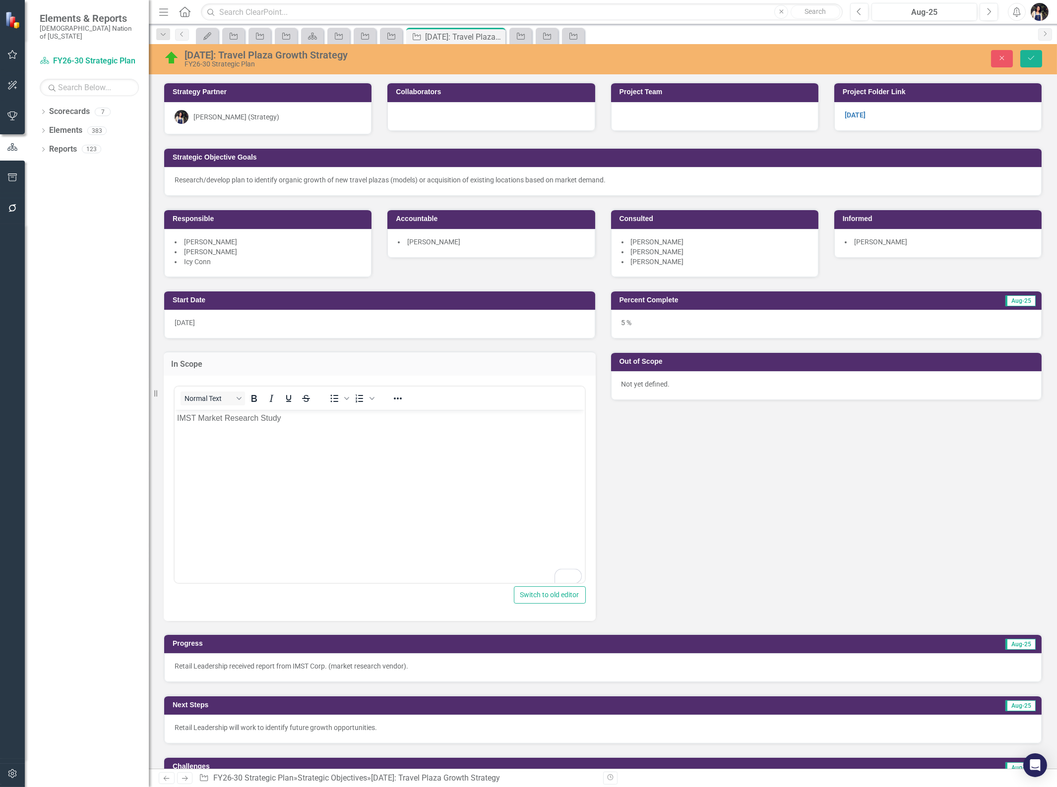
click at [676, 387] on p "Not yet defined." at bounding box center [826, 384] width 410 height 10
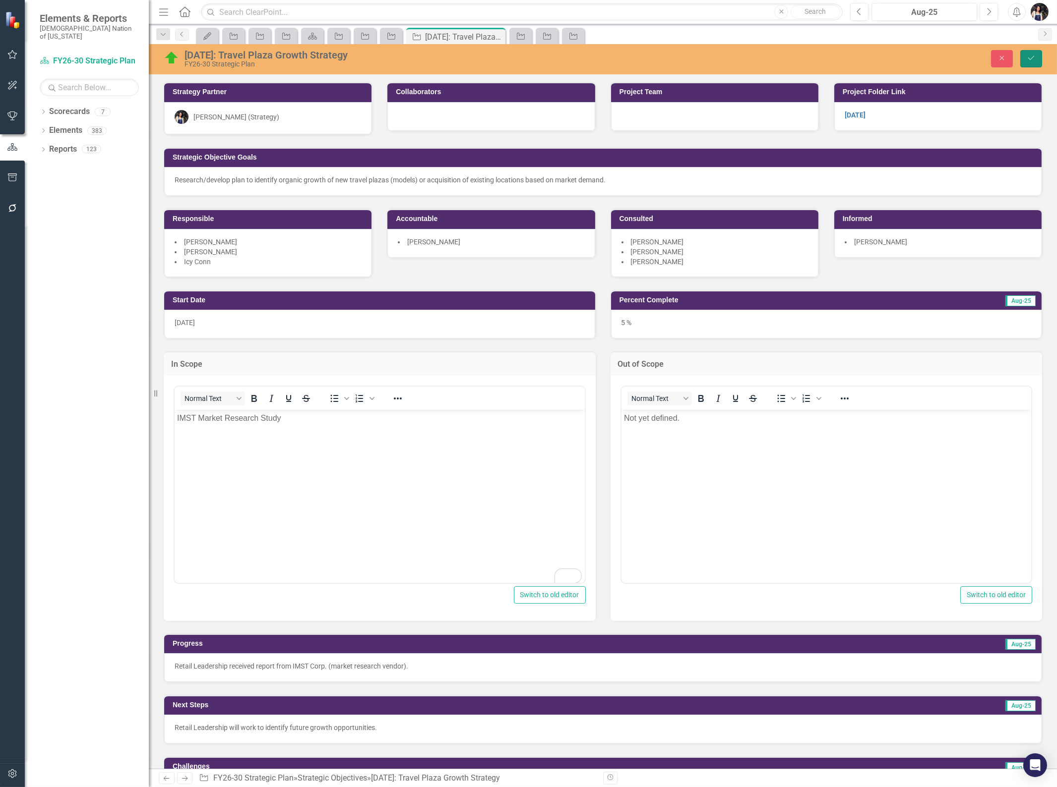
click at [1034, 58] on icon "Save" at bounding box center [1030, 58] width 9 height 7
